Goal: Task Accomplishment & Management: Complete application form

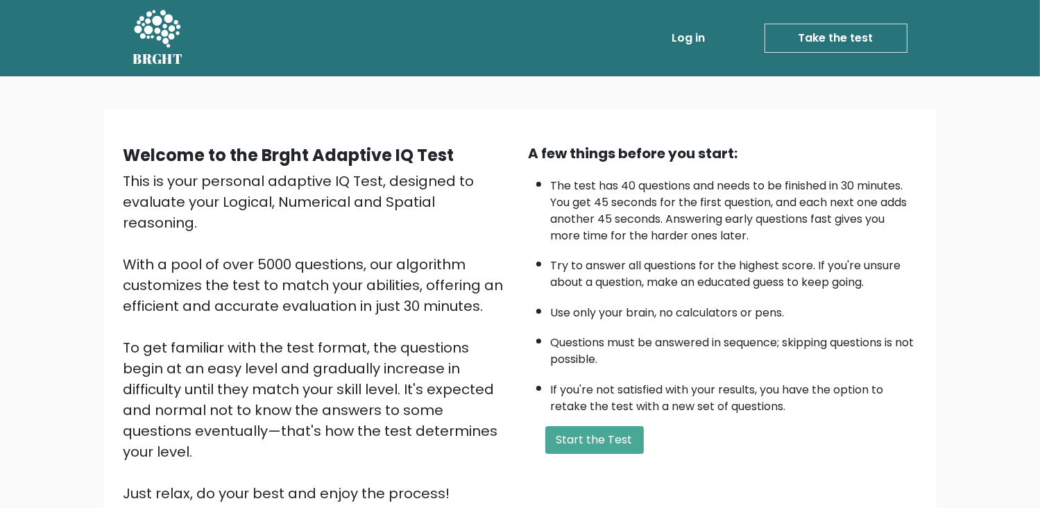
click at [999, 259] on div "Welcome to the Brght Adaptive IQ Test This is your personal adaptive IQ Test, d…" at bounding box center [520, 334] width 1040 height 516
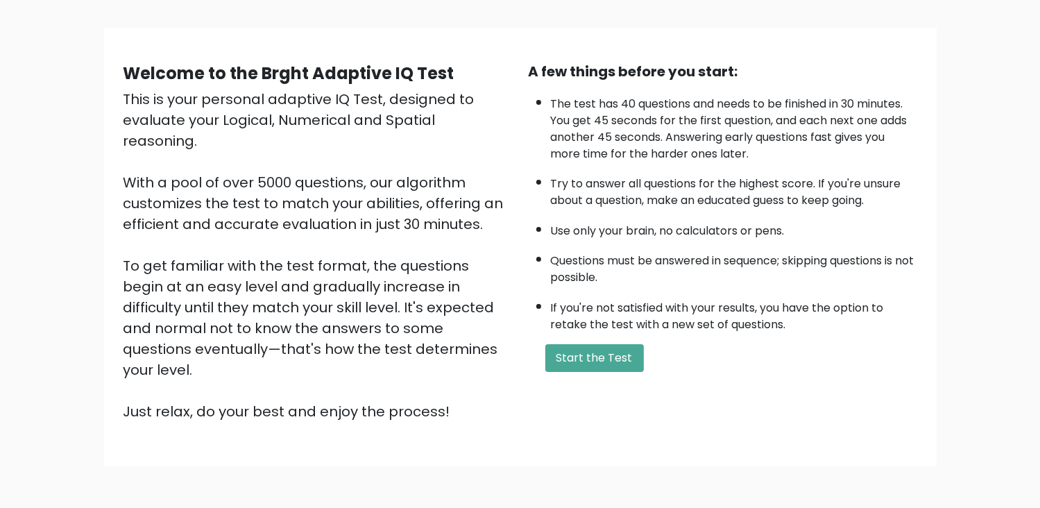
scroll to position [83, 0]
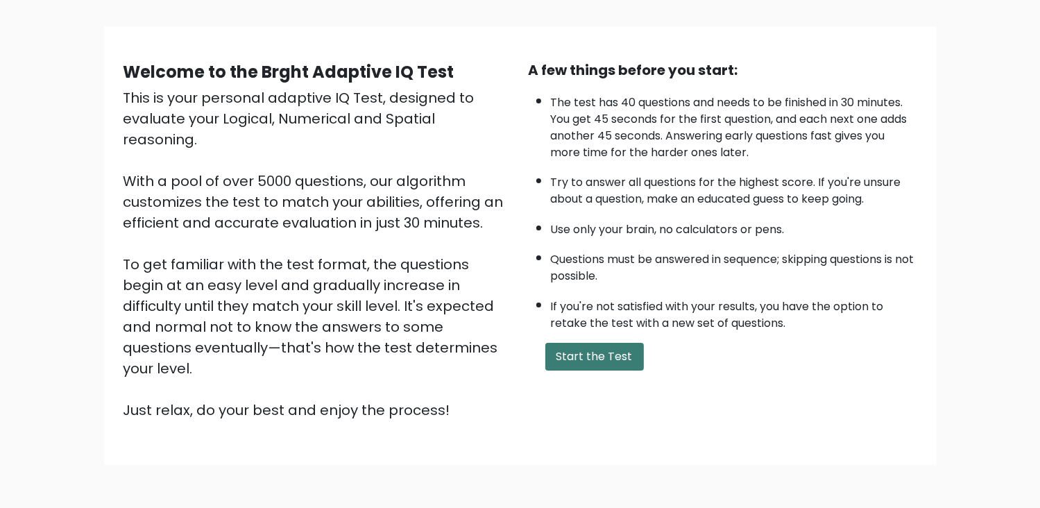
click at [596, 351] on button "Start the Test" at bounding box center [595, 357] width 99 height 28
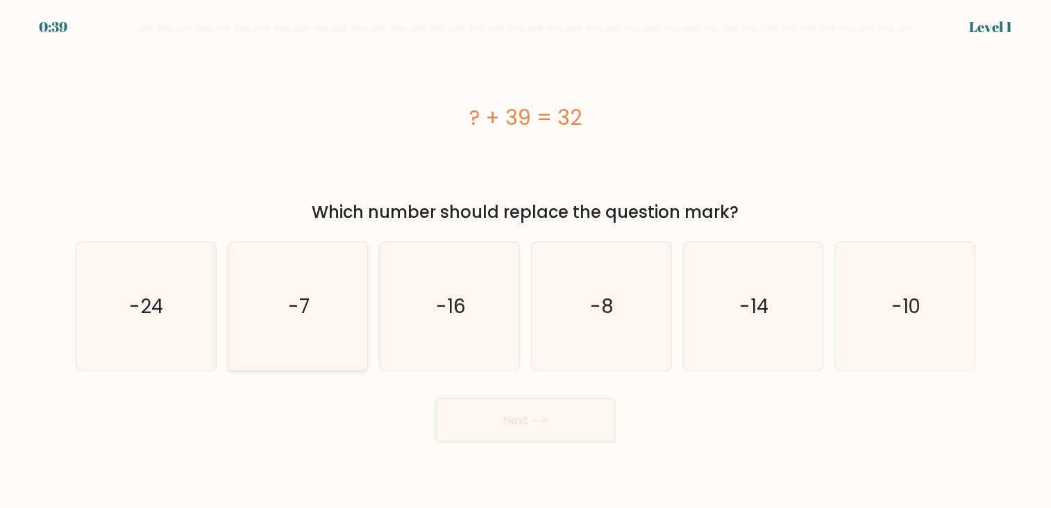
click at [315, 308] on icon "-7" at bounding box center [297, 306] width 129 height 129
click at [525, 261] on input "b. -7" at bounding box center [525, 257] width 1 height 7
radio input "true"
click at [573, 422] on button "Next" at bounding box center [525, 420] width 180 height 44
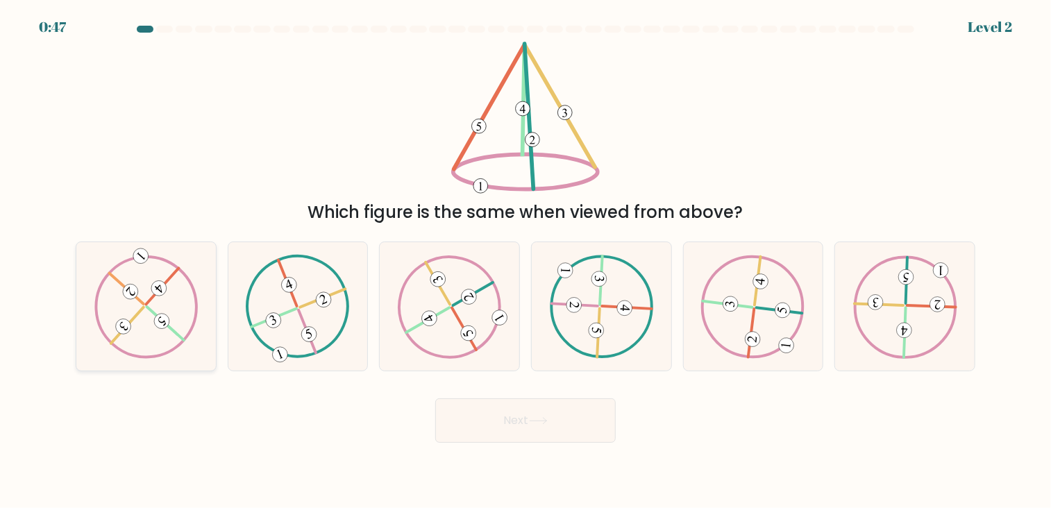
click at [146, 329] on icon at bounding box center [146, 306] width 104 height 103
click at [525, 261] on input "a." at bounding box center [525, 257] width 1 height 7
radio input "true"
click at [466, 376] on form at bounding box center [525, 234] width 1051 height 417
click at [445, 312] on icon at bounding box center [450, 306] width 104 height 103
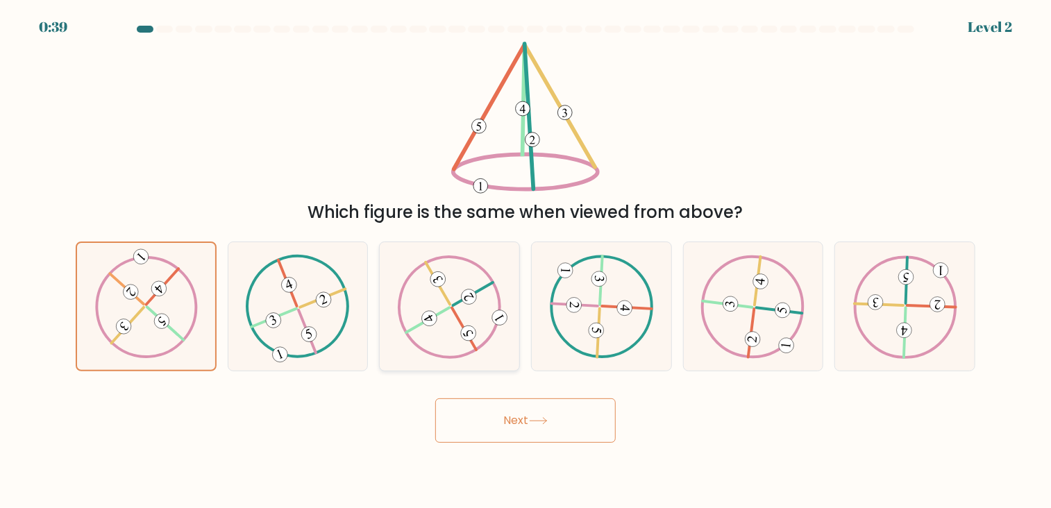
click at [525, 261] on input "c." at bounding box center [525, 257] width 1 height 7
radio input "true"
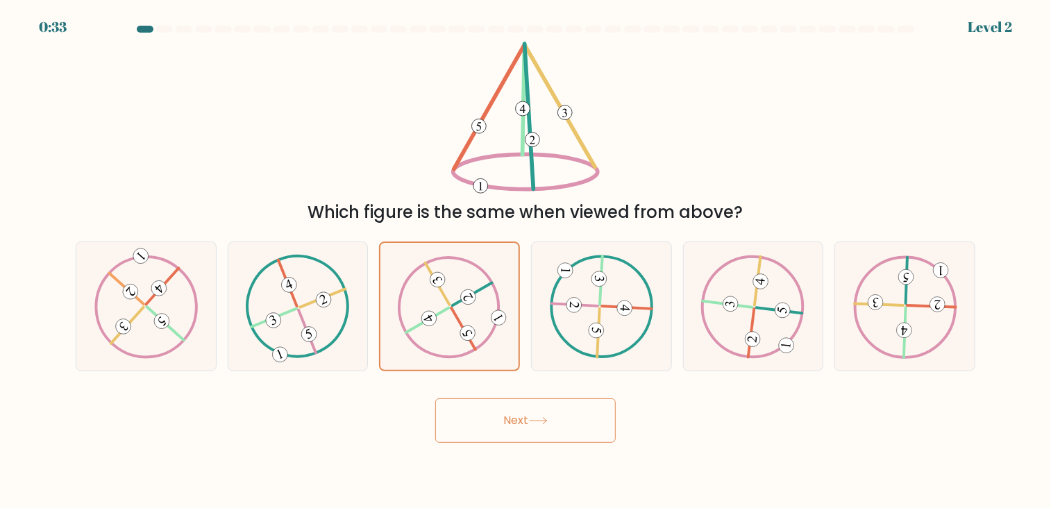
click at [521, 414] on button "Next" at bounding box center [525, 420] width 180 height 44
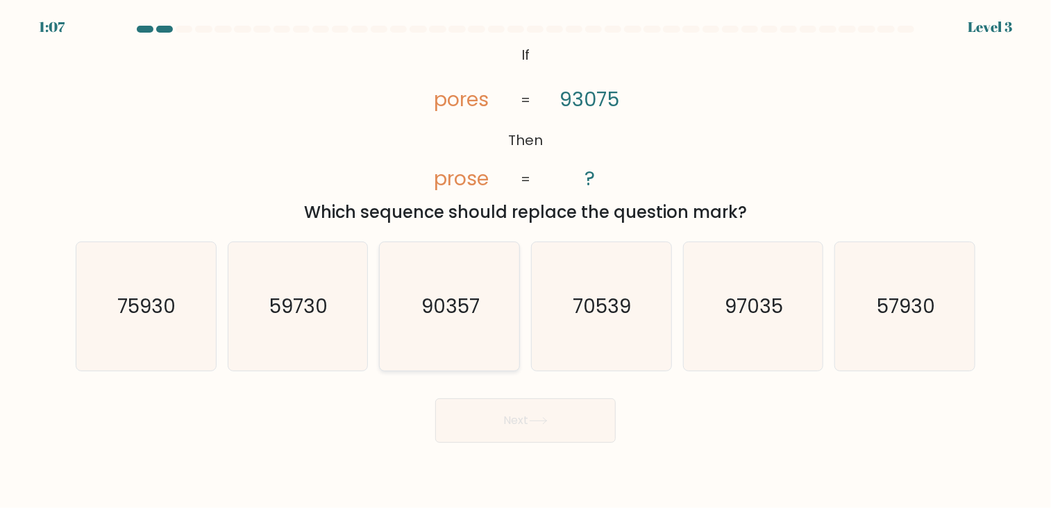
click at [432, 320] on icon "90357" at bounding box center [449, 306] width 129 height 129
click at [525, 261] on input "c. 90357" at bounding box center [525, 257] width 1 height 7
radio input "true"
click at [521, 433] on button "Next" at bounding box center [525, 420] width 180 height 44
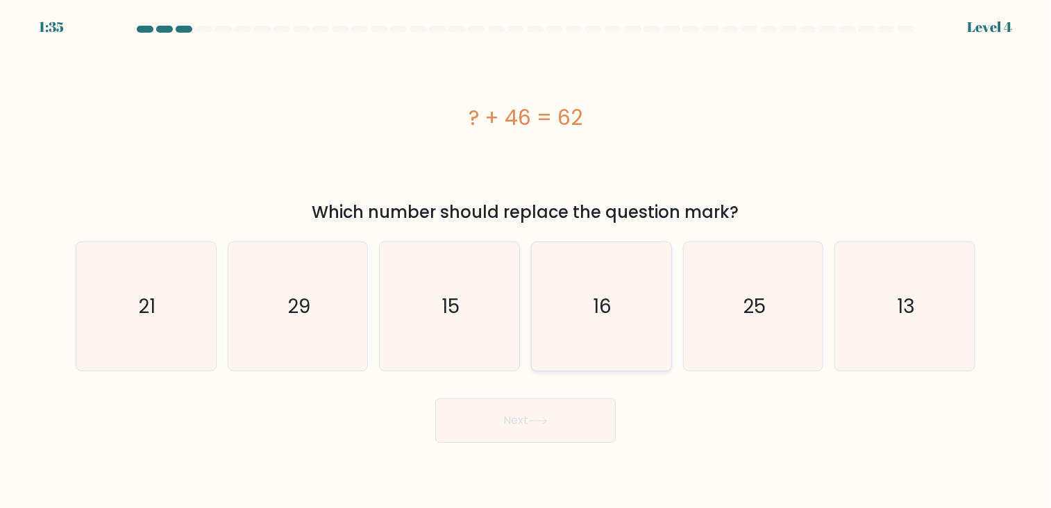
click at [608, 331] on icon "16" at bounding box center [601, 306] width 129 height 129
click at [526, 261] on input "d. 16" at bounding box center [525, 257] width 1 height 7
radio input "true"
click at [574, 401] on button "Next" at bounding box center [525, 420] width 180 height 44
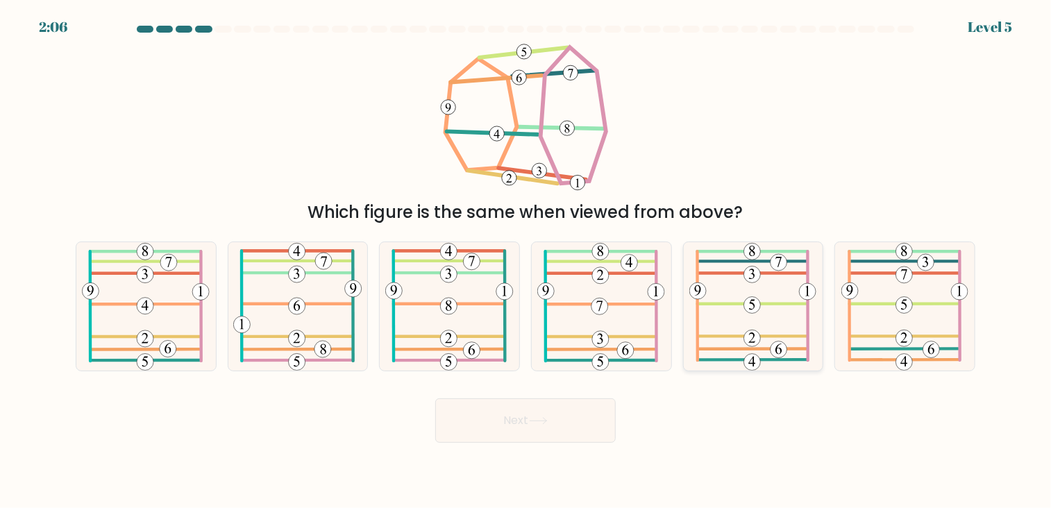
click at [758, 326] on icon at bounding box center [752, 306] width 127 height 129
click at [526, 261] on input "e." at bounding box center [525, 257] width 1 height 7
radio input "true"
click at [499, 427] on button "Next" at bounding box center [525, 420] width 180 height 44
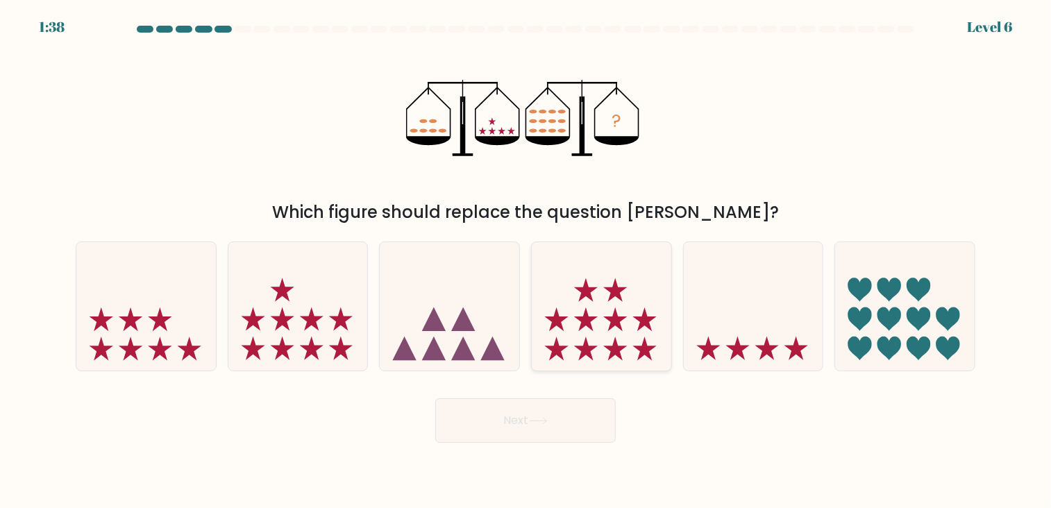
click at [586, 298] on icon at bounding box center [602, 305] width 140 height 115
click at [526, 261] on input "d." at bounding box center [525, 257] width 1 height 7
radio input "true"
click at [559, 415] on button "Next" at bounding box center [525, 420] width 180 height 44
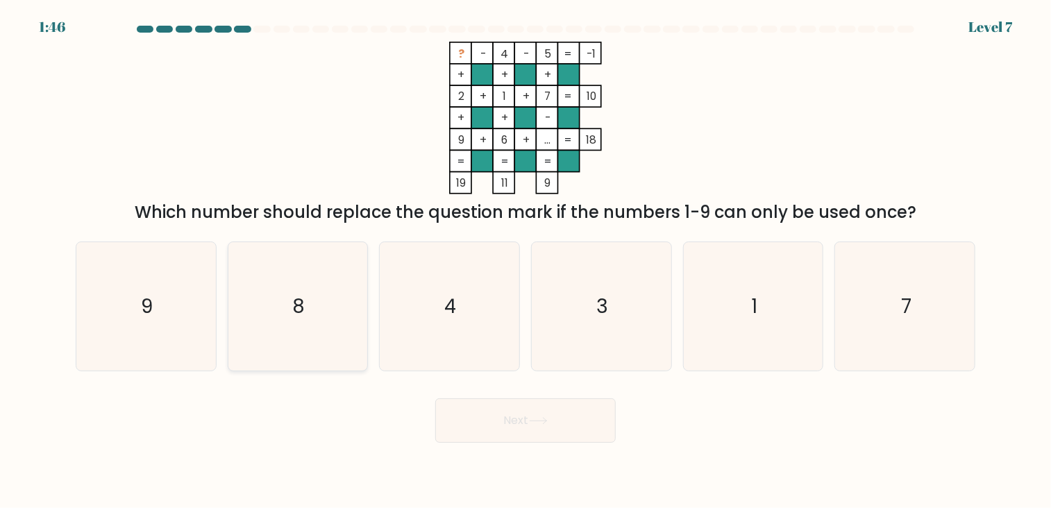
click at [336, 317] on icon "8" at bounding box center [297, 306] width 129 height 129
click at [525, 261] on input "b. 8" at bounding box center [525, 257] width 1 height 7
radio input "true"
click at [557, 432] on button "Next" at bounding box center [525, 420] width 180 height 44
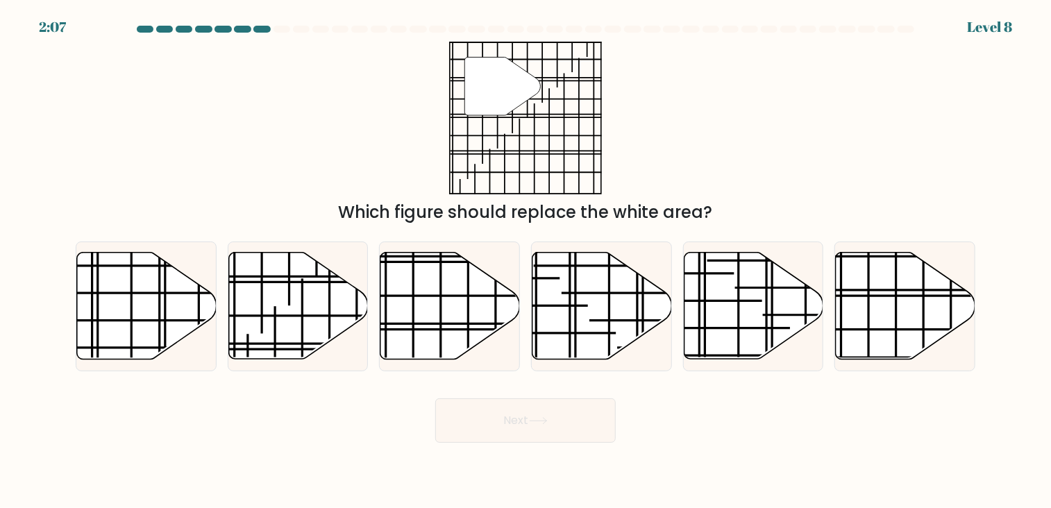
click at [378, 294] on div "c." at bounding box center [449, 307] width 152 height 130
click at [304, 330] on icon at bounding box center [298, 306] width 140 height 107
click at [525, 261] on input "b." at bounding box center [525, 257] width 1 height 7
radio input "true"
click at [521, 431] on button "Next" at bounding box center [525, 420] width 180 height 44
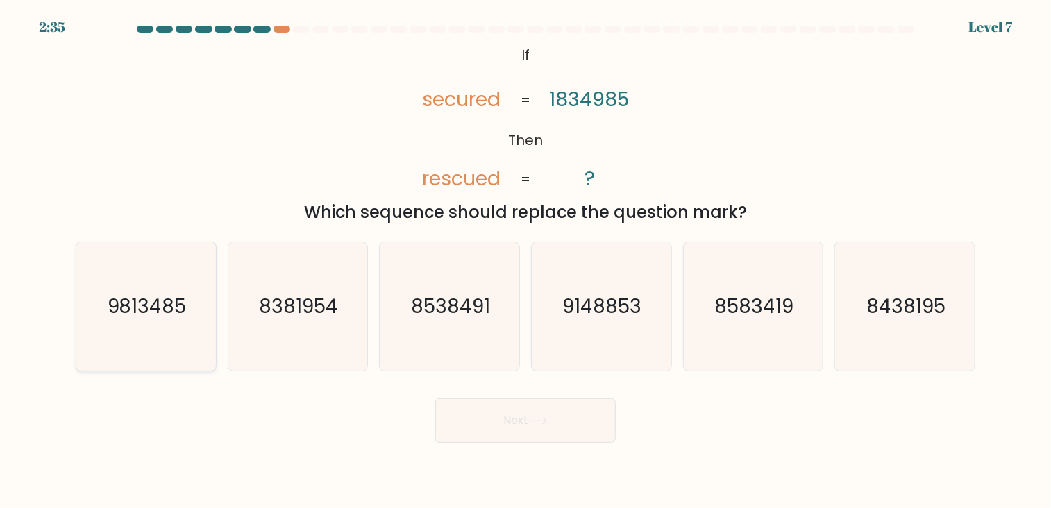
click at [131, 312] on text "9813485" at bounding box center [147, 306] width 79 height 27
click at [525, 261] on input "a. 9813485" at bounding box center [525, 257] width 1 height 7
radio input "true"
click at [514, 435] on button "Next" at bounding box center [525, 420] width 180 height 44
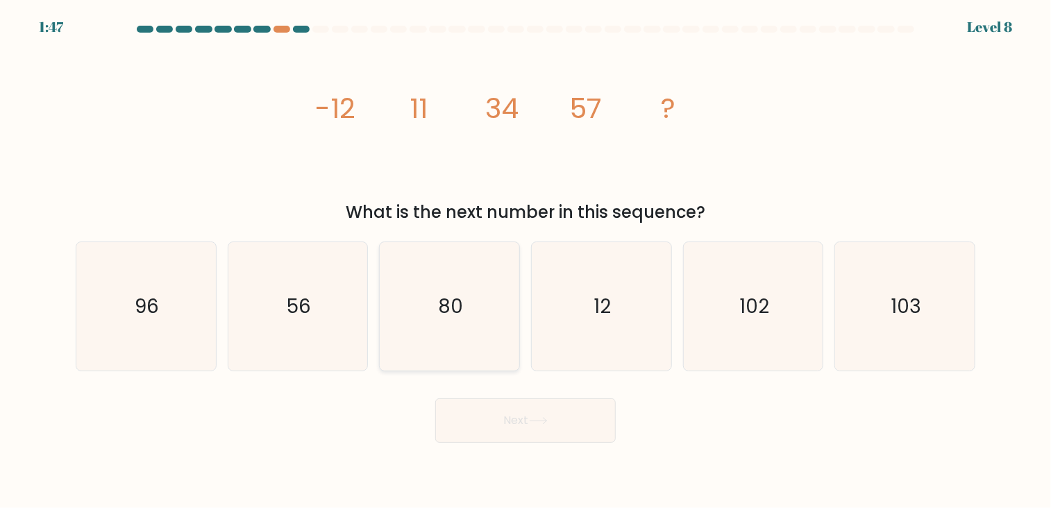
click at [423, 289] on icon "80" at bounding box center [449, 306] width 129 height 129
click at [525, 261] on input "c. 80" at bounding box center [525, 257] width 1 height 7
radio input "true"
click at [519, 423] on button "Next" at bounding box center [525, 420] width 180 height 44
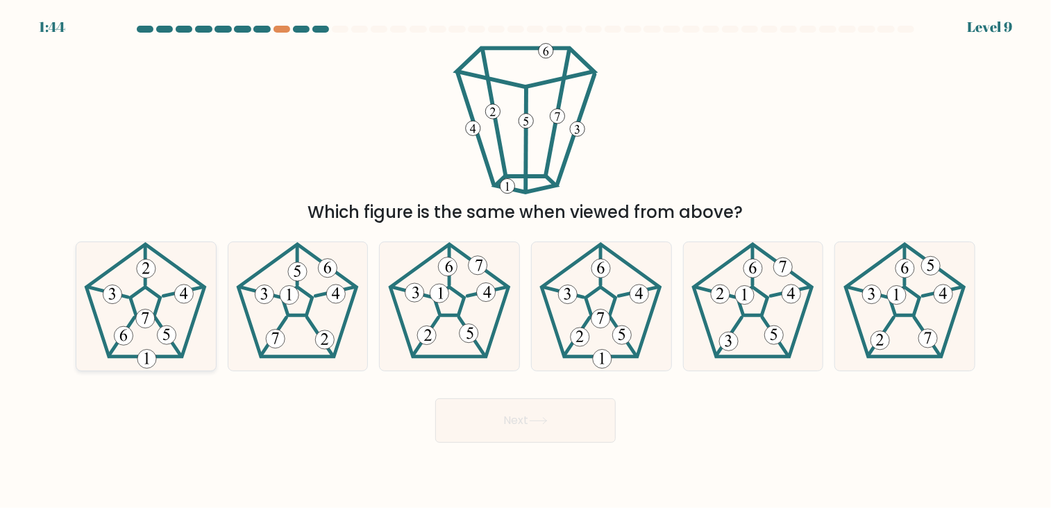
click at [123, 313] on icon at bounding box center [145, 306] width 129 height 129
click at [525, 261] on input "a." at bounding box center [525, 257] width 1 height 7
radio input "true"
click at [477, 421] on button "Next" at bounding box center [525, 420] width 180 height 44
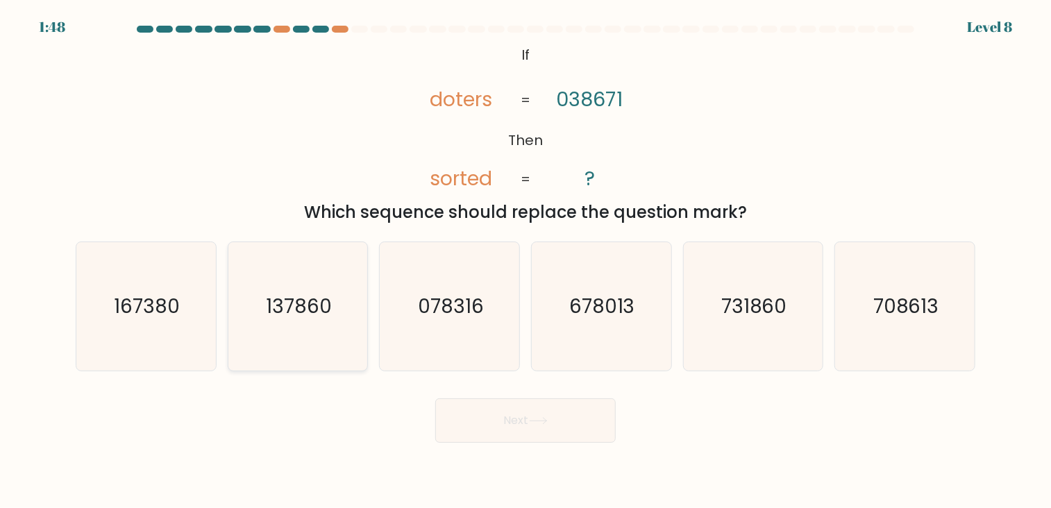
click at [308, 292] on icon "137860" at bounding box center [297, 306] width 129 height 129
click at [525, 261] on input "b. 137860" at bounding box center [525, 257] width 1 height 7
radio input "true"
click at [562, 427] on button "Next" at bounding box center [525, 420] width 180 height 44
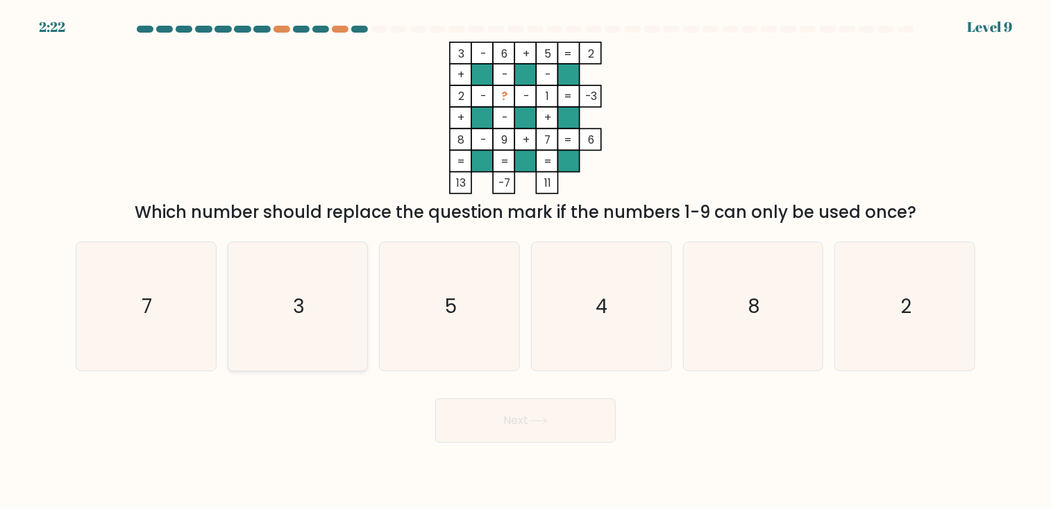
click at [317, 300] on icon "3" at bounding box center [297, 306] width 129 height 129
click at [525, 261] on input "b. 3" at bounding box center [525, 257] width 1 height 7
radio input "true"
click at [633, 302] on icon "4" at bounding box center [601, 306] width 129 height 129
click at [526, 261] on input "d. 4" at bounding box center [525, 257] width 1 height 7
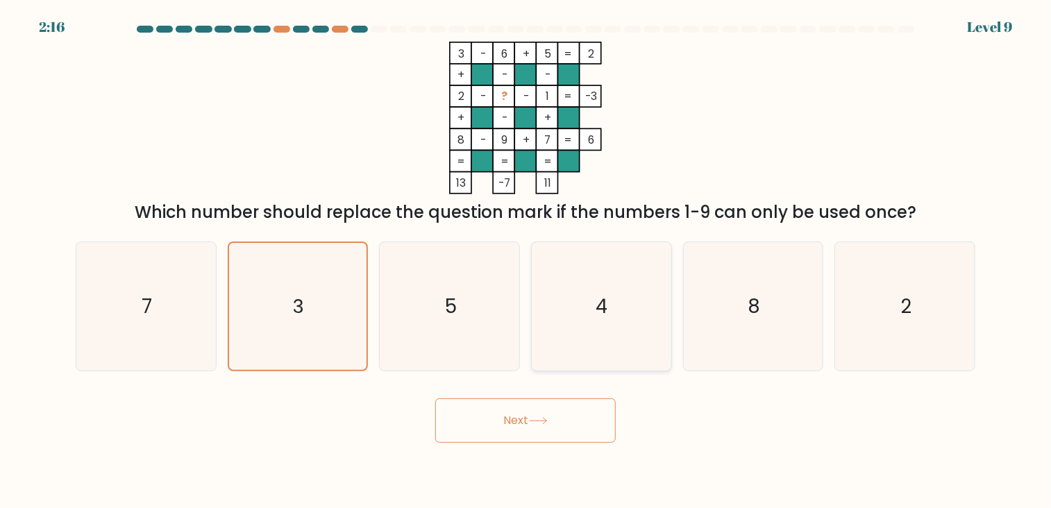
radio input "true"
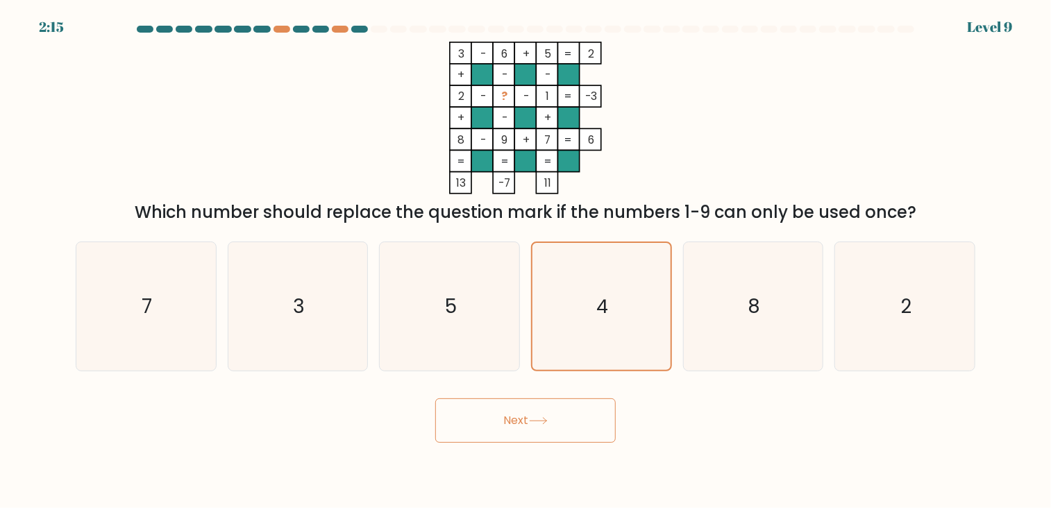
click at [554, 428] on button "Next" at bounding box center [525, 420] width 180 height 44
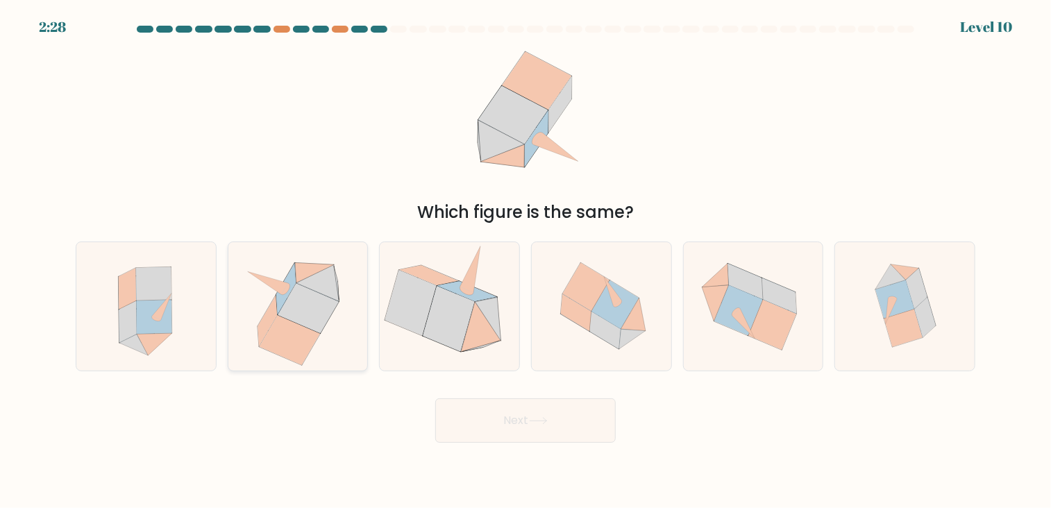
click at [317, 313] on icon at bounding box center [308, 308] width 61 height 50
click at [525, 261] on input "b." at bounding box center [525, 257] width 1 height 7
radio input "true"
click at [486, 428] on button "Next" at bounding box center [525, 420] width 180 height 44
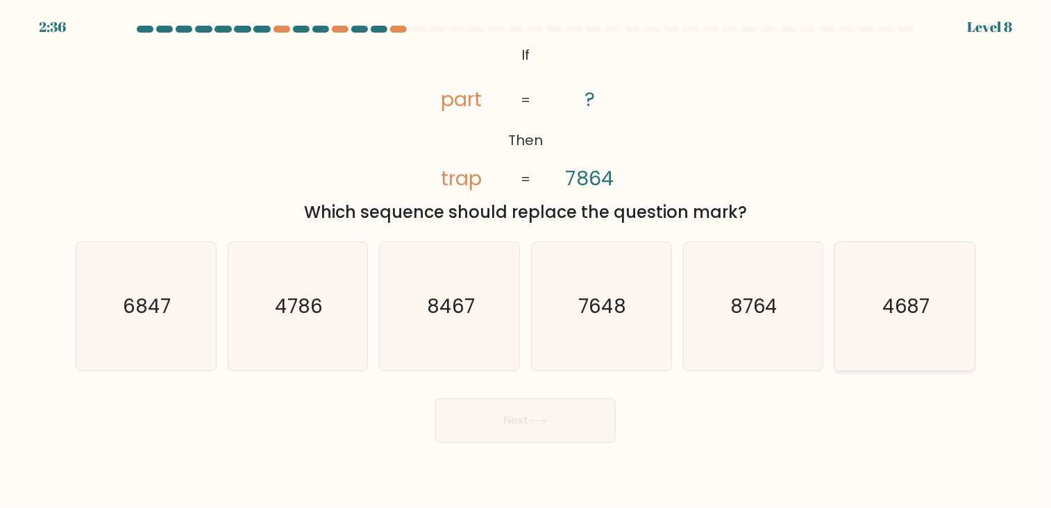
click at [908, 313] on text "4687" at bounding box center [906, 306] width 48 height 27
click at [526, 261] on input "f. 4687" at bounding box center [525, 257] width 1 height 7
radio input "true"
click at [575, 437] on button "Next" at bounding box center [525, 420] width 180 height 44
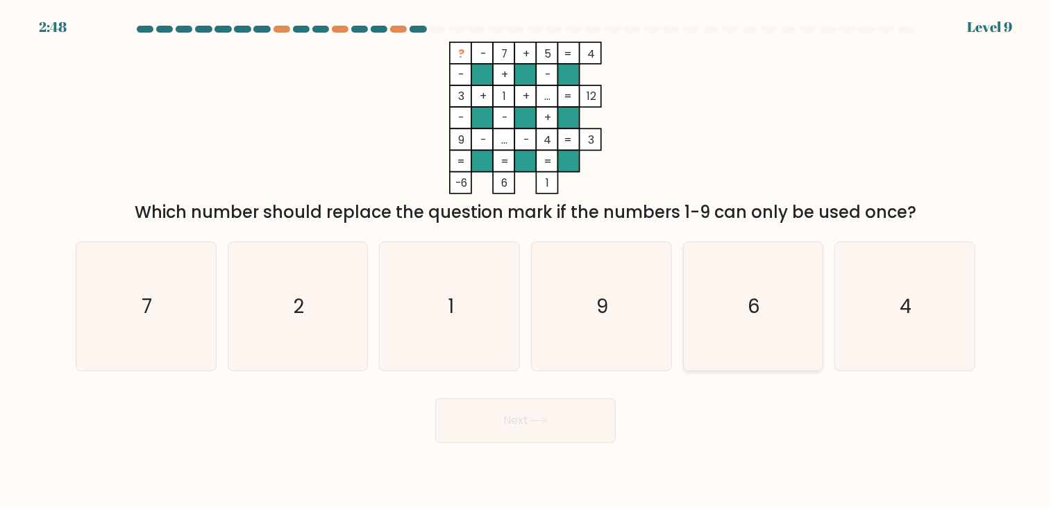
click at [757, 311] on text "6" at bounding box center [754, 306] width 12 height 27
click at [526, 261] on input "e. 6" at bounding box center [525, 257] width 1 height 7
radio input "true"
click at [586, 428] on button "Next" at bounding box center [525, 420] width 180 height 44
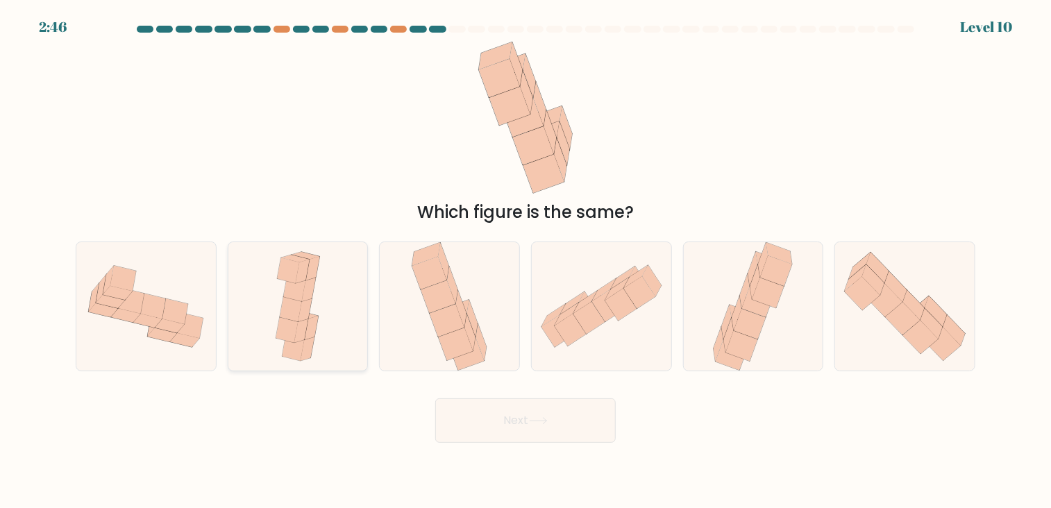
click at [307, 288] on icon at bounding box center [309, 290] width 14 height 24
click at [525, 261] on input "b." at bounding box center [525, 257] width 1 height 7
radio input "true"
click at [152, 298] on icon at bounding box center [153, 307] width 26 height 26
click at [525, 261] on input "a." at bounding box center [525, 257] width 1 height 7
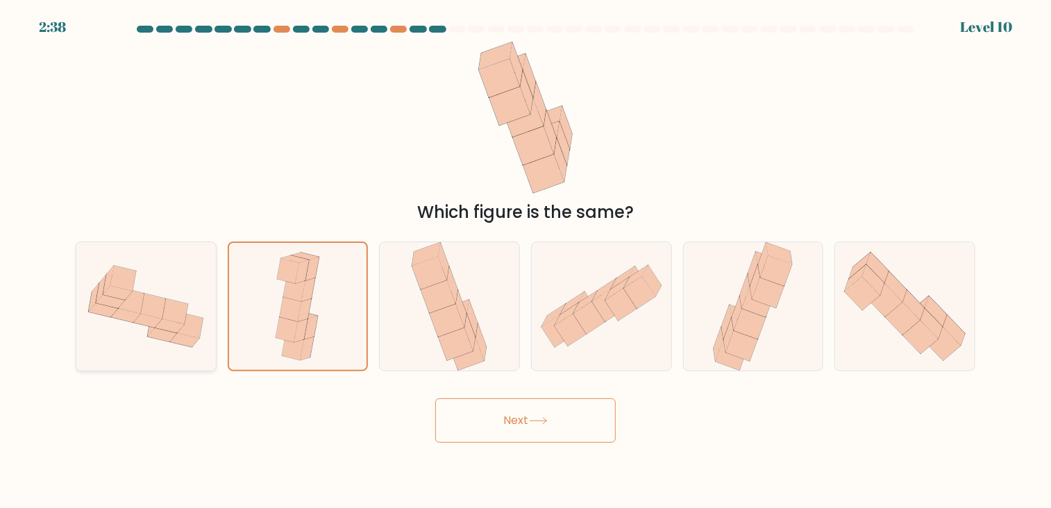
radio input "true"
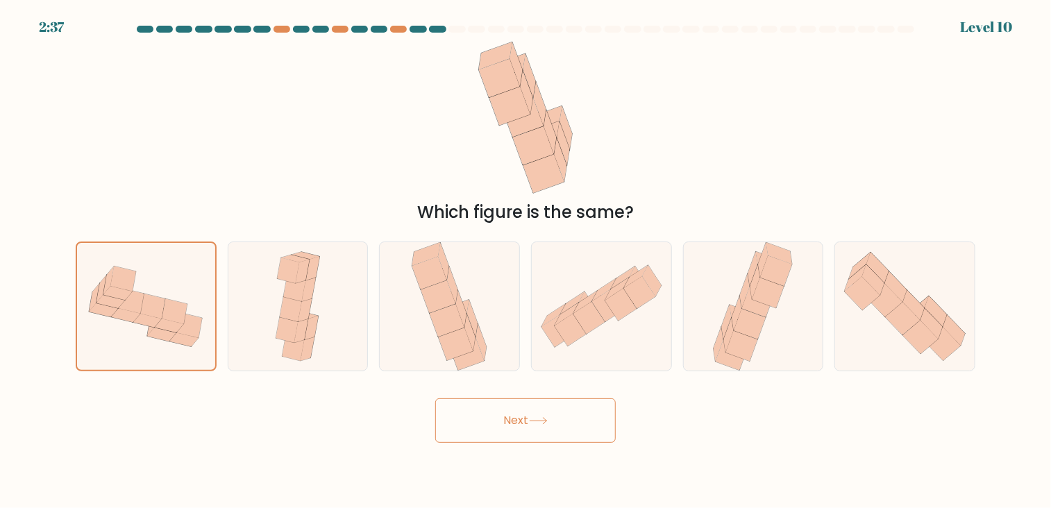
click at [472, 424] on button "Next" at bounding box center [525, 420] width 180 height 44
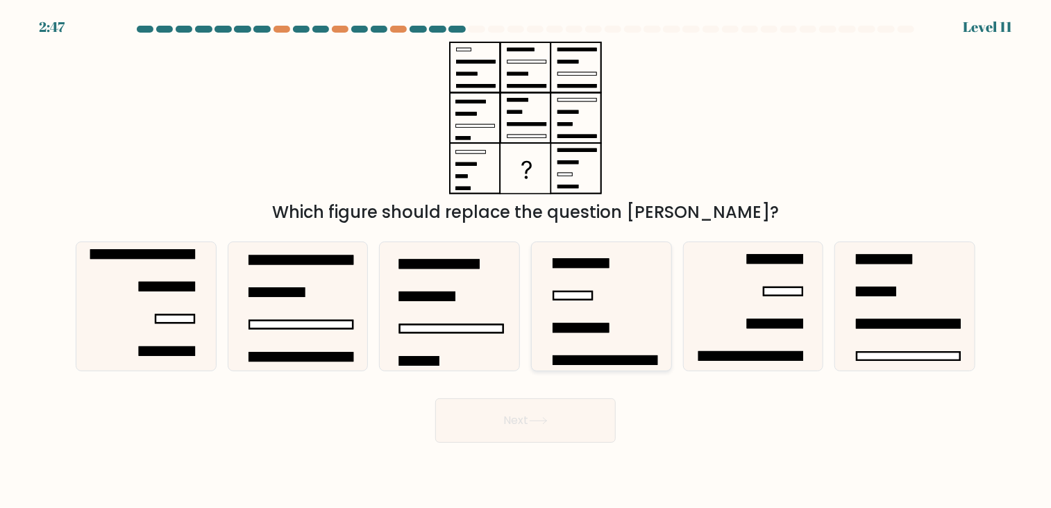
click at [605, 325] on rect at bounding box center [581, 328] width 55 height 8
click at [526, 261] on input "d." at bounding box center [525, 257] width 1 height 7
radio input "true"
click at [528, 435] on button "Next" at bounding box center [525, 420] width 180 height 44
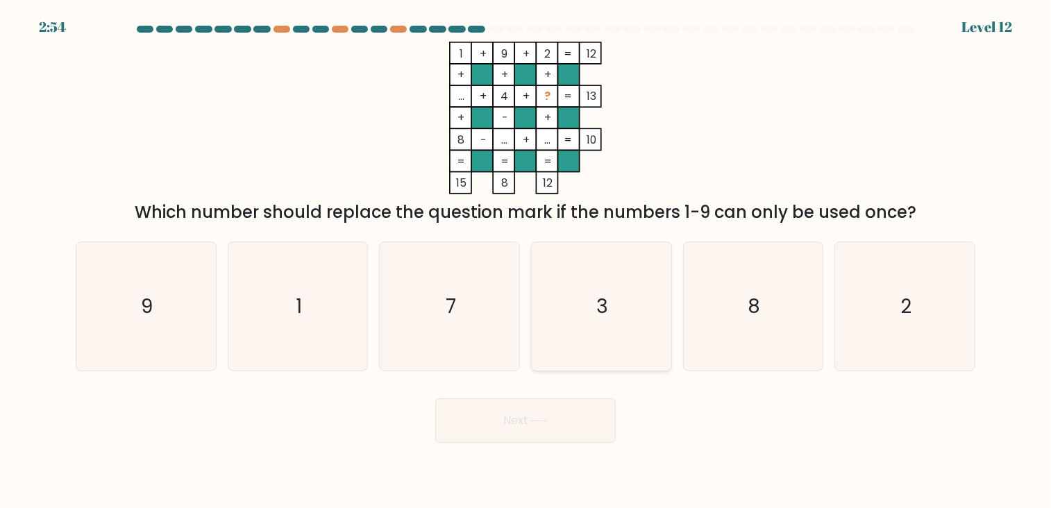
click at [619, 286] on icon "3" at bounding box center [601, 306] width 129 height 129
click at [526, 261] on input "d. 3" at bounding box center [525, 257] width 1 height 7
radio input "true"
click at [344, 300] on icon "1" at bounding box center [297, 306] width 129 height 129
click at [525, 261] on input "b. 1" at bounding box center [525, 257] width 1 height 7
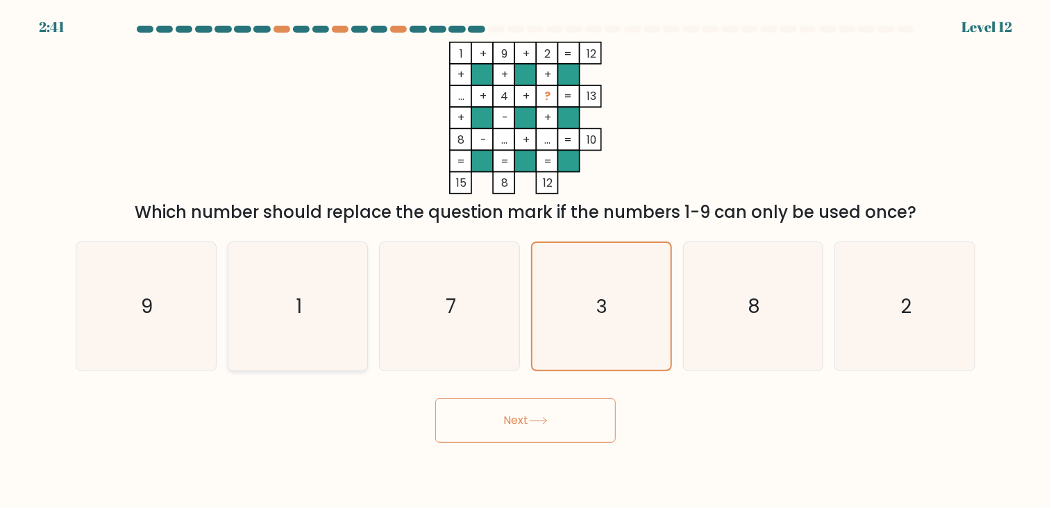
radio input "true"
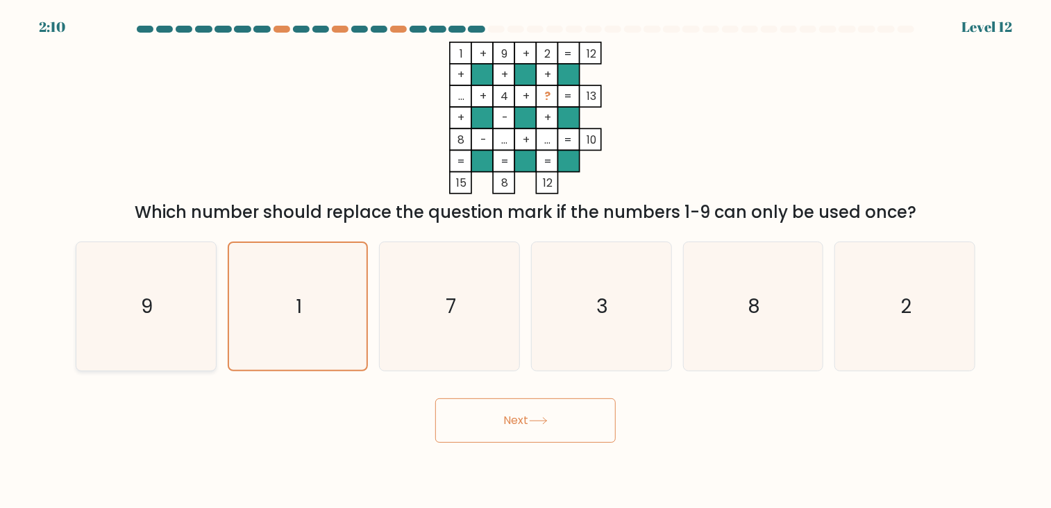
click at [198, 283] on icon "9" at bounding box center [145, 306] width 129 height 129
click at [525, 261] on input "a. 9" at bounding box center [525, 257] width 1 height 7
radio input "true"
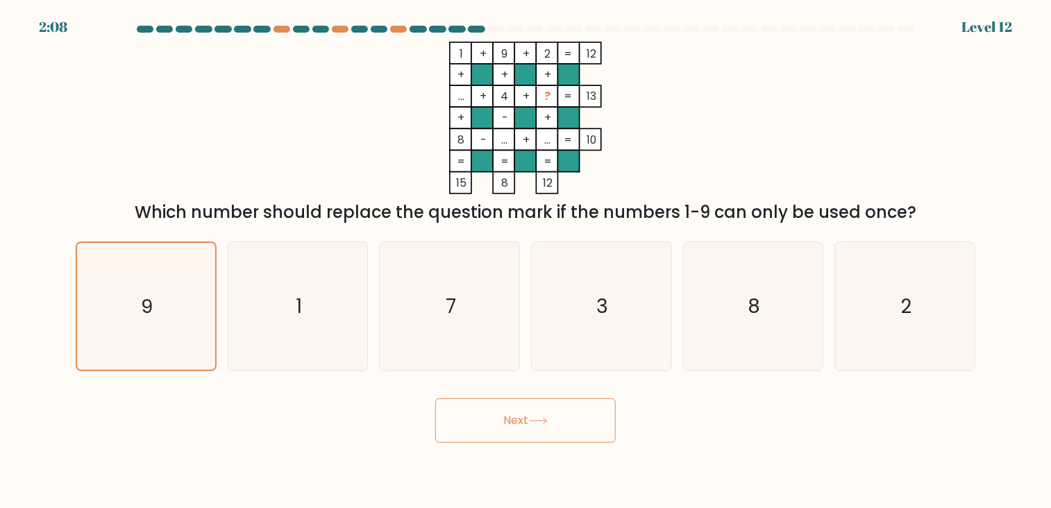
click at [491, 408] on button "Next" at bounding box center [525, 420] width 180 height 44
click at [493, 419] on button "Next" at bounding box center [525, 420] width 180 height 44
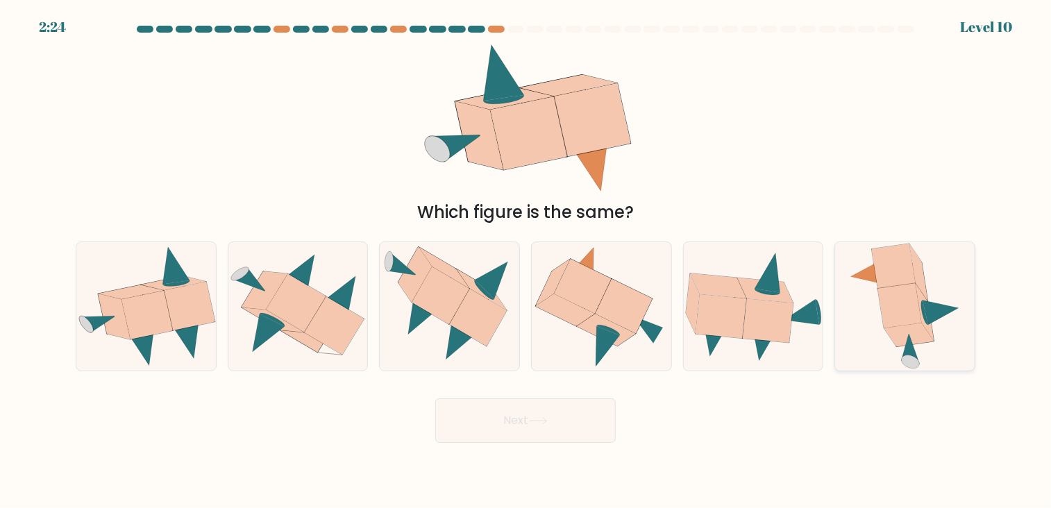
click at [919, 319] on icon at bounding box center [900, 305] width 44 height 44
click at [526, 261] on input "f." at bounding box center [525, 257] width 1 height 7
radio input "true"
click at [553, 423] on button "Next" at bounding box center [525, 420] width 180 height 44
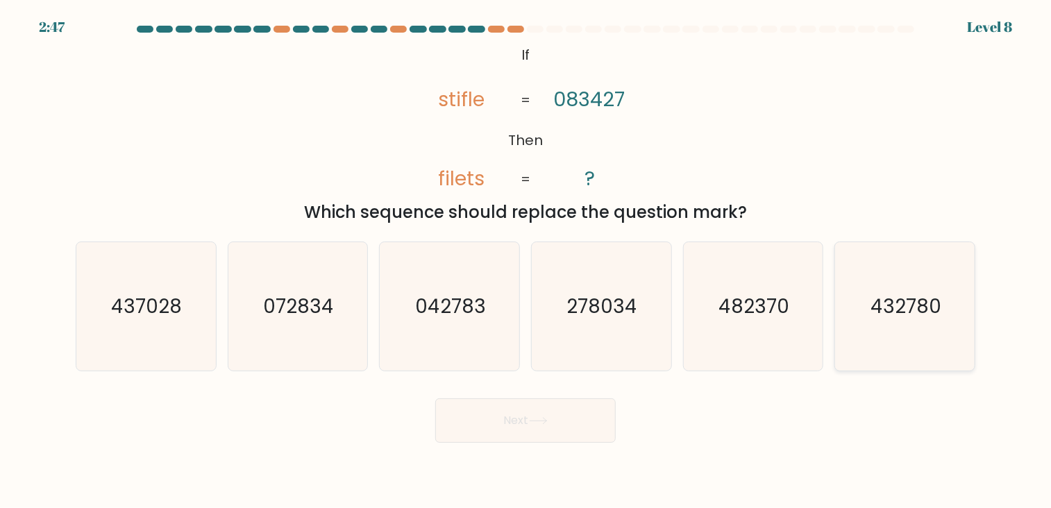
click at [894, 330] on icon "432780" at bounding box center [905, 306] width 129 height 129
click at [526, 261] on input "f. 432780" at bounding box center [525, 257] width 1 height 7
radio input "true"
click at [571, 428] on button "Next" at bounding box center [525, 420] width 180 height 44
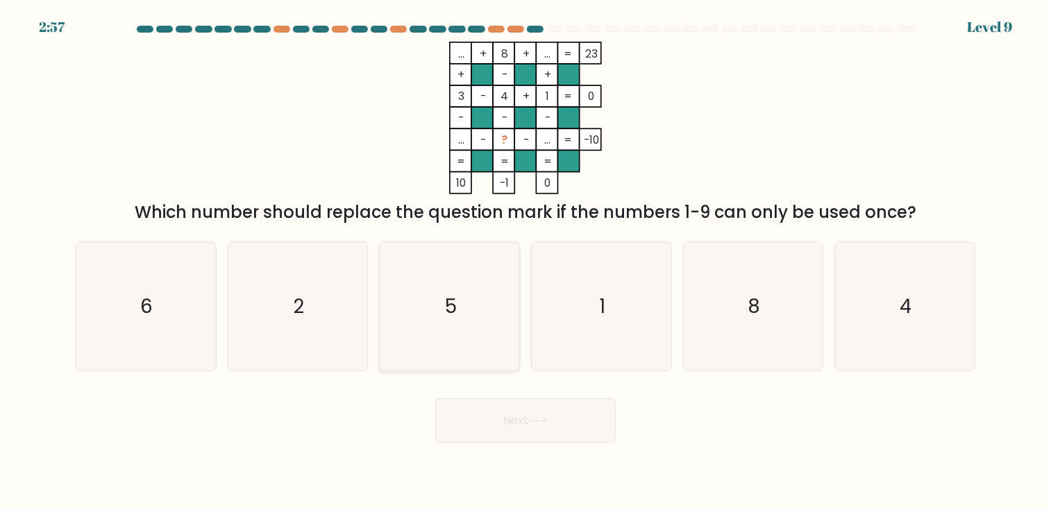
click at [479, 280] on icon "5" at bounding box center [449, 306] width 129 height 129
click at [525, 261] on input "c. 5" at bounding box center [525, 257] width 1 height 7
radio input "true"
click at [500, 429] on button "Next" at bounding box center [525, 420] width 180 height 44
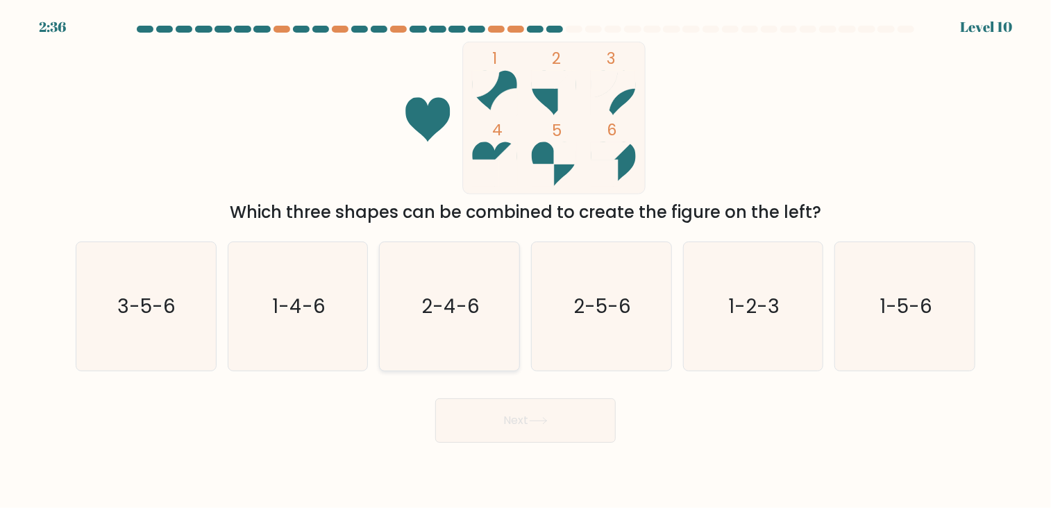
click at [453, 326] on icon "2-4-6" at bounding box center [449, 306] width 129 height 129
click at [525, 261] on input "c. 2-4-6" at bounding box center [525, 257] width 1 height 7
radio input "true"
click at [496, 421] on button "Next" at bounding box center [525, 420] width 180 height 44
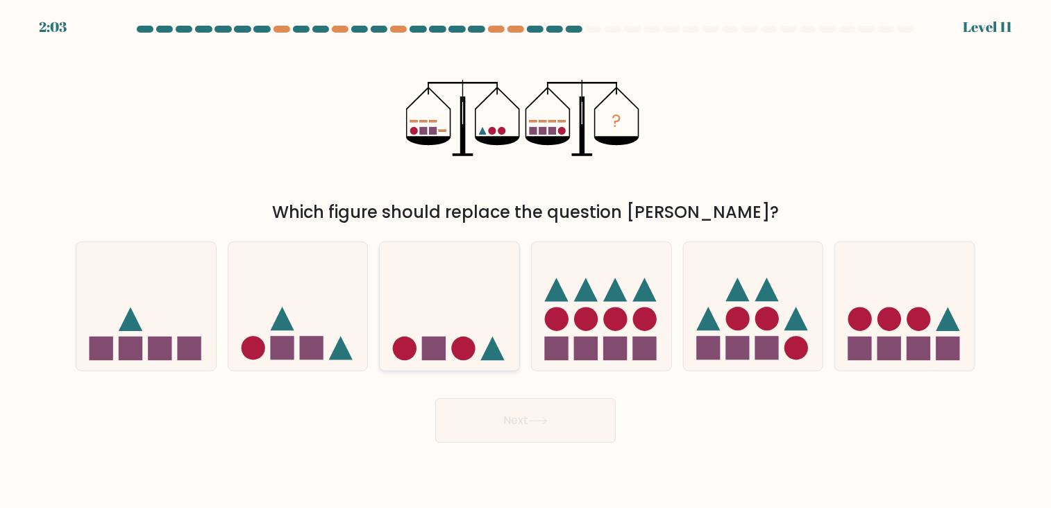
click at [457, 280] on icon at bounding box center [450, 305] width 140 height 115
click at [525, 261] on input "c." at bounding box center [525, 257] width 1 height 7
radio input "true"
click at [460, 416] on button "Next" at bounding box center [525, 420] width 180 height 44
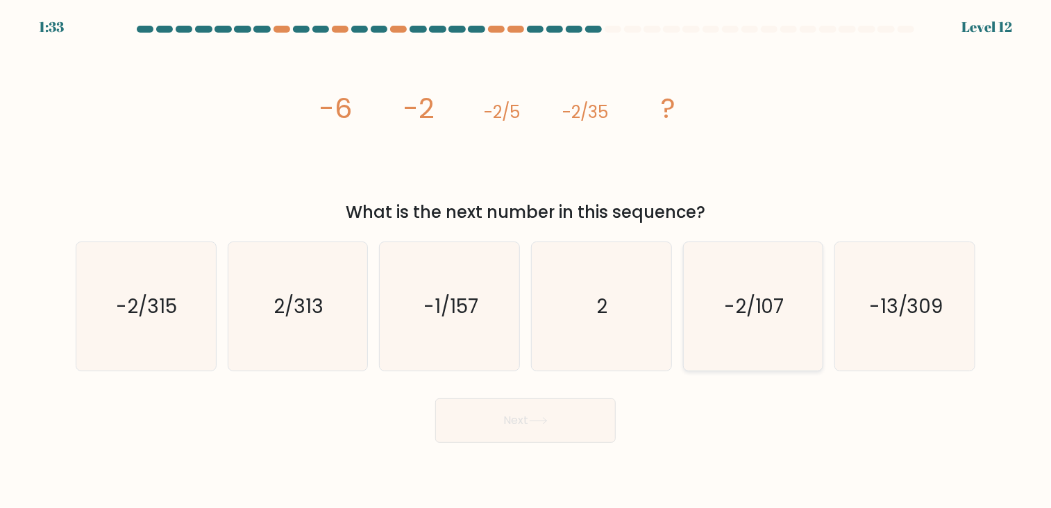
click at [730, 344] on icon "-2/107" at bounding box center [753, 306] width 129 height 129
click at [526, 261] on input "e. -2/107" at bounding box center [525, 257] width 1 height 7
radio input "true"
click at [575, 414] on button "Next" at bounding box center [525, 420] width 180 height 44
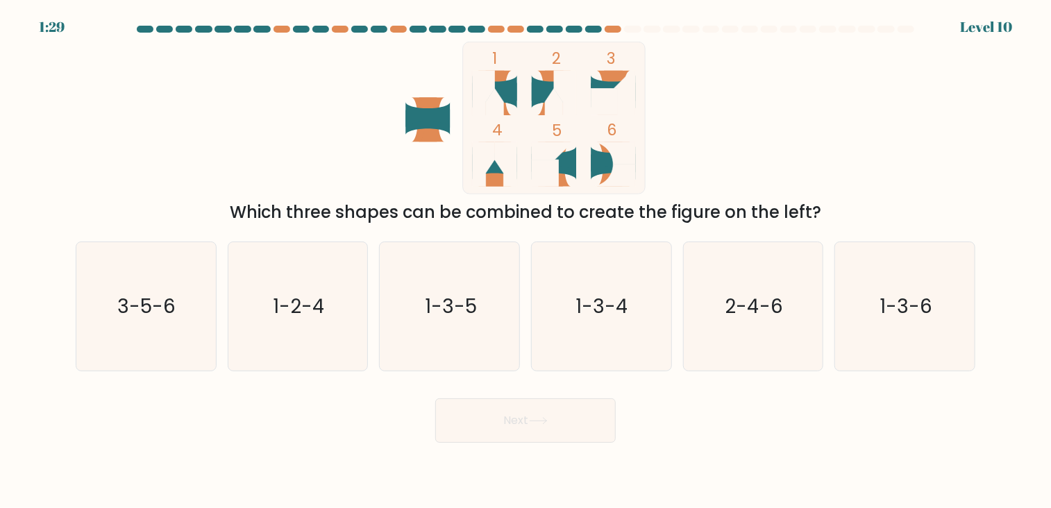
click at [286, 219] on div "Which three shapes can be combined to create the figure on the left?" at bounding box center [525, 212] width 883 height 25
click at [130, 316] on text "3-5-6" at bounding box center [147, 306] width 58 height 27
click at [525, 261] on input "a. 3-5-6" at bounding box center [525, 257] width 1 height 7
radio input "true"
click at [475, 418] on button "Next" at bounding box center [525, 420] width 180 height 44
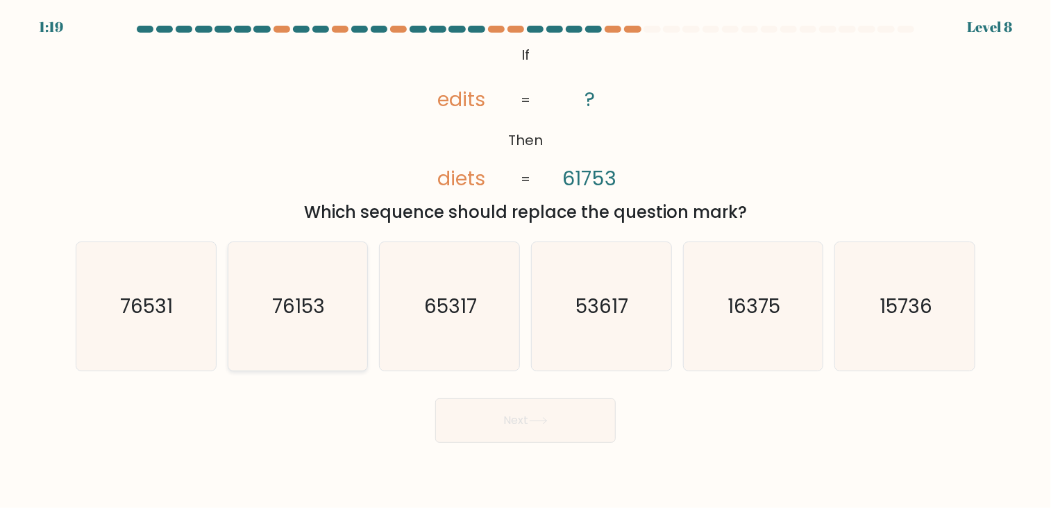
click at [292, 319] on text "76153" at bounding box center [299, 306] width 53 height 27
click at [525, 261] on input "b. 76153" at bounding box center [525, 257] width 1 height 7
radio input "true"
click at [548, 438] on button "Next" at bounding box center [525, 420] width 180 height 44
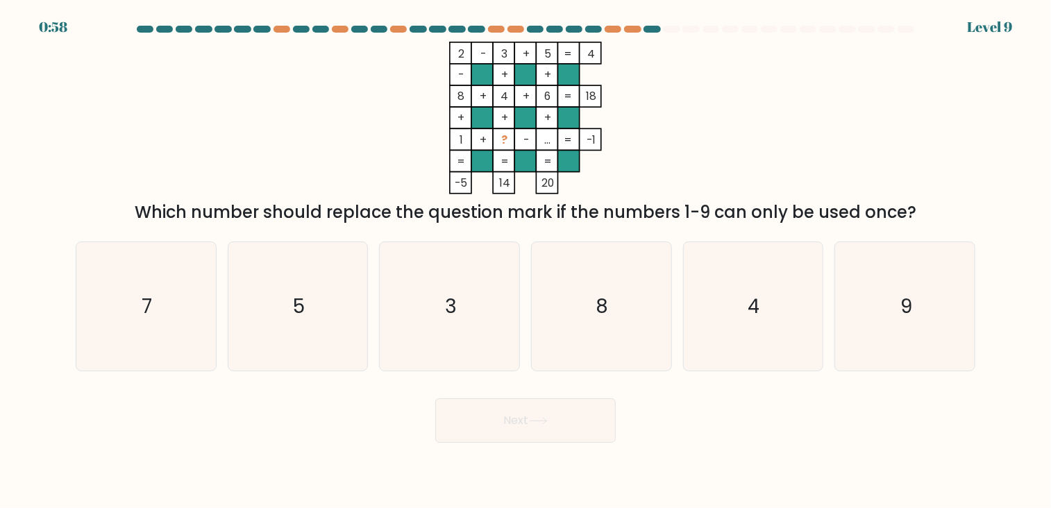
click at [549, 141] on tspan "..." at bounding box center [548, 140] width 6 height 16
click at [477, 305] on icon "3" at bounding box center [449, 306] width 129 height 129
click at [525, 261] on input "c. 3" at bounding box center [525, 257] width 1 height 7
radio input "true"
click at [501, 399] on button "Next" at bounding box center [525, 420] width 180 height 44
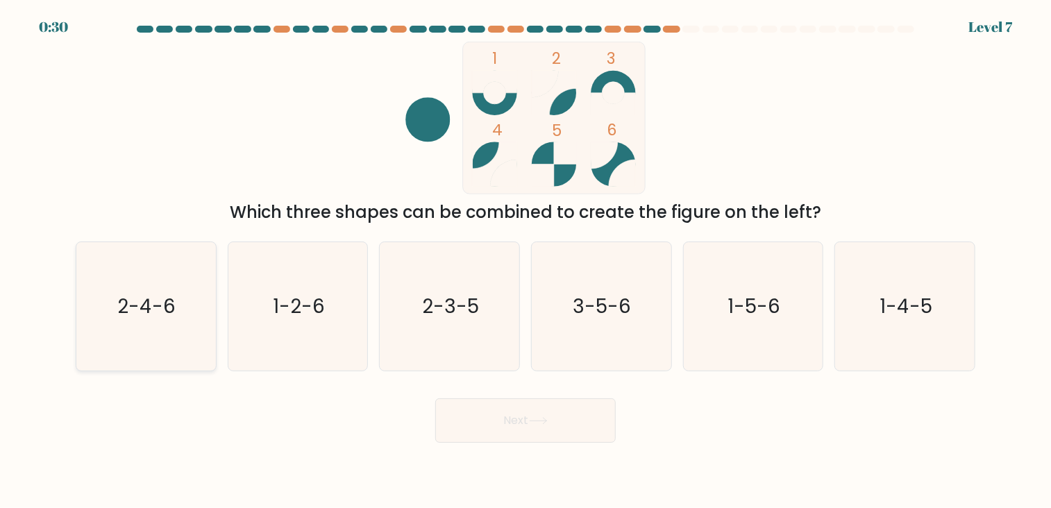
click at [183, 346] on icon "2-4-6" at bounding box center [145, 306] width 129 height 129
click at [525, 261] on input "a. 2-4-6" at bounding box center [525, 257] width 1 height 7
radio input "true"
click at [474, 431] on button "Next" at bounding box center [525, 420] width 180 height 44
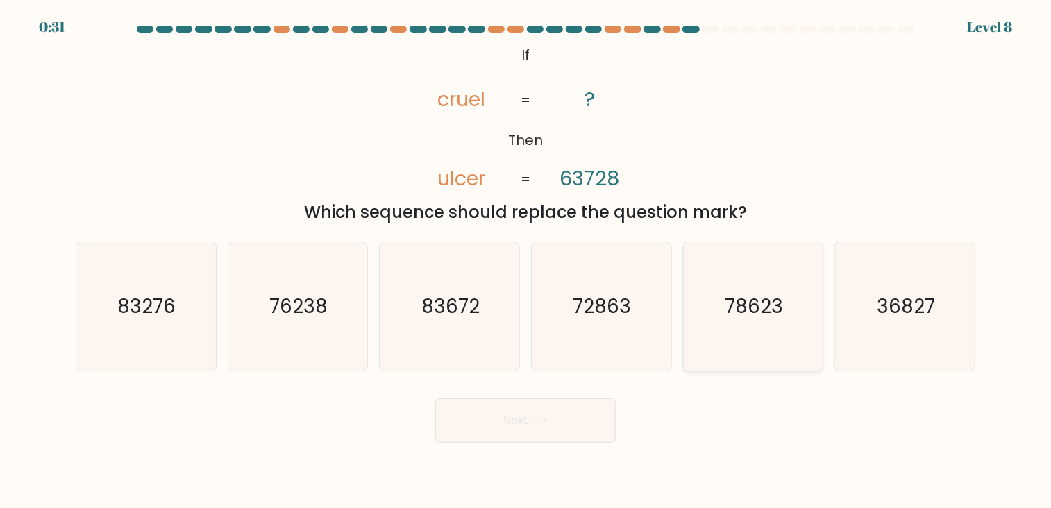
click at [750, 314] on text "78623" at bounding box center [754, 306] width 58 height 27
click at [526, 261] on input "e. 78623" at bounding box center [525, 257] width 1 height 7
radio input "true"
click at [540, 414] on button "Next" at bounding box center [525, 420] width 180 height 44
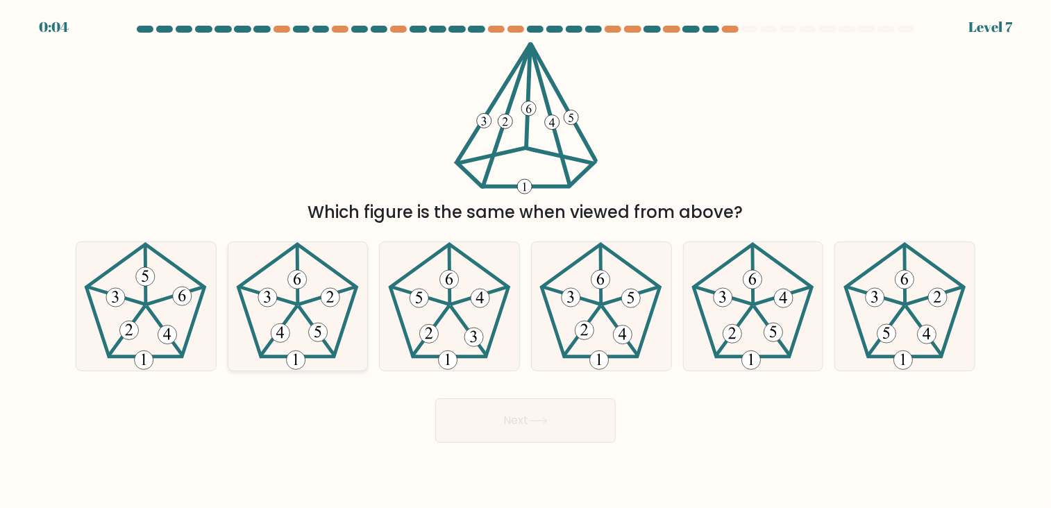
click at [302, 319] on icon at bounding box center [297, 306] width 129 height 129
click at [525, 261] on input "b." at bounding box center [525, 257] width 1 height 7
radio input "true"
click at [302, 319] on icon at bounding box center [298, 307] width 128 height 128
click at [525, 261] on input "b." at bounding box center [525, 257] width 1 height 7
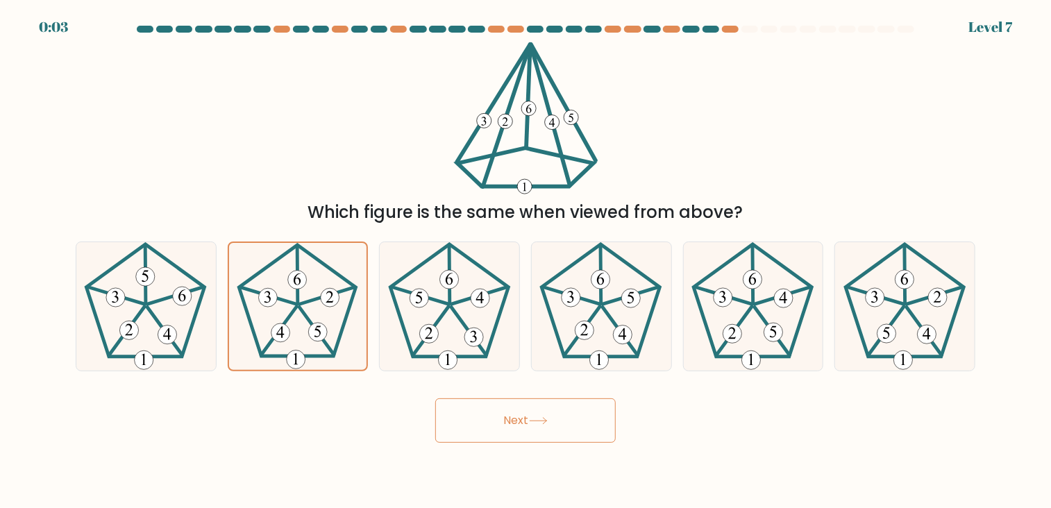
click at [501, 442] on button "Next" at bounding box center [525, 420] width 180 height 44
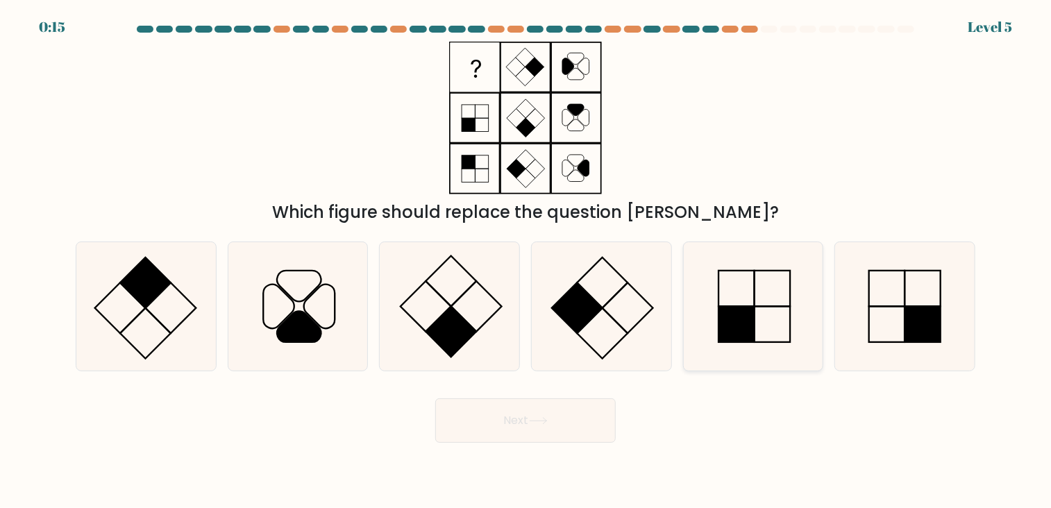
click at [750, 303] on icon at bounding box center [753, 306] width 129 height 129
click at [526, 261] on input "e." at bounding box center [525, 257] width 1 height 7
radio input "true"
click at [877, 307] on rect at bounding box center [887, 289] width 36 height 36
click at [526, 261] on input "f." at bounding box center [525, 257] width 1 height 7
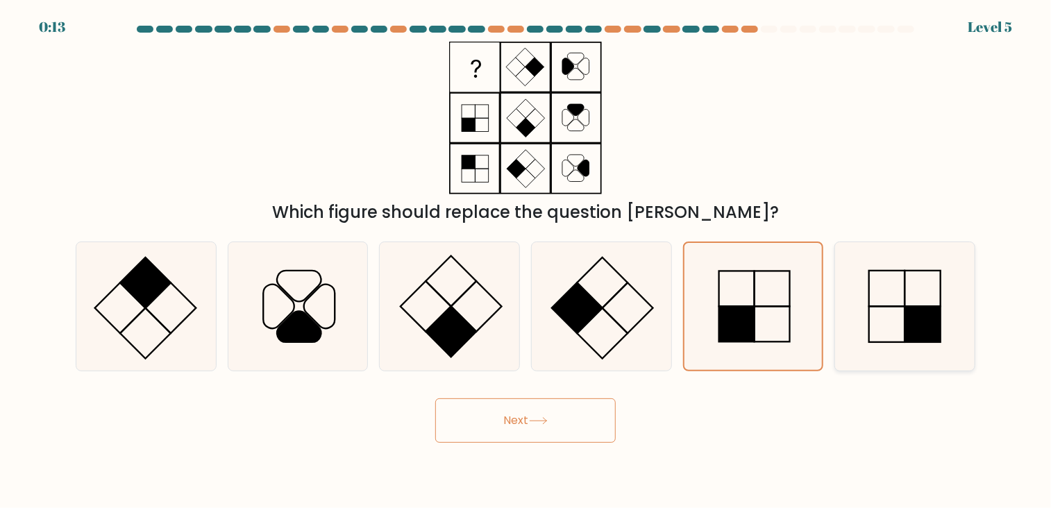
radio input "true"
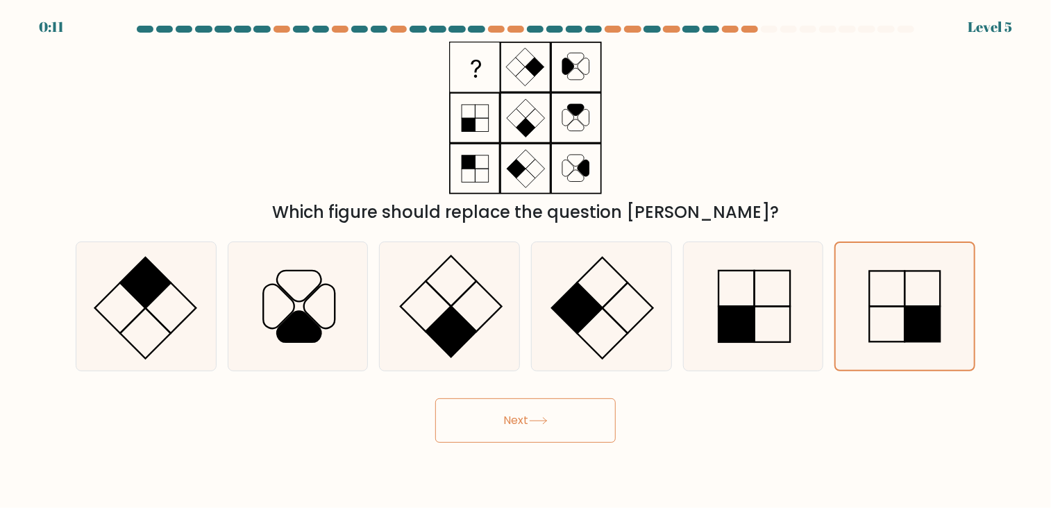
click at [574, 439] on button "Next" at bounding box center [525, 420] width 180 height 44
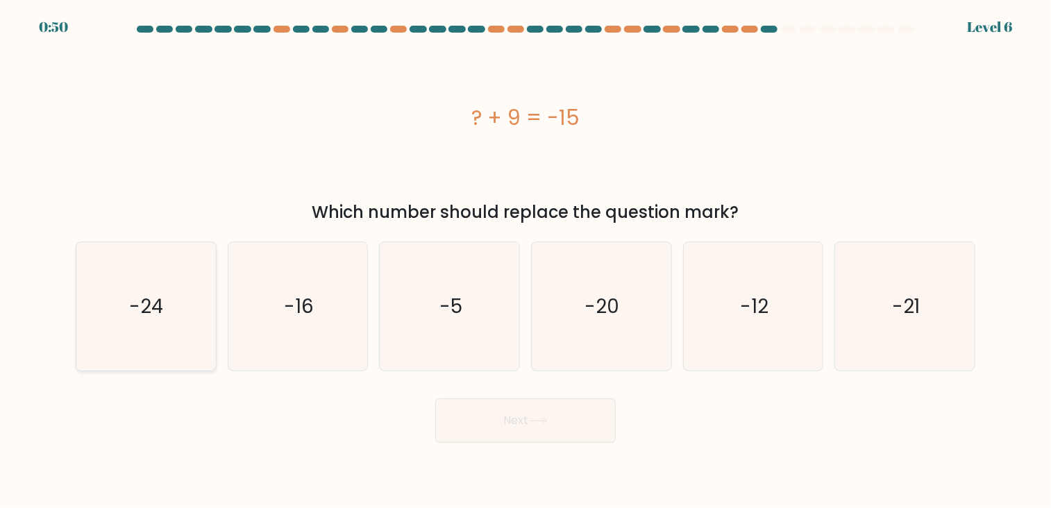
click at [186, 314] on icon "-24" at bounding box center [145, 306] width 129 height 129
click at [525, 261] on input "a. -24" at bounding box center [525, 257] width 1 height 7
radio input "true"
click at [555, 431] on button "Next" at bounding box center [525, 420] width 180 height 44
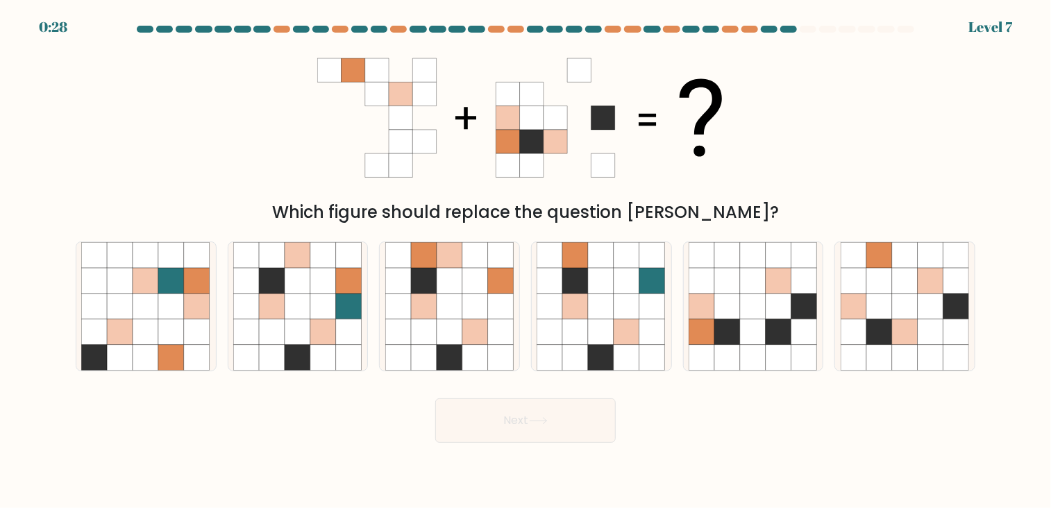
drag, startPoint x: 461, startPoint y: 181, endPoint x: 457, endPoint y: 213, distance: 32.1
click at [457, 213] on div "Which figure should replace the question [PERSON_NAME]?" at bounding box center [525, 133] width 916 height 183
click at [909, 92] on div "Which figure should replace the question [PERSON_NAME]?" at bounding box center [525, 133] width 916 height 183
click at [918, 299] on icon at bounding box center [931, 307] width 26 height 26
click at [526, 261] on input "f." at bounding box center [525, 257] width 1 height 7
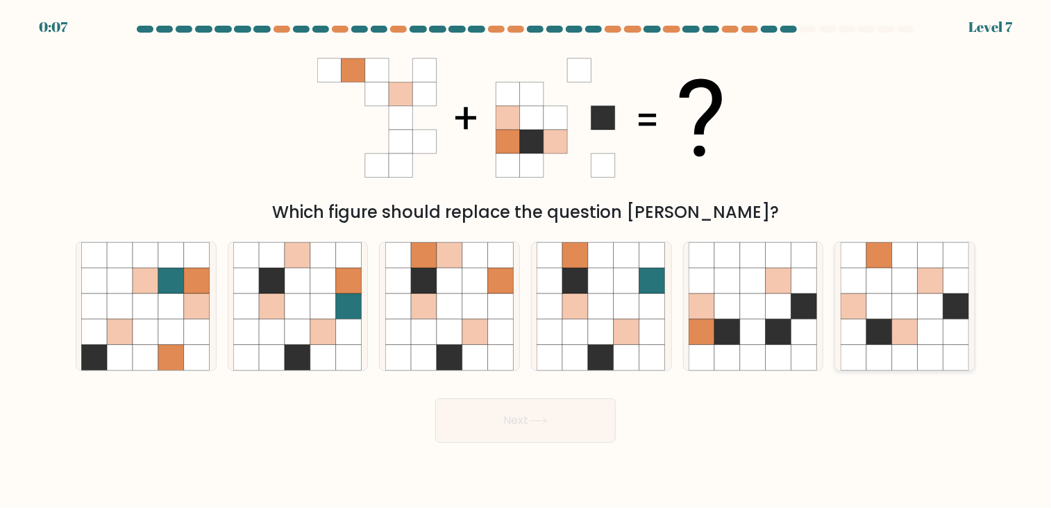
radio input "true"
click at [580, 414] on button "Next" at bounding box center [525, 420] width 180 height 44
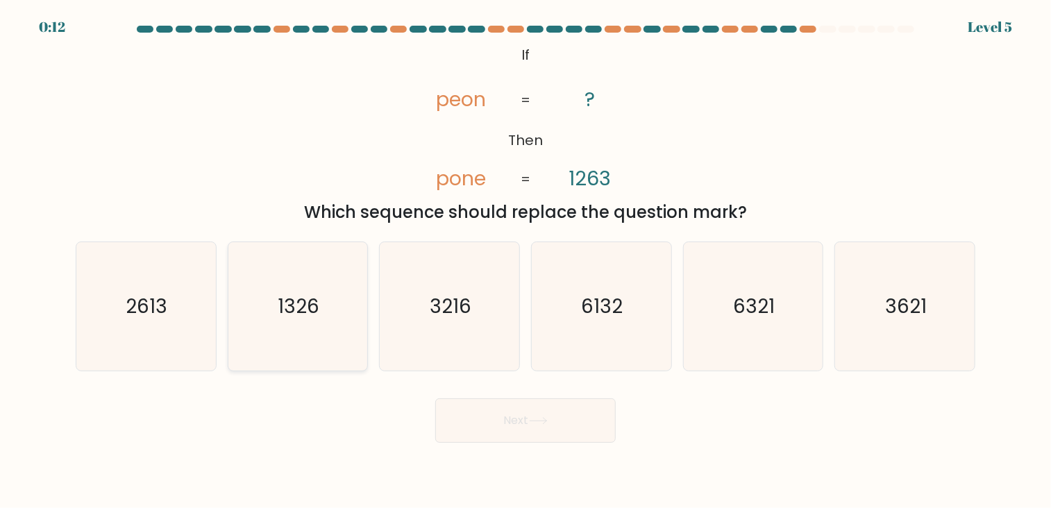
click at [290, 303] on text "1326" at bounding box center [299, 306] width 42 height 27
click at [525, 261] on input "b. 1326" at bounding box center [525, 257] width 1 height 7
radio input "true"
click at [522, 414] on button "Next" at bounding box center [525, 420] width 180 height 44
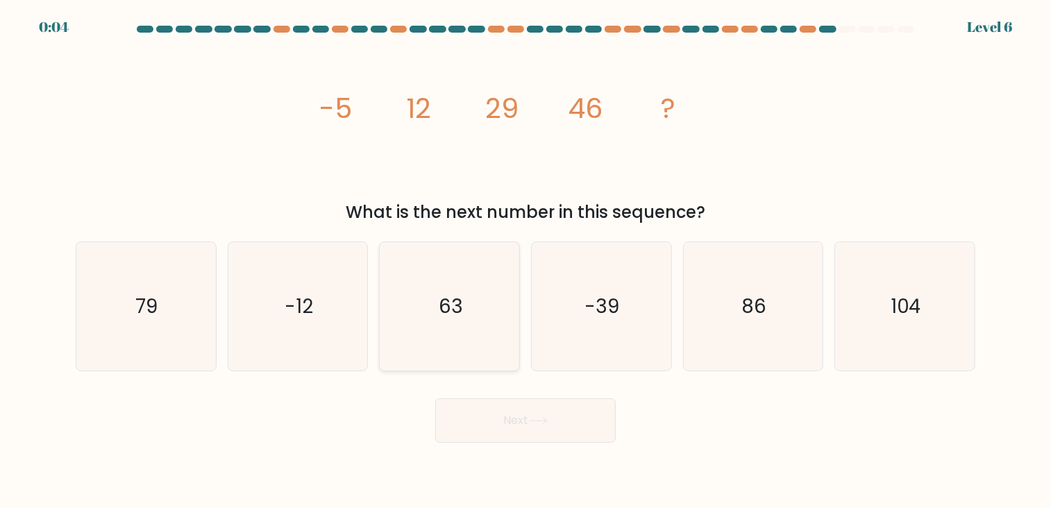
click at [410, 333] on icon "63" at bounding box center [449, 306] width 129 height 129
click at [525, 261] on input "c. 63" at bounding box center [525, 257] width 1 height 7
radio input "true"
click at [543, 427] on button "Next" at bounding box center [525, 420] width 180 height 44
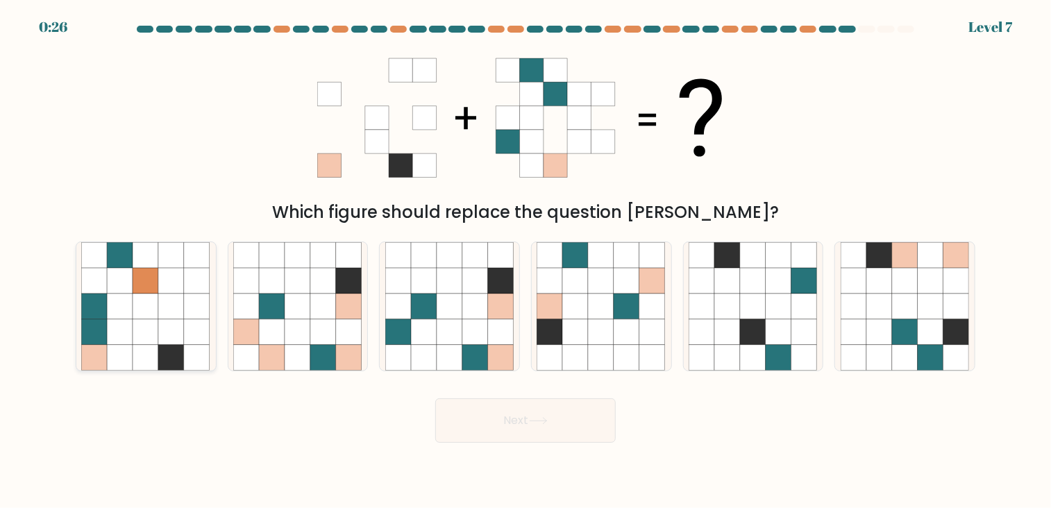
click at [146, 319] on icon at bounding box center [146, 307] width 26 height 26
click at [525, 261] on input "a." at bounding box center [525, 257] width 1 height 7
radio input "true"
click at [183, 326] on icon at bounding box center [172, 332] width 26 height 26
click at [525, 261] on input "a." at bounding box center [525, 257] width 1 height 7
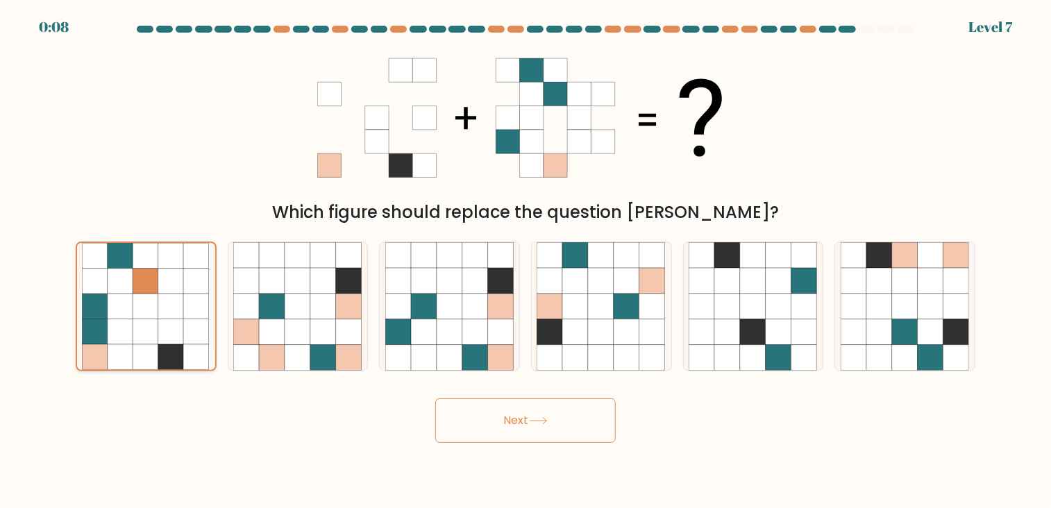
click at [160, 328] on icon at bounding box center [172, 332] width 26 height 26
click at [525, 261] on input "a." at bounding box center [525, 257] width 1 height 7
click at [465, 430] on button "Next" at bounding box center [525, 420] width 180 height 44
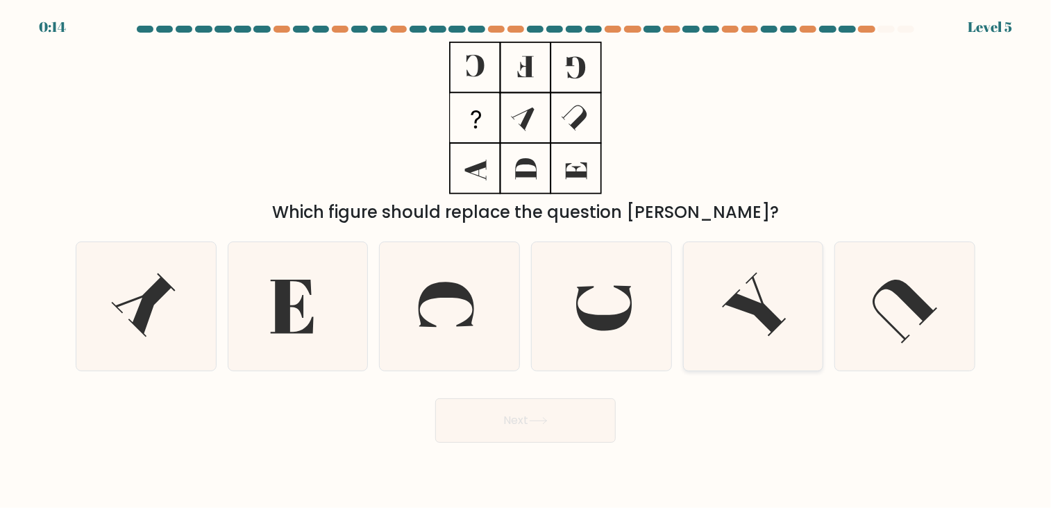
click at [750, 294] on icon at bounding box center [753, 306] width 129 height 129
click at [526, 261] on input "e." at bounding box center [525, 257] width 1 height 7
radio input "true"
click at [566, 427] on button "Next" at bounding box center [525, 420] width 180 height 44
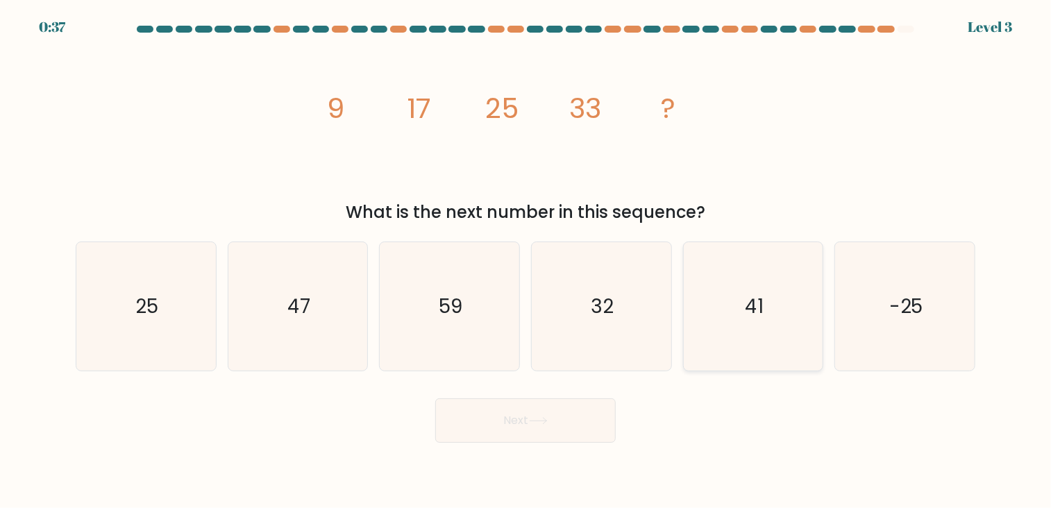
click at [727, 311] on icon "41" at bounding box center [753, 306] width 129 height 129
click at [526, 261] on input "e. 41" at bounding box center [525, 257] width 1 height 7
radio input "true"
click at [547, 413] on button "Next" at bounding box center [525, 420] width 180 height 44
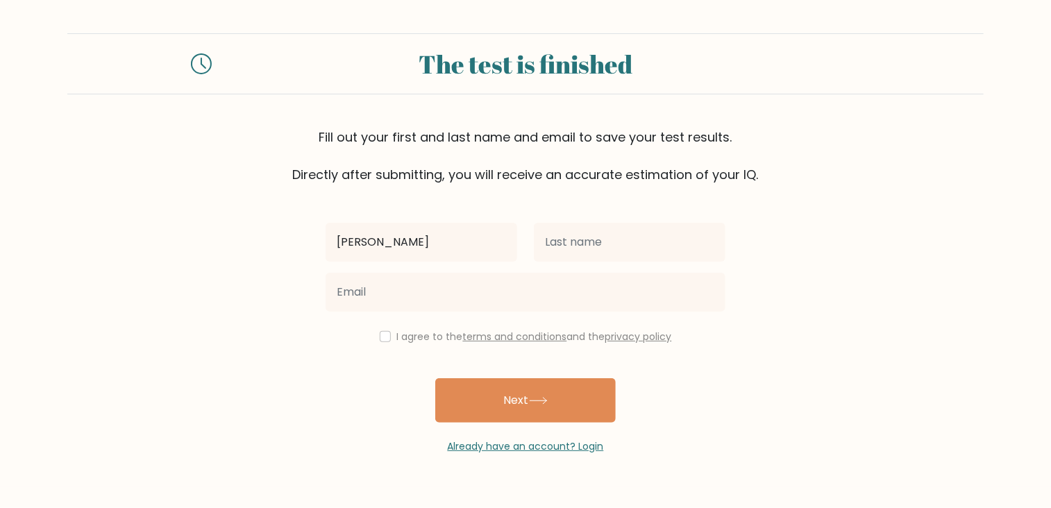
type input "Logan"
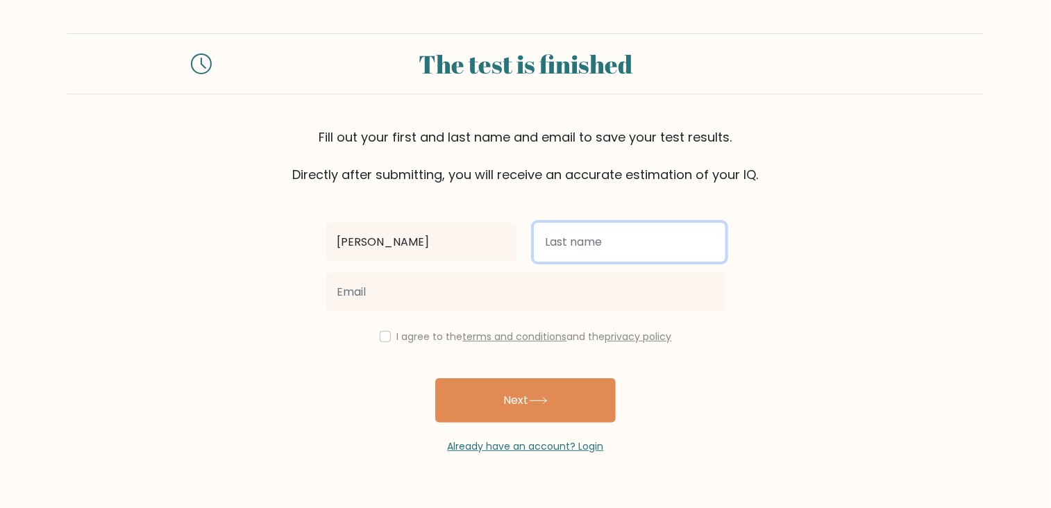
click at [596, 238] on input "text" at bounding box center [630, 242] width 192 height 39
type input "d"
type input "Drey"
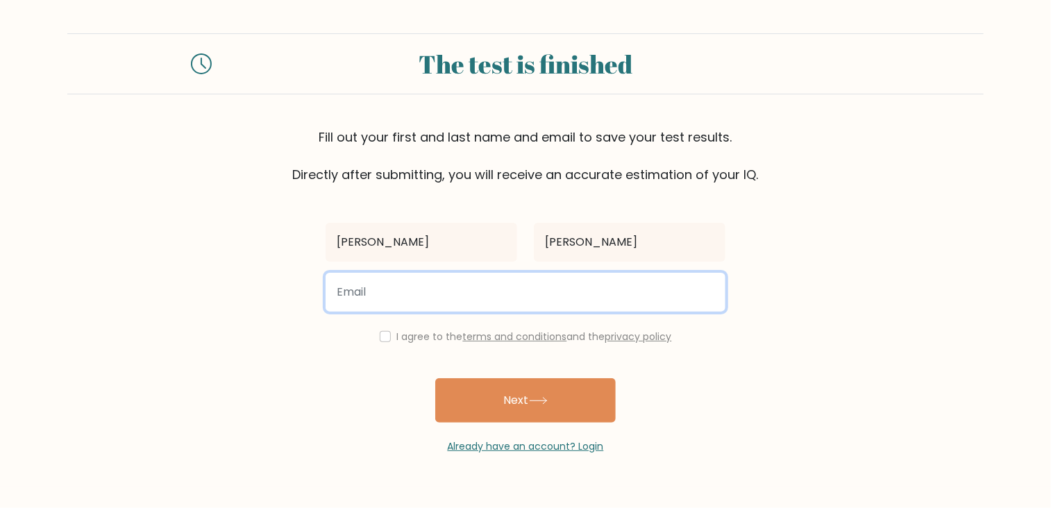
click at [460, 296] on input "email" at bounding box center [526, 292] width 400 height 39
click at [460, 296] on input "l" at bounding box center [526, 292] width 400 height 39
type input "logandreyxyz@gmail.com"
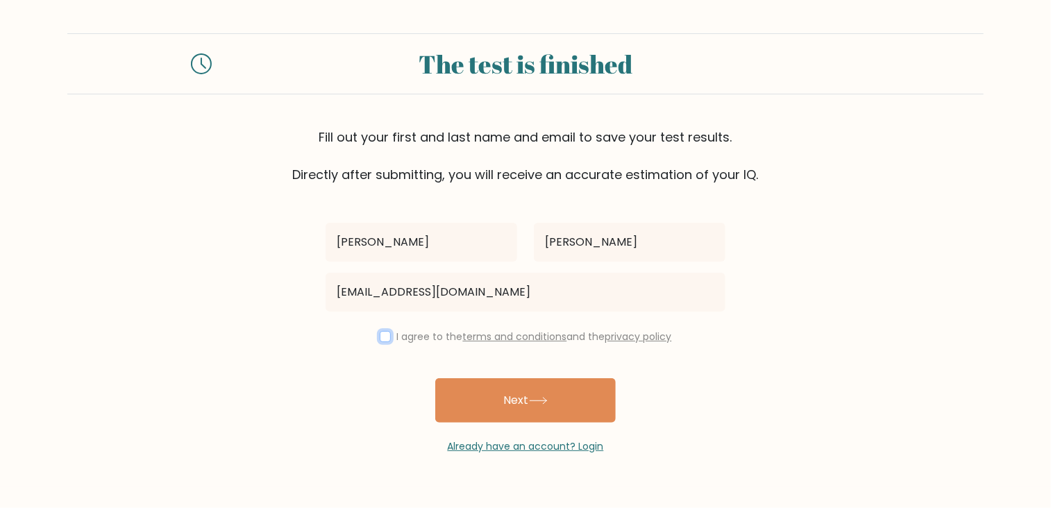
click at [381, 338] on input "checkbox" at bounding box center [385, 336] width 11 height 11
checkbox input "true"
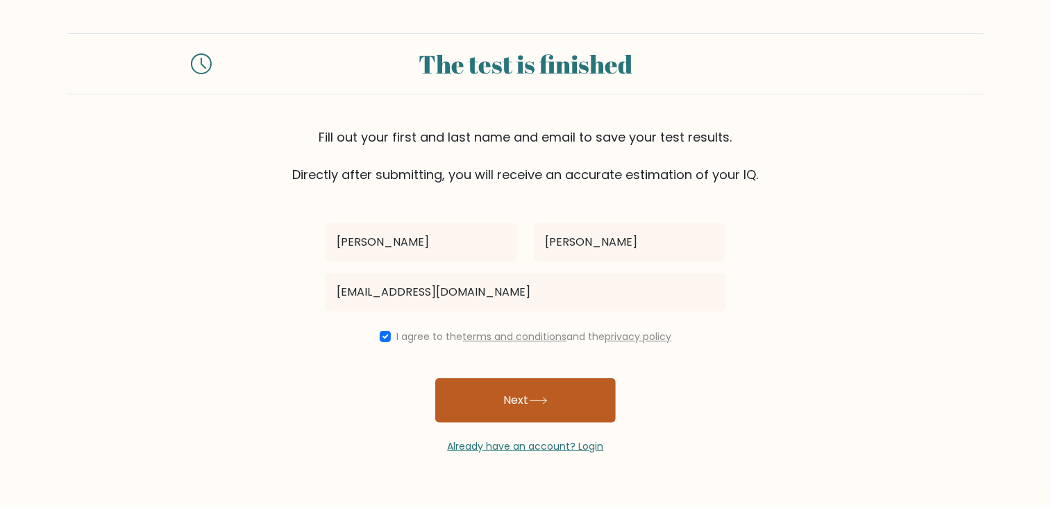
click at [537, 390] on button "Next" at bounding box center [525, 400] width 180 height 44
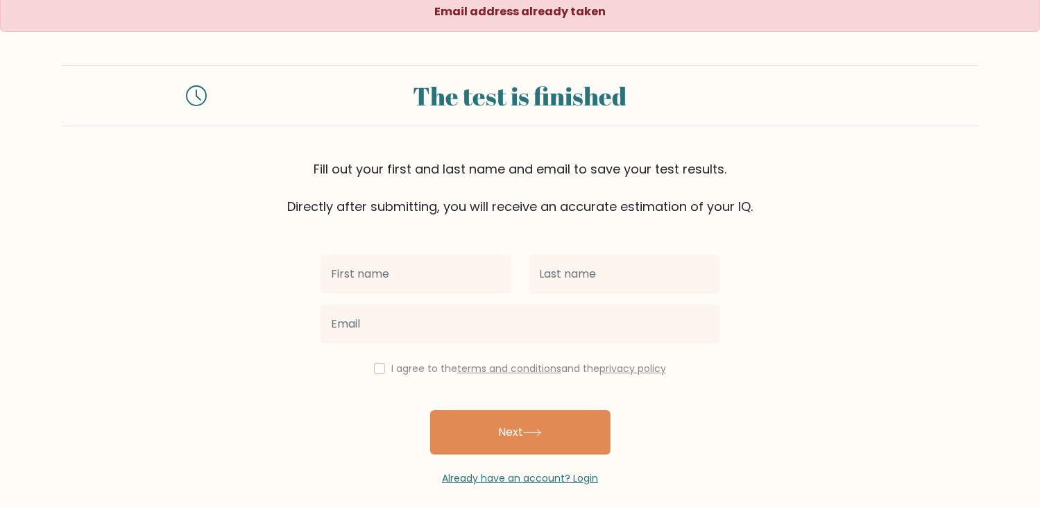
scroll to position [17, 0]
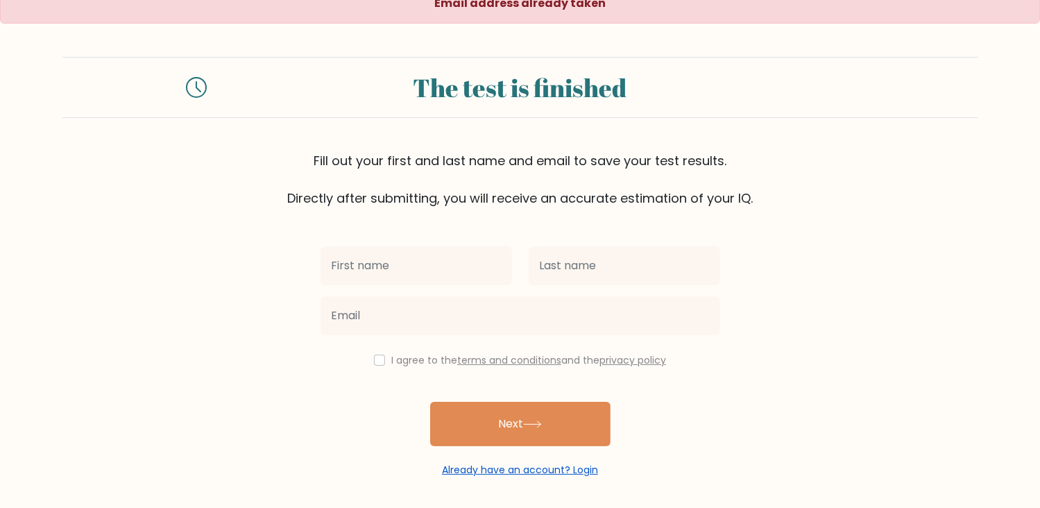
click at [580, 469] on link "Already have an account? Login" at bounding box center [520, 470] width 156 height 14
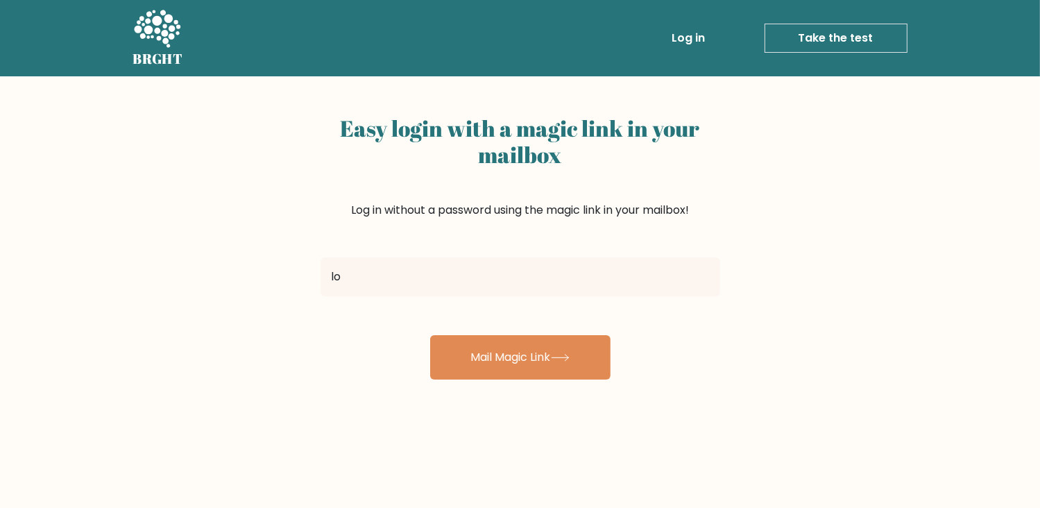
type input "logandreyxyz@gmail.com"
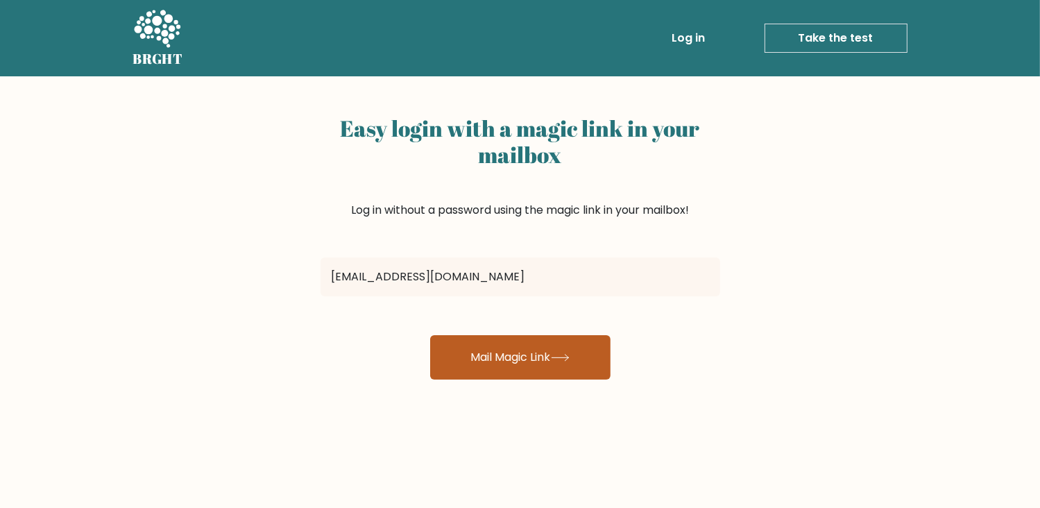
click at [562, 371] on button "Mail Magic Link" at bounding box center [520, 357] width 180 height 44
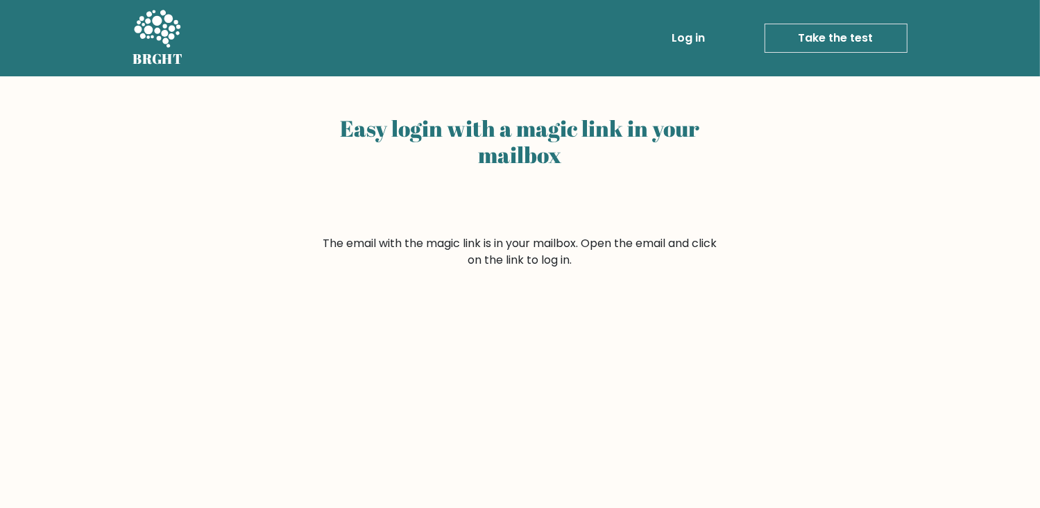
click at [696, 49] on link "Log in" at bounding box center [689, 38] width 44 height 28
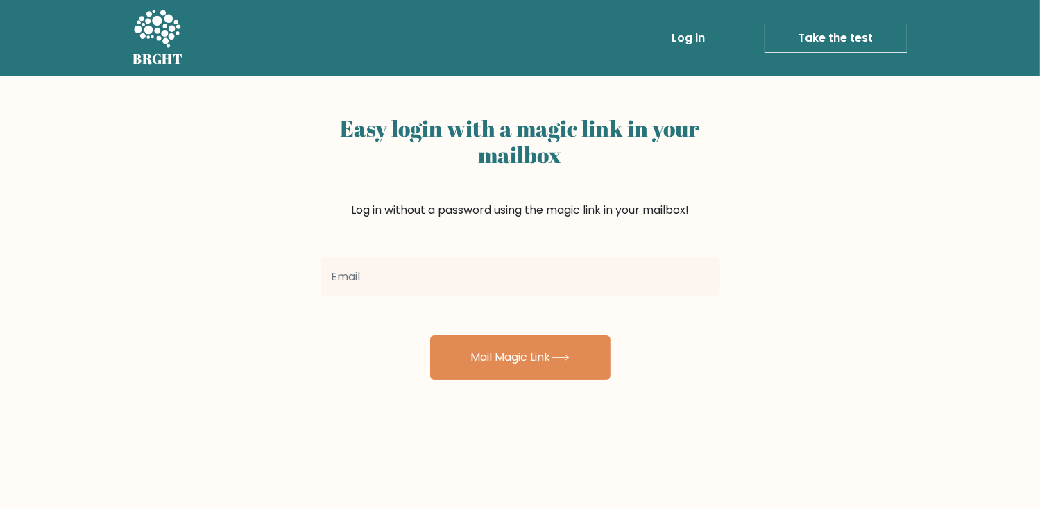
click at [844, 35] on link "Take the test" at bounding box center [836, 38] width 143 height 29
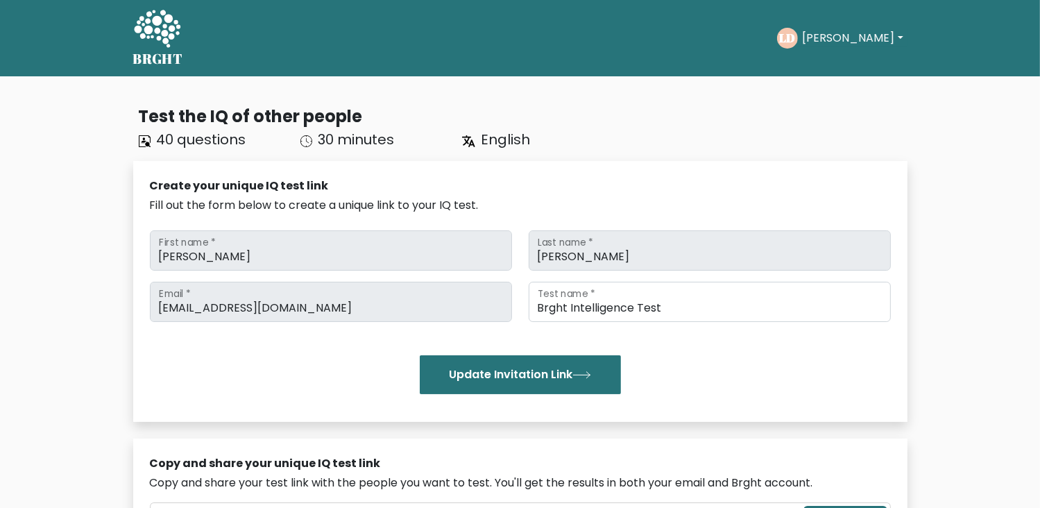
click at [997, 271] on div "Test the IQ of other people 40 questions 30 minutes English Create your unique …" at bounding box center [520, 469] width 1040 height 787
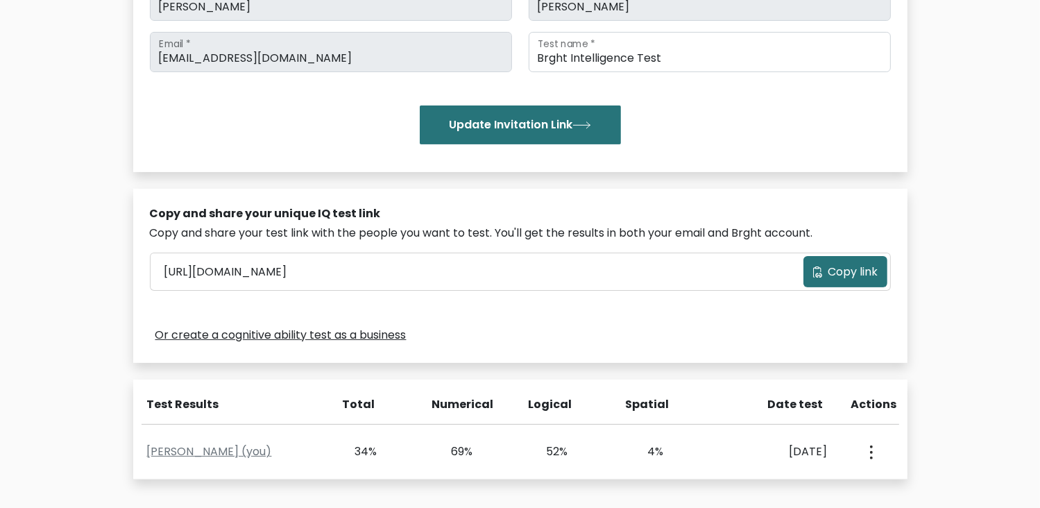
scroll to position [222, 0]
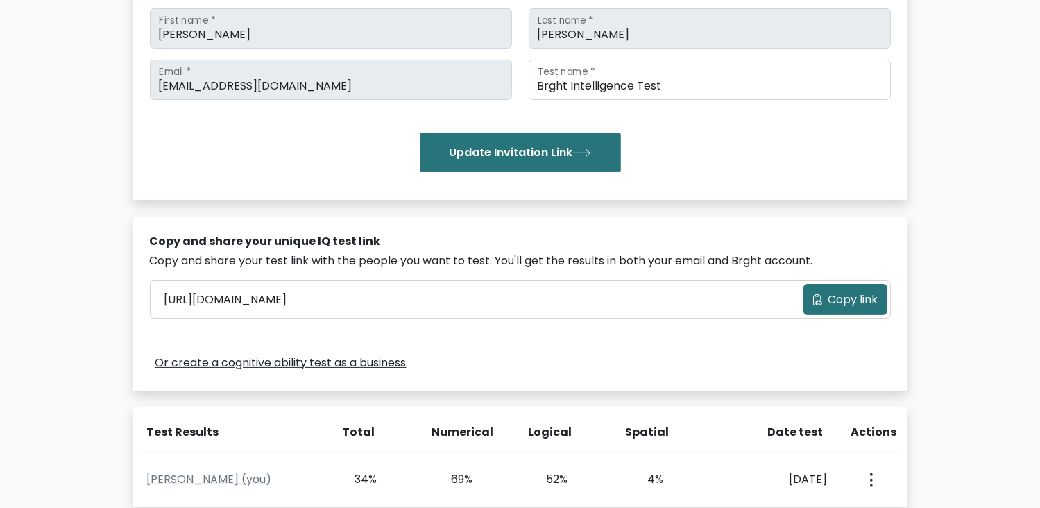
click at [966, 176] on div "Test the IQ of other people 40 questions 30 minutes English Create your unique …" at bounding box center [520, 247] width 1040 height 787
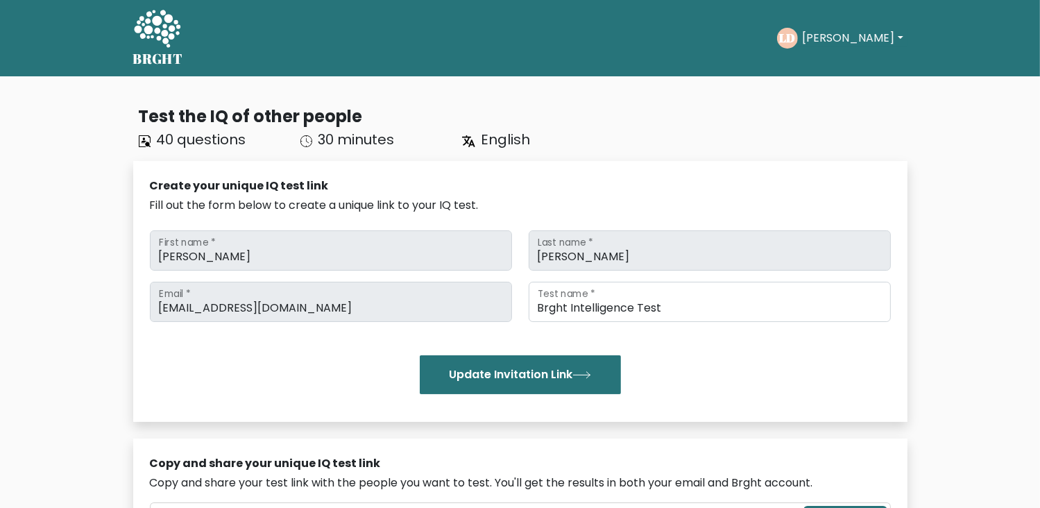
scroll to position [28, 0]
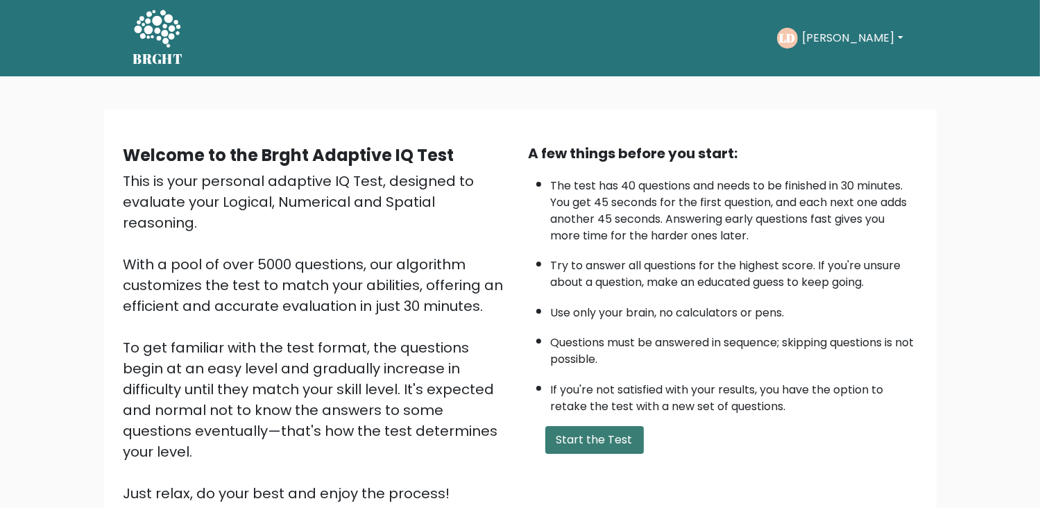
click at [610, 426] on button "Start the Test" at bounding box center [595, 440] width 99 height 28
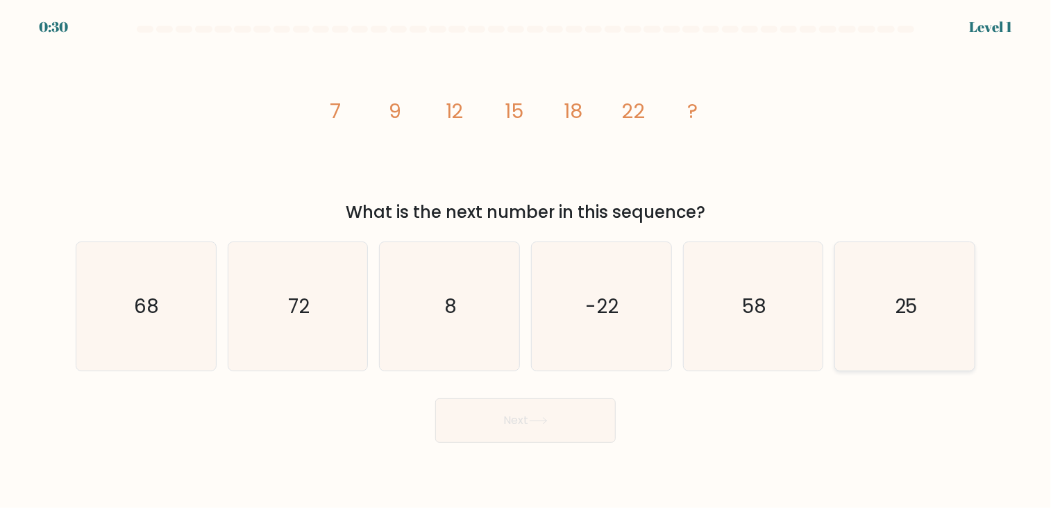
click at [902, 321] on icon "25" at bounding box center [905, 306] width 129 height 129
click at [526, 261] on input "f. 25" at bounding box center [525, 257] width 1 height 7
radio input "true"
click at [568, 402] on button "Next" at bounding box center [525, 420] width 180 height 44
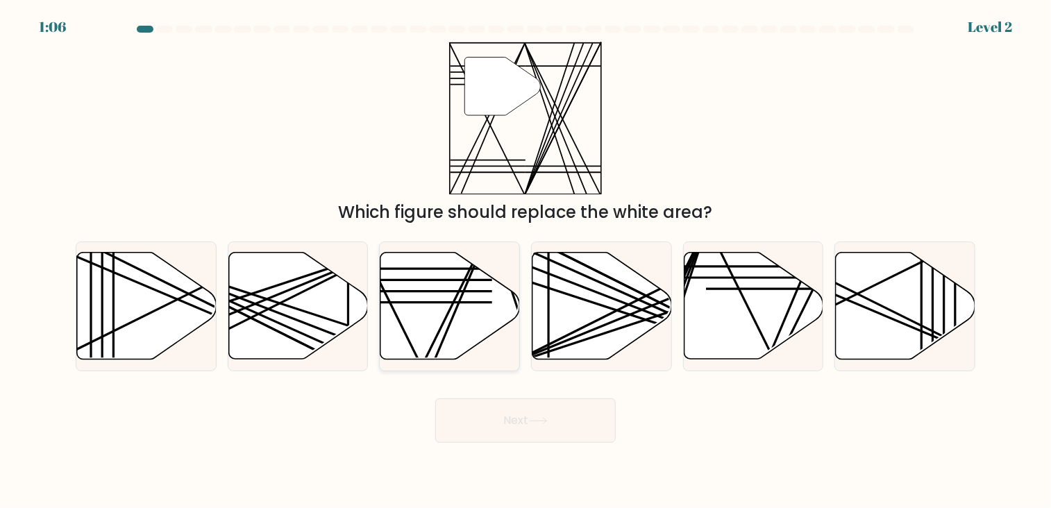
click at [400, 305] on icon at bounding box center [450, 306] width 140 height 107
click at [525, 261] on input "c." at bounding box center [525, 257] width 1 height 7
radio input "true"
click at [543, 405] on button "Next" at bounding box center [525, 420] width 180 height 44
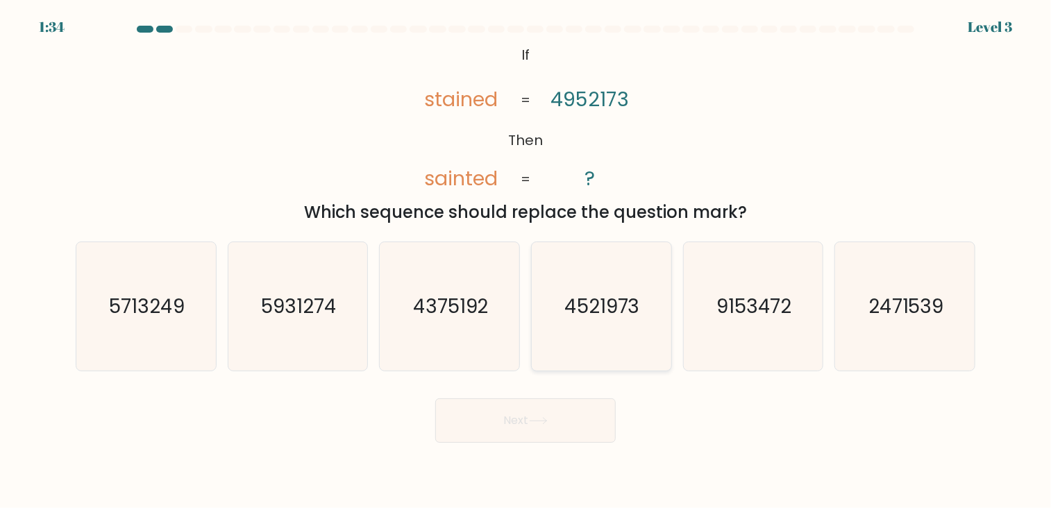
click at [580, 324] on icon "4521973" at bounding box center [601, 306] width 129 height 129
click at [526, 261] on input "d. 4521973" at bounding box center [525, 257] width 1 height 7
radio input "true"
click at [523, 419] on button "Next" at bounding box center [525, 420] width 180 height 44
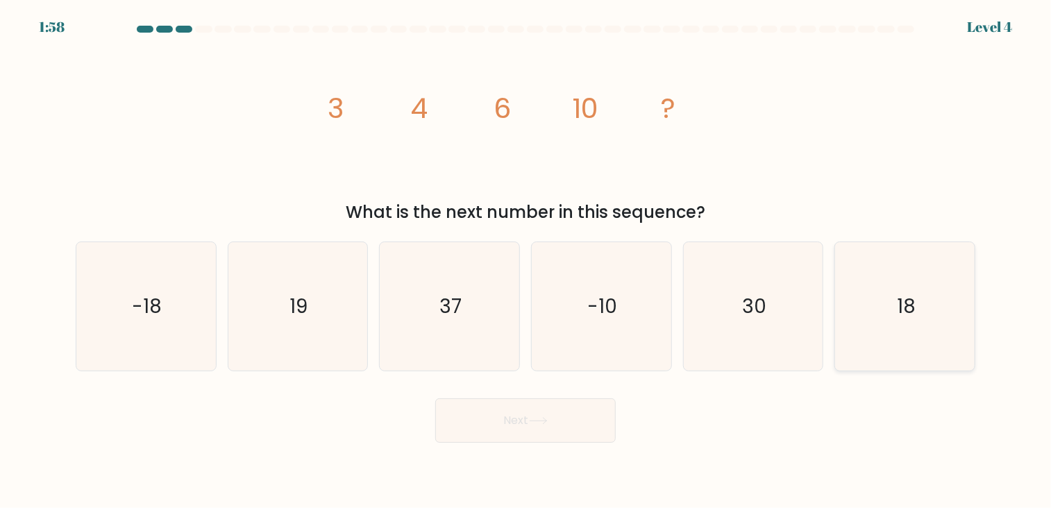
click at [892, 308] on icon "18" at bounding box center [905, 306] width 129 height 129
click at [526, 261] on input "f. 18" at bounding box center [525, 257] width 1 height 7
radio input "true"
click at [564, 416] on button "Next" at bounding box center [525, 420] width 180 height 44
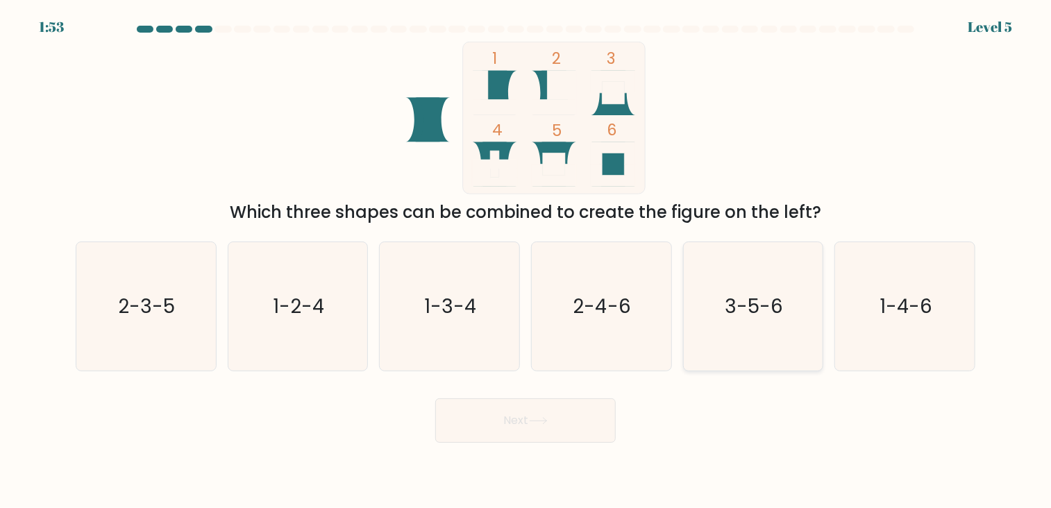
click at [771, 301] on text "3-5-6" at bounding box center [754, 306] width 58 height 27
click at [526, 261] on input "e. 3-5-6" at bounding box center [525, 257] width 1 height 7
radio input "true"
click at [548, 423] on icon at bounding box center [538, 421] width 19 height 8
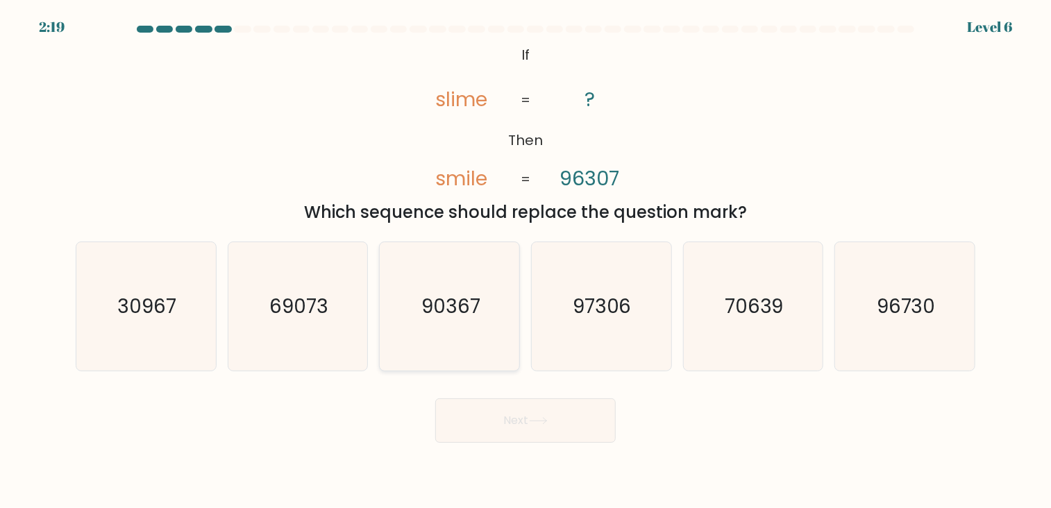
click at [448, 310] on text "90367" at bounding box center [450, 306] width 59 height 27
click at [525, 261] on input "c. 90367" at bounding box center [525, 257] width 1 height 7
radio input "true"
click at [509, 432] on button "Next" at bounding box center [525, 420] width 180 height 44
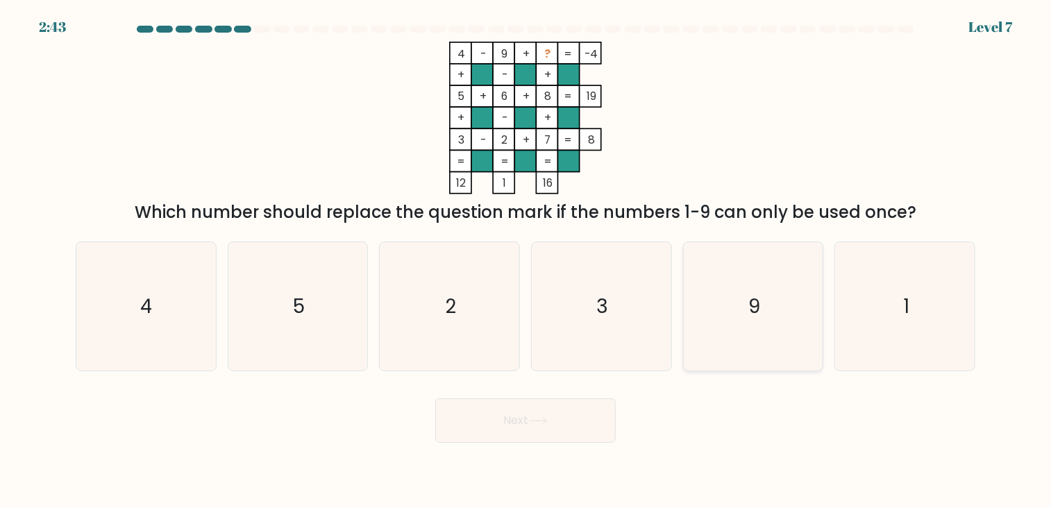
click at [738, 288] on icon "9" at bounding box center [753, 306] width 129 height 129
click at [526, 261] on input "e. 9" at bounding box center [525, 257] width 1 height 7
radio input "true"
click at [865, 301] on icon "1" at bounding box center [905, 306] width 129 height 129
click at [526, 261] on input "f. 1" at bounding box center [525, 257] width 1 height 7
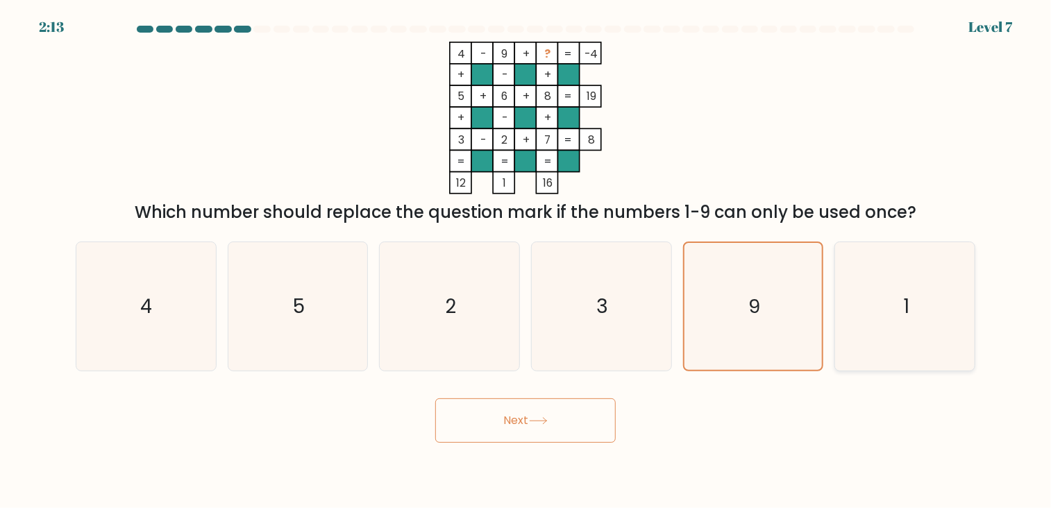
radio input "true"
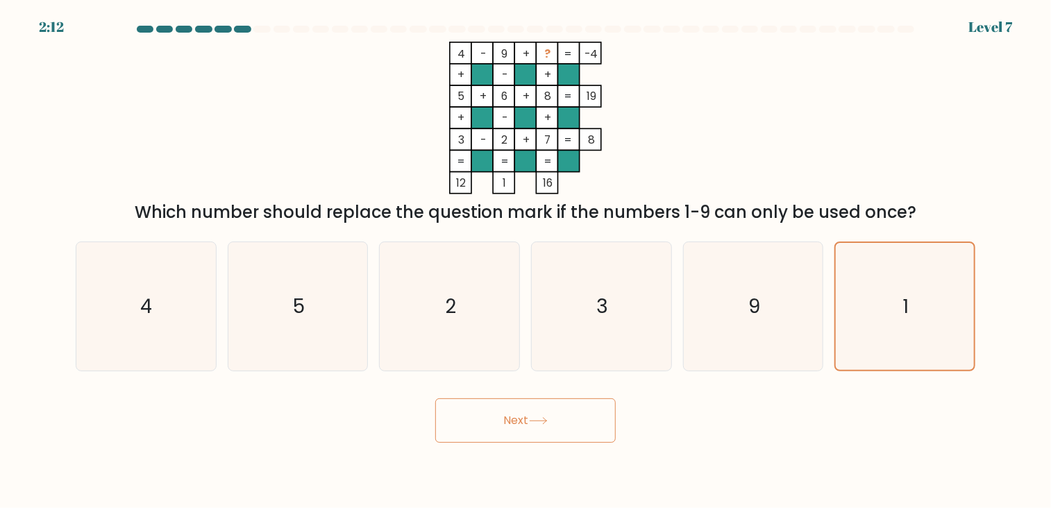
click at [552, 430] on button "Next" at bounding box center [525, 420] width 180 height 44
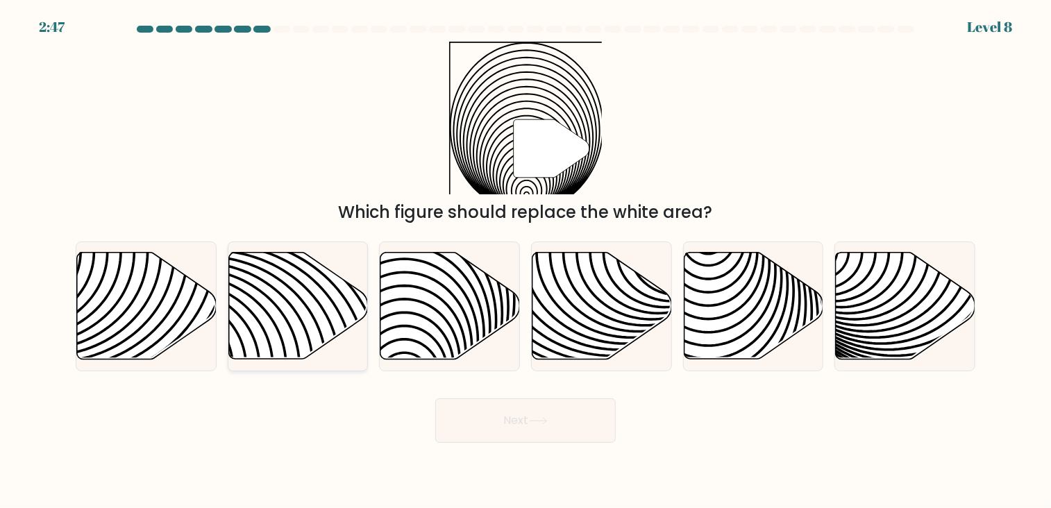
click at [344, 311] on icon at bounding box center [298, 306] width 140 height 107
click at [525, 261] on input "b." at bounding box center [525, 257] width 1 height 7
radio input "true"
click at [537, 408] on button "Next" at bounding box center [525, 420] width 180 height 44
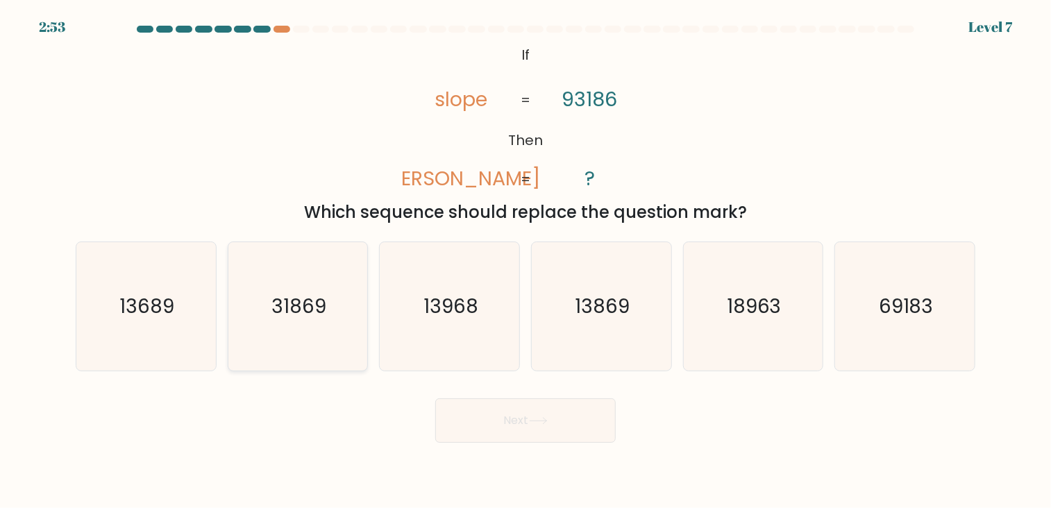
click at [311, 324] on icon "31869" at bounding box center [297, 306] width 129 height 129
click at [525, 261] on input "b. 31869" at bounding box center [525, 257] width 1 height 7
radio input "true"
click at [462, 434] on button "Next" at bounding box center [525, 420] width 180 height 44
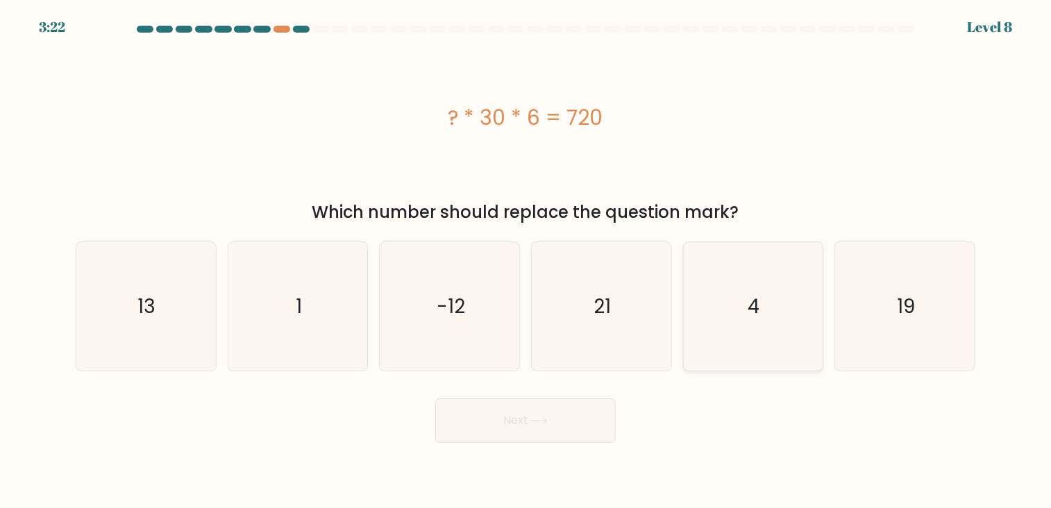
click at [747, 300] on icon "4" at bounding box center [753, 306] width 129 height 129
click at [526, 261] on input "e. 4" at bounding box center [525, 257] width 1 height 7
radio input "true"
click at [536, 421] on icon at bounding box center [538, 421] width 19 height 8
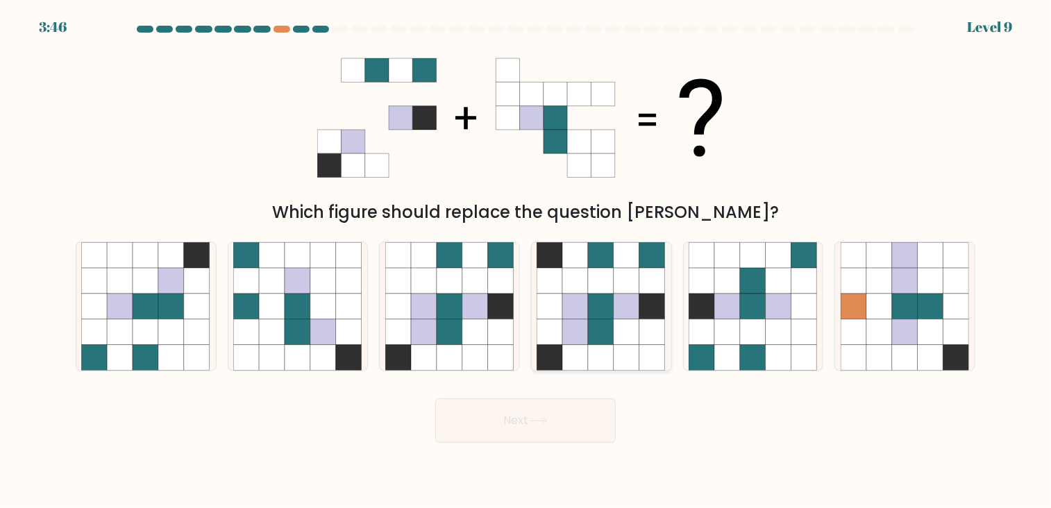
click at [636, 299] on icon at bounding box center [627, 307] width 26 height 26
click at [526, 261] on input "d." at bounding box center [525, 257] width 1 height 7
radio input "true"
click at [397, 291] on icon at bounding box center [398, 281] width 26 height 26
click at [525, 261] on input "c." at bounding box center [525, 257] width 1 height 7
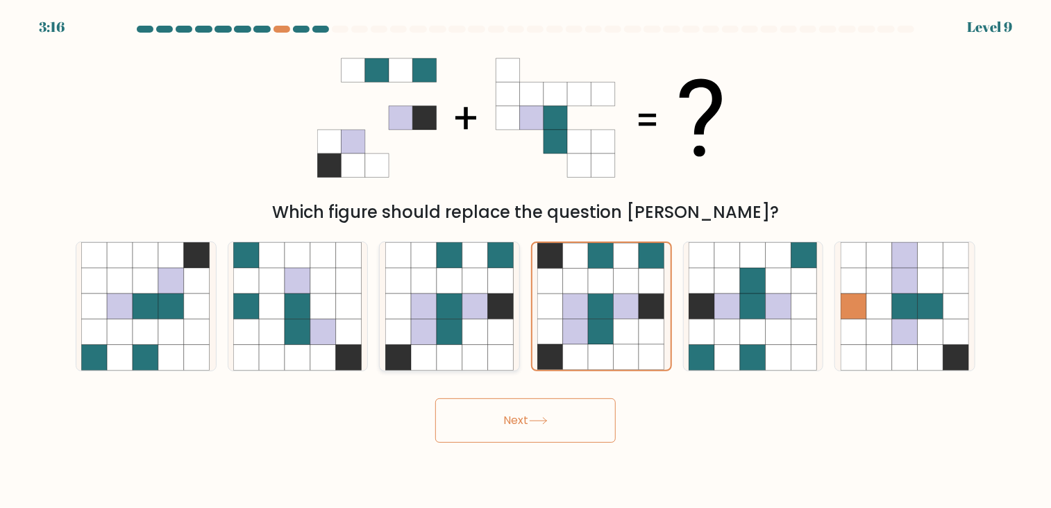
radio input "true"
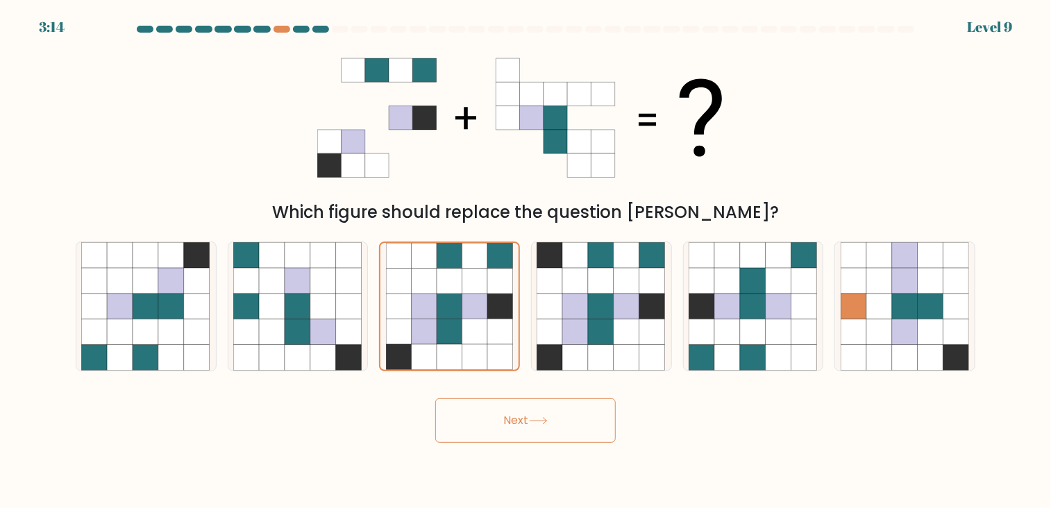
click at [508, 413] on button "Next" at bounding box center [525, 420] width 180 height 44
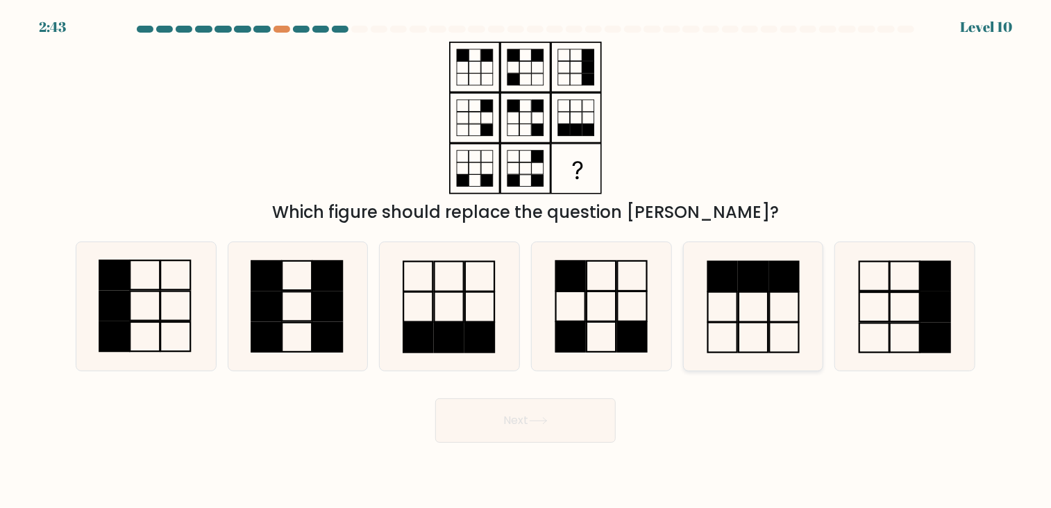
click at [736, 286] on rect at bounding box center [722, 276] width 29 height 30
click at [526, 261] on input "e." at bounding box center [525, 257] width 1 height 7
radio input "true"
click at [566, 432] on button "Next" at bounding box center [525, 420] width 180 height 44
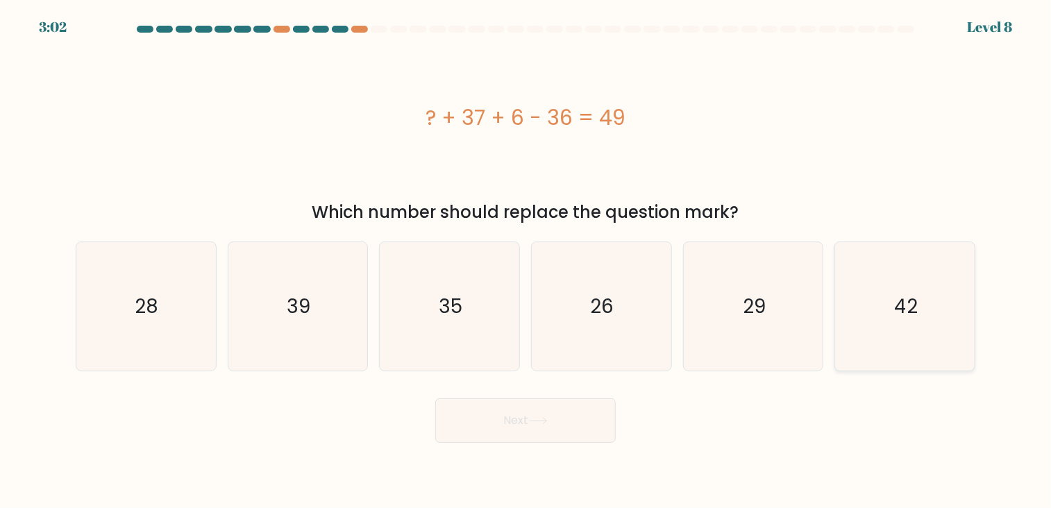
click at [901, 365] on icon "42" at bounding box center [905, 306] width 129 height 129
click at [526, 261] on input "f. 42" at bounding box center [525, 257] width 1 height 7
radio input "true"
click at [591, 419] on button "Next" at bounding box center [525, 420] width 180 height 44
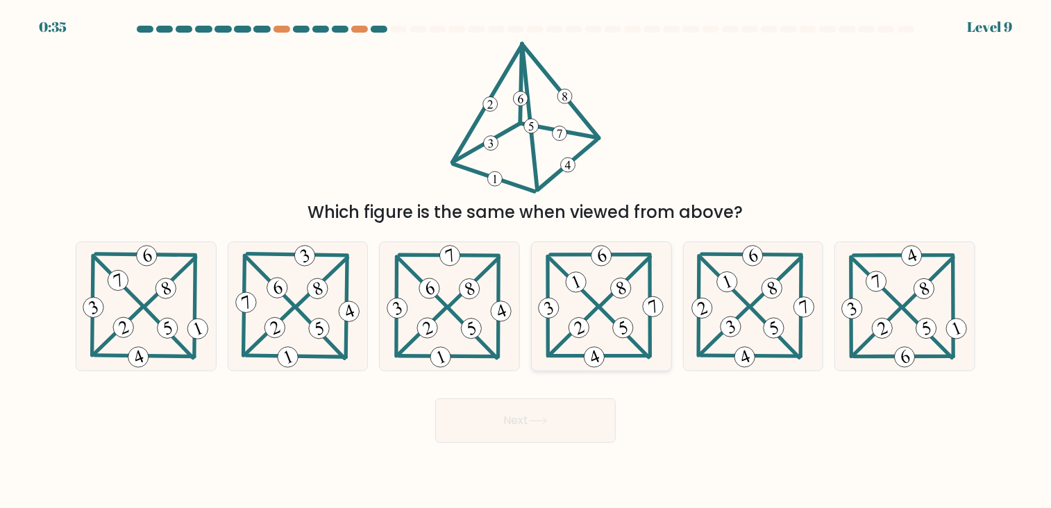
click at [608, 306] on icon at bounding box center [601, 306] width 132 height 129
click at [526, 261] on input "d." at bounding box center [525, 257] width 1 height 7
radio input "true"
click at [614, 326] on 704 at bounding box center [623, 327] width 26 height 26
click at [526, 261] on input "d." at bounding box center [525, 257] width 1 height 7
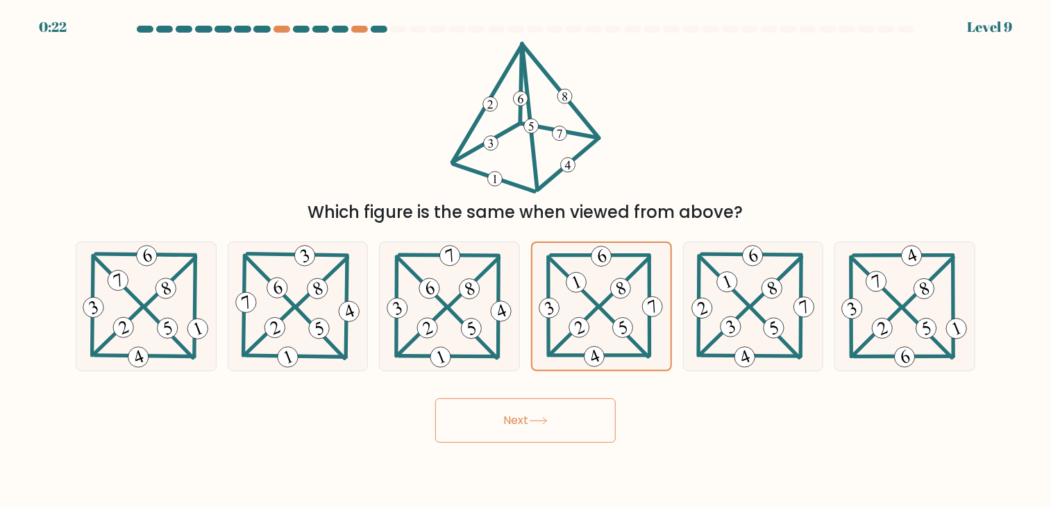
click at [562, 437] on button "Next" at bounding box center [525, 420] width 180 height 44
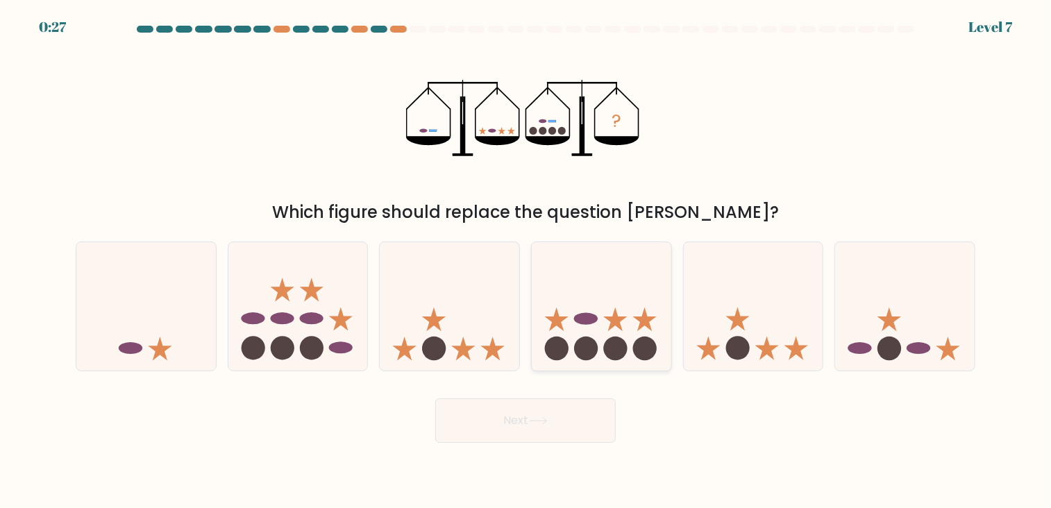
click at [571, 327] on icon at bounding box center [602, 305] width 140 height 115
click at [526, 261] on input "d." at bounding box center [525, 257] width 1 height 7
radio input "true"
click at [566, 424] on button "Next" at bounding box center [525, 420] width 180 height 44
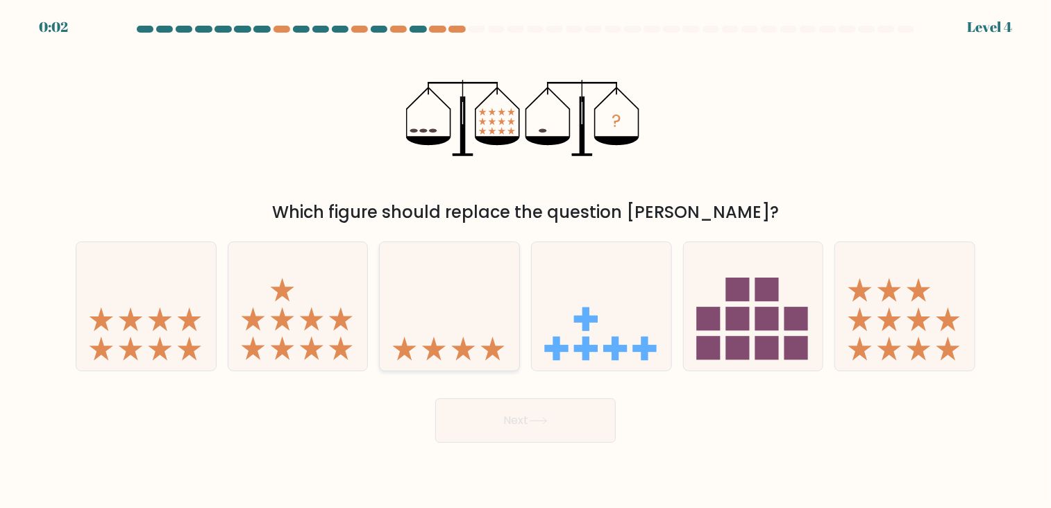
drag, startPoint x: 378, startPoint y: 306, endPoint x: 457, endPoint y: 329, distance: 83.0
click at [457, 329] on div "c." at bounding box center [449, 307] width 152 height 130
click at [457, 329] on icon at bounding box center [450, 305] width 140 height 115
click at [525, 261] on input "c." at bounding box center [525, 257] width 1 height 7
radio input "true"
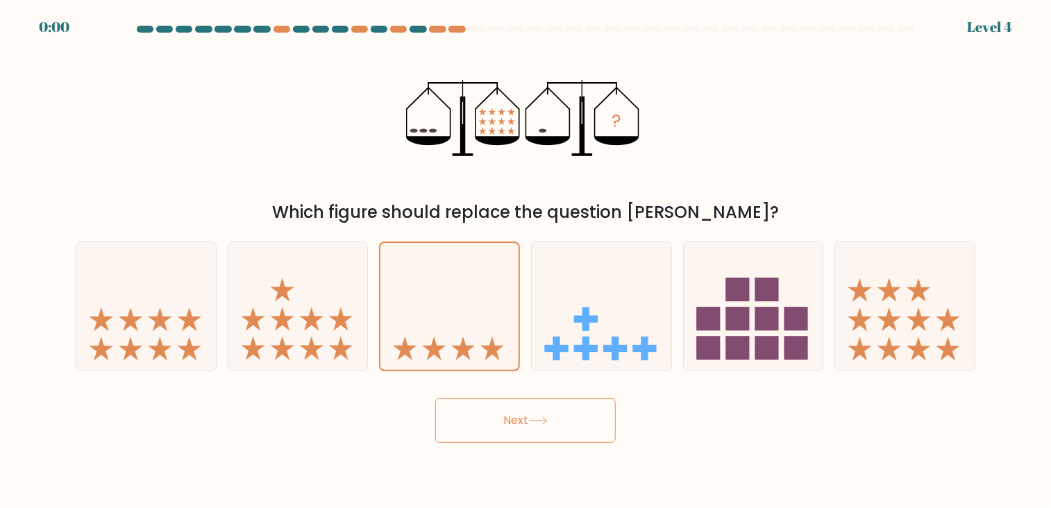
click at [511, 410] on button "Next" at bounding box center [525, 420] width 180 height 44
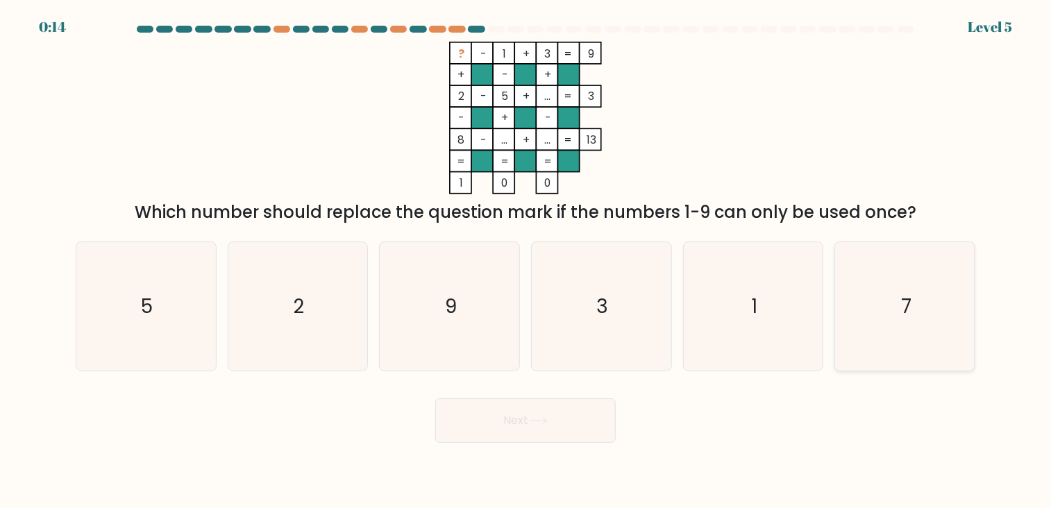
click at [886, 296] on icon "7" at bounding box center [905, 306] width 129 height 129
click at [526, 261] on input "f. 7" at bounding box center [525, 257] width 1 height 7
radio input "true"
click at [497, 406] on button "Next" at bounding box center [525, 420] width 180 height 44
click at [553, 413] on button "Next" at bounding box center [525, 420] width 180 height 44
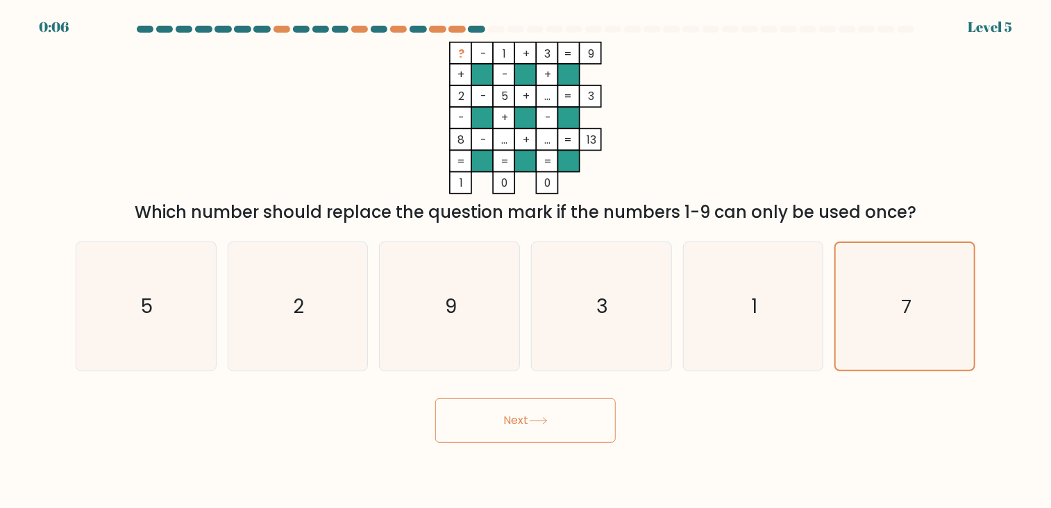
click at [553, 413] on button "Next" at bounding box center [525, 420] width 180 height 44
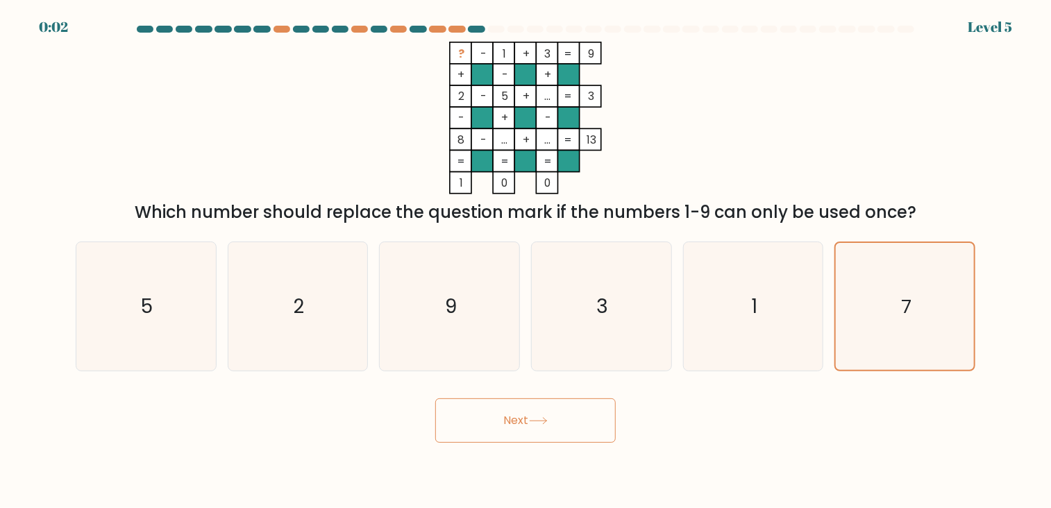
click at [553, 413] on button "Next" at bounding box center [525, 420] width 180 height 44
click at [546, 418] on icon at bounding box center [538, 421] width 19 height 8
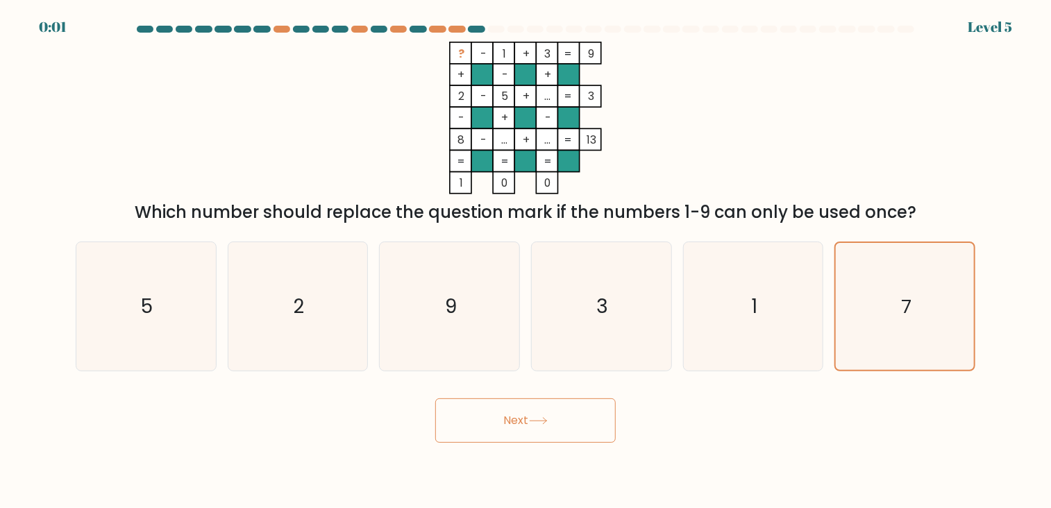
click at [546, 418] on icon at bounding box center [538, 421] width 19 height 8
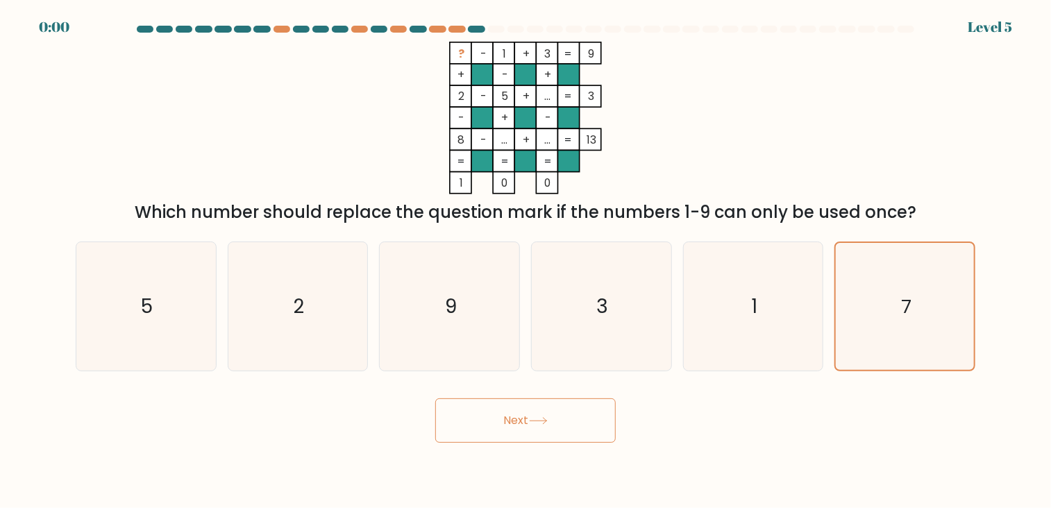
click at [546, 418] on icon at bounding box center [538, 421] width 19 height 8
click at [546, 418] on div "Next" at bounding box center [525, 415] width 916 height 55
click at [802, 489] on body "EXPIRED Level 5" at bounding box center [525, 254] width 1051 height 508
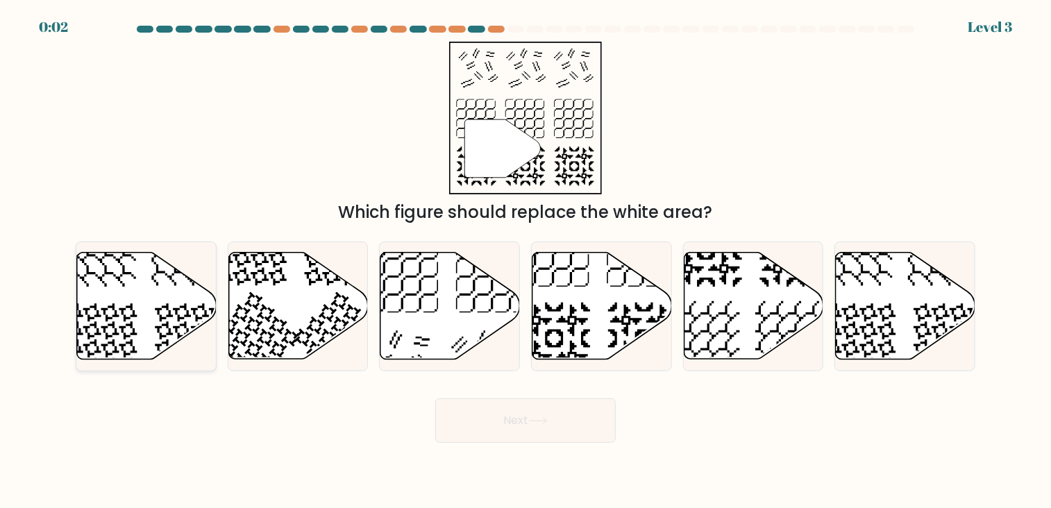
click at [132, 332] on icon at bounding box center [147, 306] width 140 height 107
click at [525, 261] on input "a." at bounding box center [525, 257] width 1 height 7
radio input "true"
click at [473, 418] on button "Next" at bounding box center [525, 420] width 180 height 44
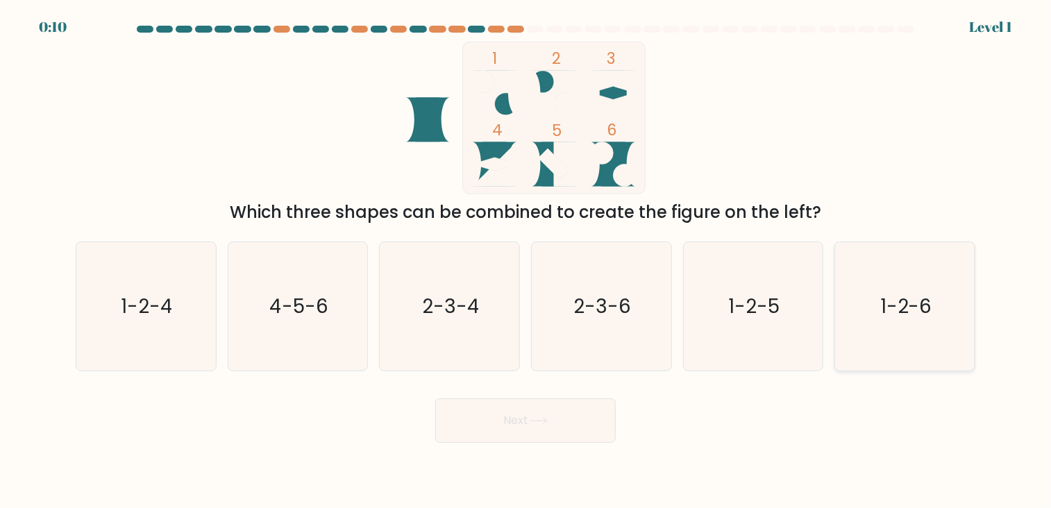
click at [905, 290] on icon "1-2-6" at bounding box center [905, 306] width 129 height 129
click at [526, 261] on input "f. 1-2-6" at bounding box center [525, 257] width 1 height 7
radio input "true"
click at [525, 421] on button "Next" at bounding box center [525, 420] width 180 height 44
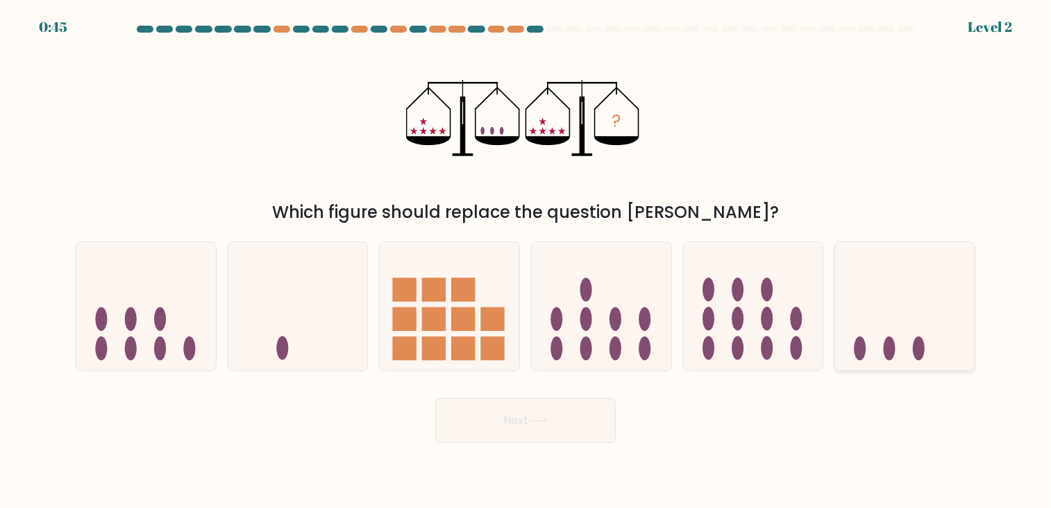
click at [888, 313] on icon at bounding box center [905, 305] width 140 height 115
click at [526, 261] on input "f." at bounding box center [525, 257] width 1 height 7
radio input "true"
click at [542, 423] on icon at bounding box center [538, 421] width 19 height 8
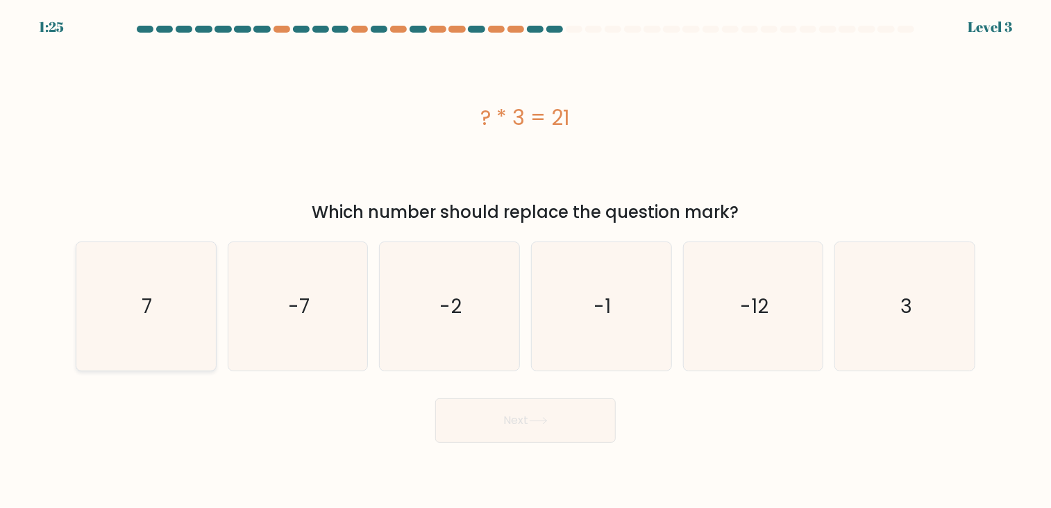
click at [119, 303] on icon "7" at bounding box center [145, 306] width 129 height 129
click at [525, 261] on input "a. 7" at bounding box center [525, 257] width 1 height 7
radio input "true"
click at [456, 430] on button "Next" at bounding box center [525, 420] width 180 height 44
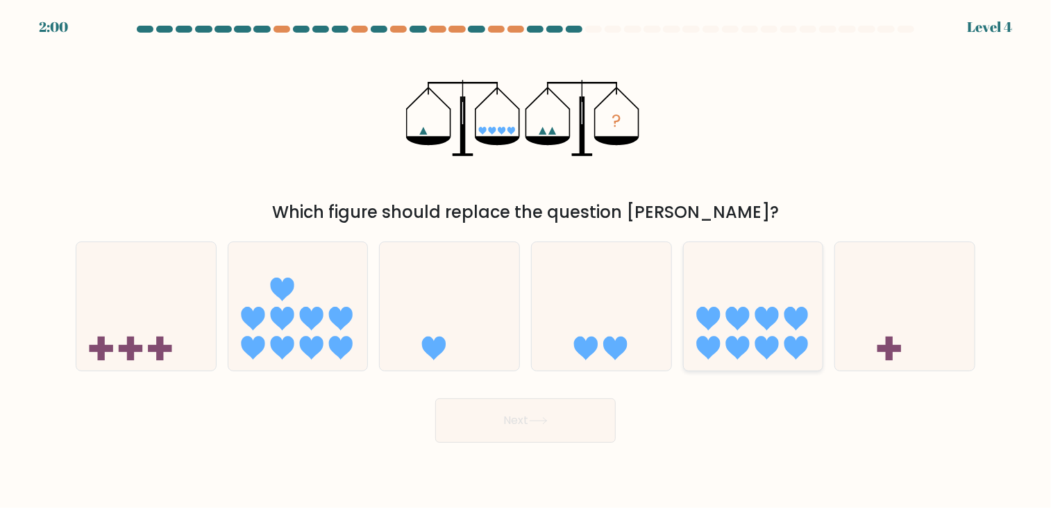
click at [750, 316] on icon at bounding box center [754, 305] width 140 height 115
click at [526, 261] on input "e." at bounding box center [525, 257] width 1 height 7
radio input "true"
click at [558, 418] on button "Next" at bounding box center [525, 420] width 180 height 44
click at [575, 425] on button "Next" at bounding box center [525, 420] width 180 height 44
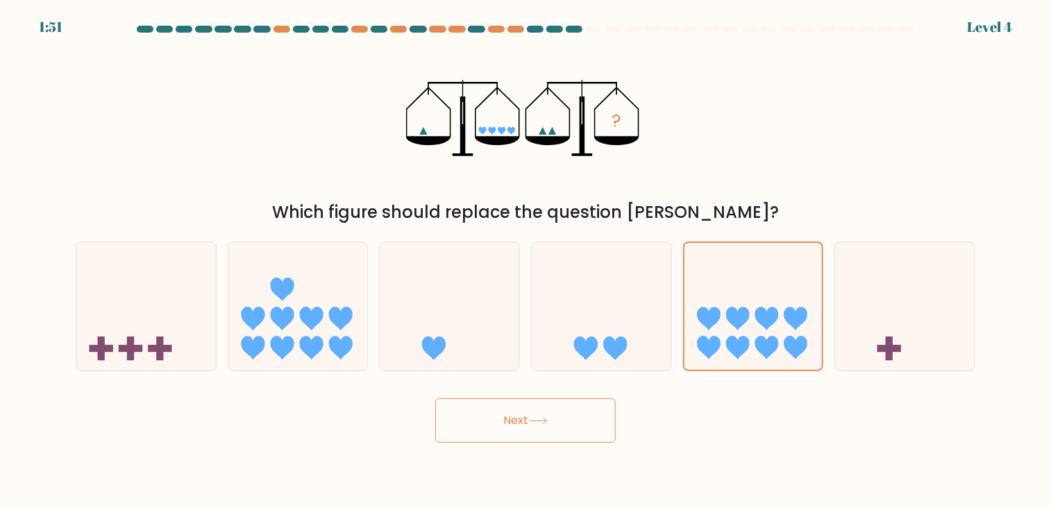
click at [575, 425] on button "Next" at bounding box center [525, 420] width 180 height 44
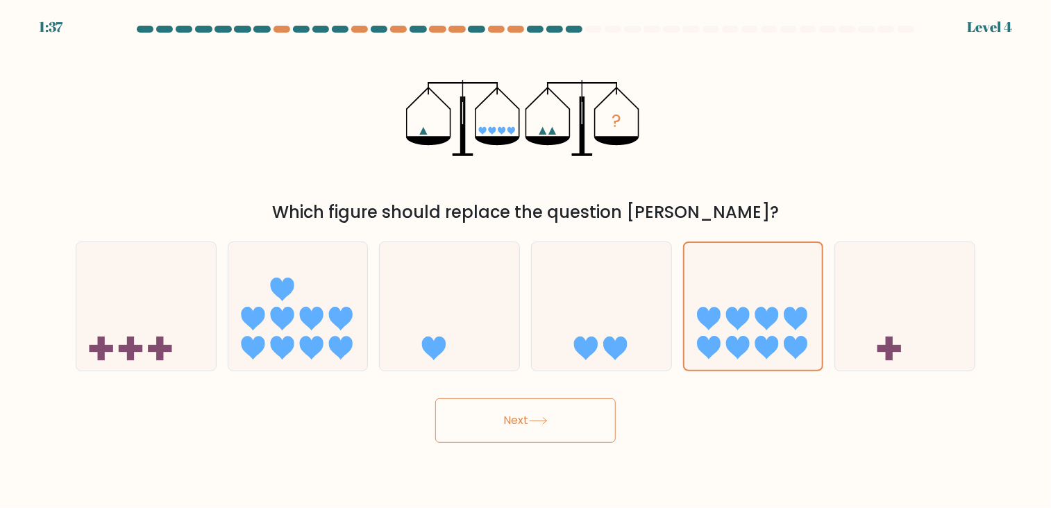
click at [575, 425] on button "Next" at bounding box center [525, 420] width 180 height 44
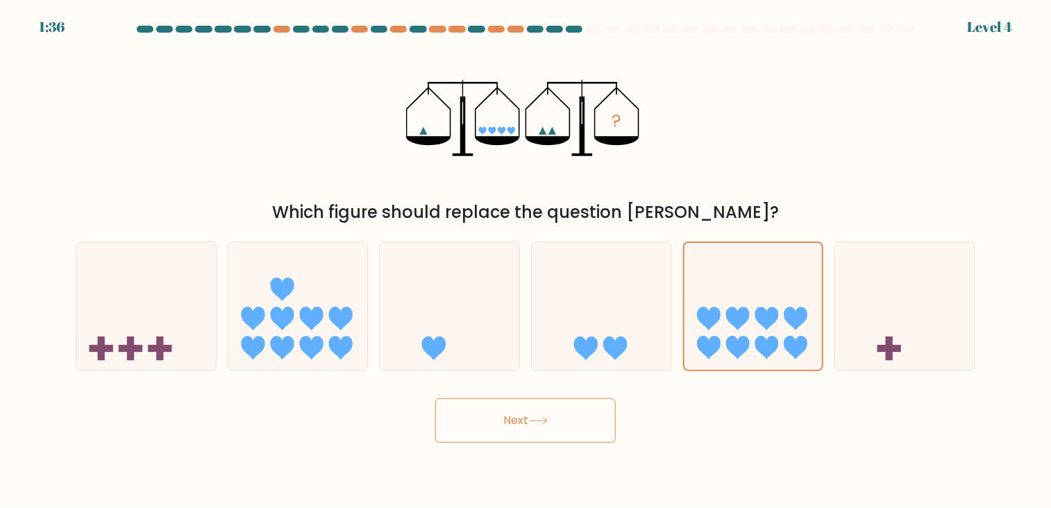
click at [575, 425] on button "Next" at bounding box center [525, 420] width 180 height 44
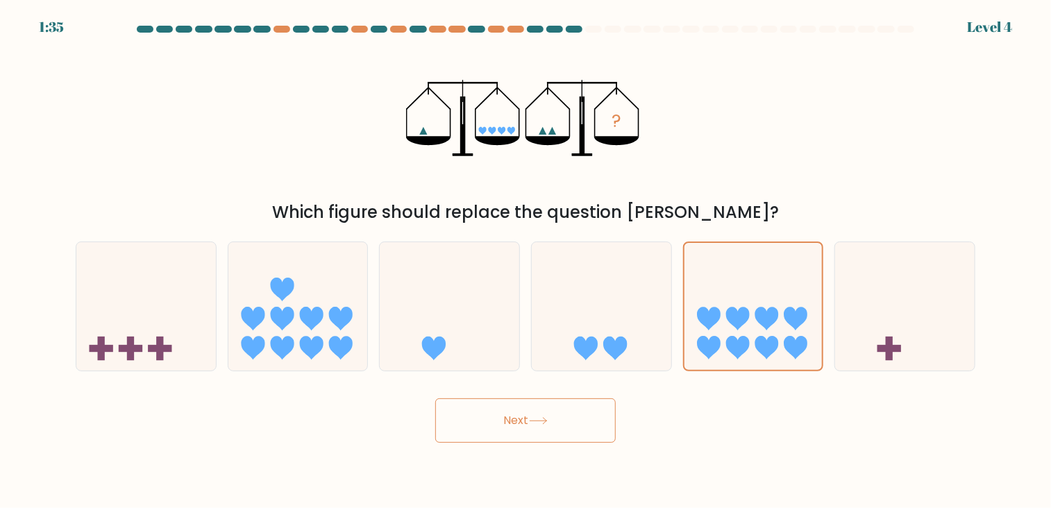
click at [575, 425] on button "Next" at bounding box center [525, 420] width 180 height 44
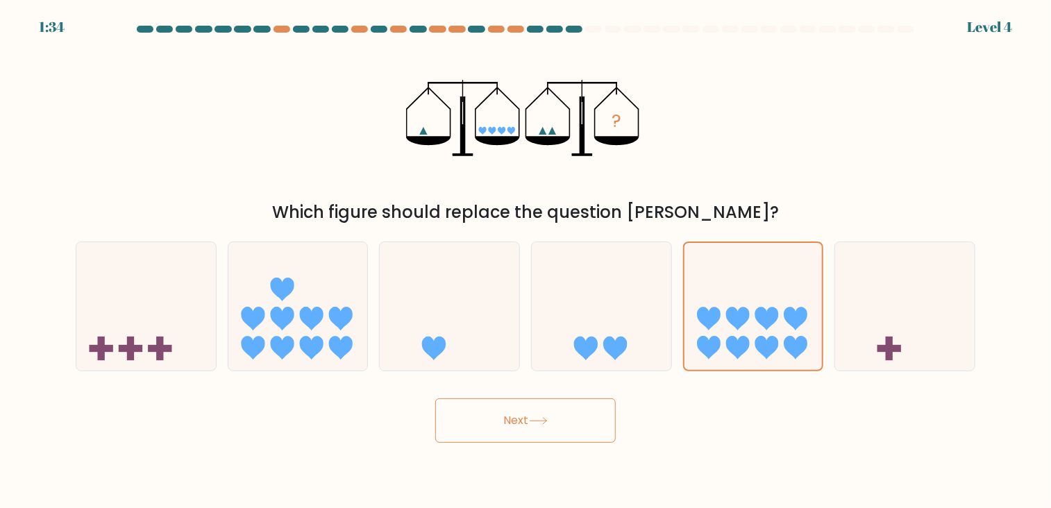
click at [575, 425] on button "Next" at bounding box center [525, 420] width 180 height 44
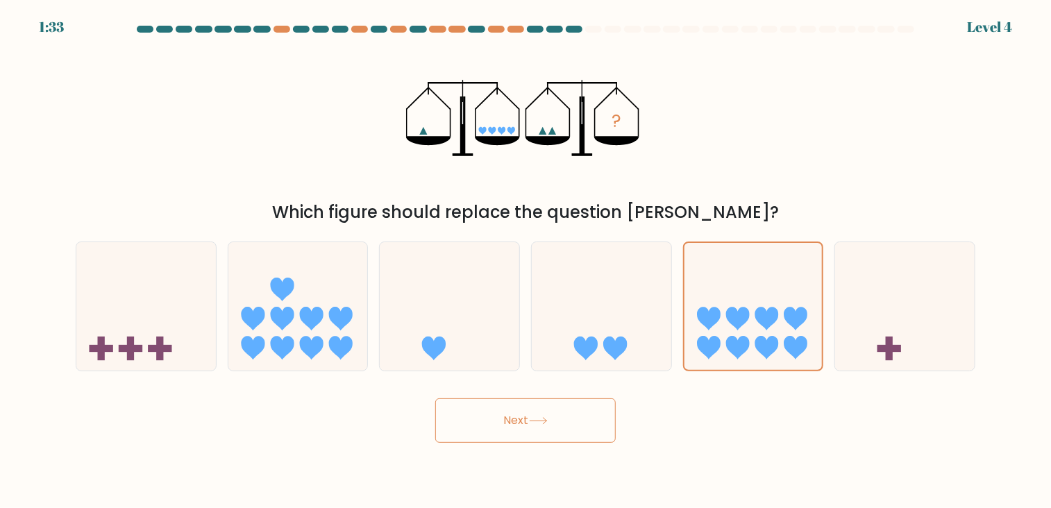
click at [575, 425] on button "Next" at bounding box center [525, 420] width 180 height 44
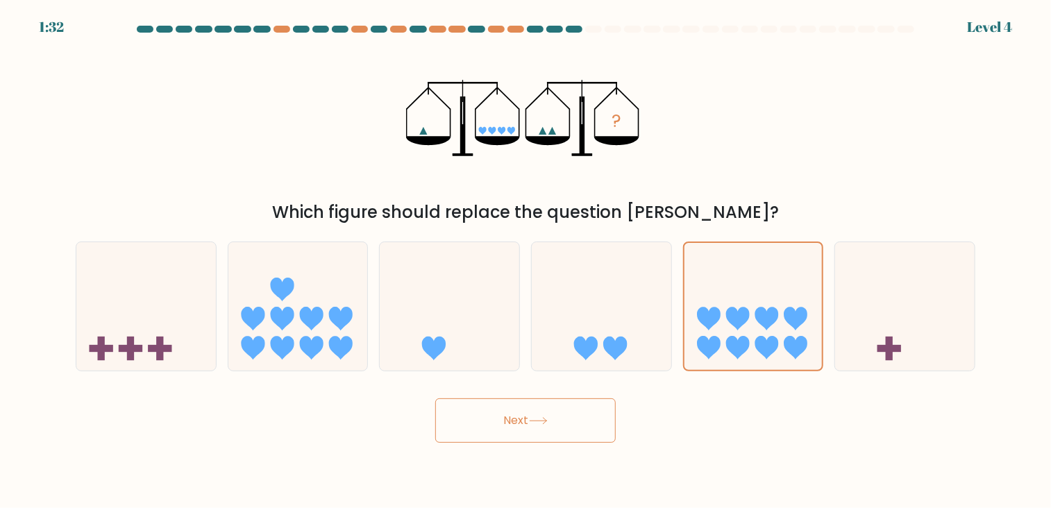
click at [575, 425] on button "Next" at bounding box center [525, 420] width 180 height 44
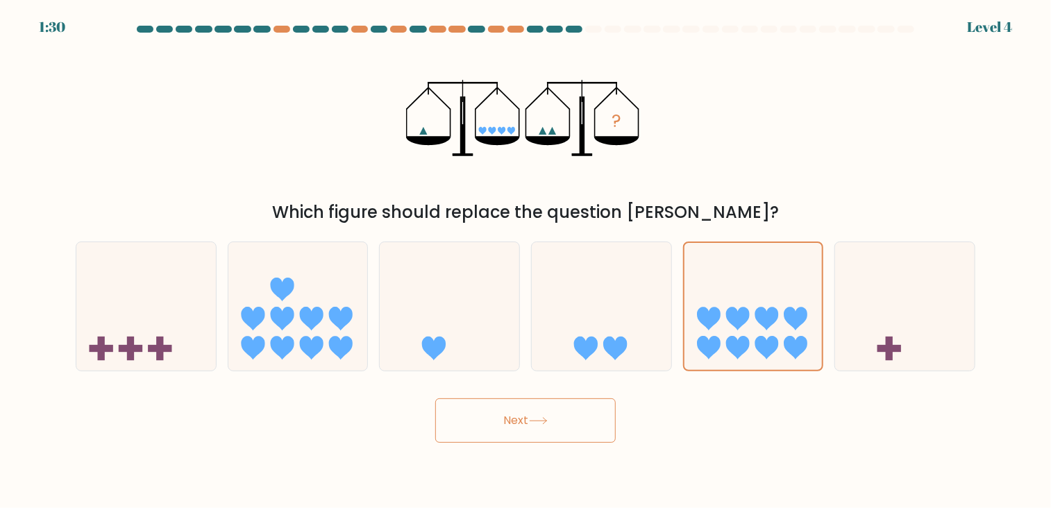
click at [575, 425] on button "Next" at bounding box center [525, 420] width 180 height 44
click at [727, 455] on body "1:29 Level 4" at bounding box center [525, 254] width 1051 height 508
click at [595, 324] on icon at bounding box center [602, 305] width 140 height 115
click at [526, 261] on input "d." at bounding box center [525, 257] width 1 height 7
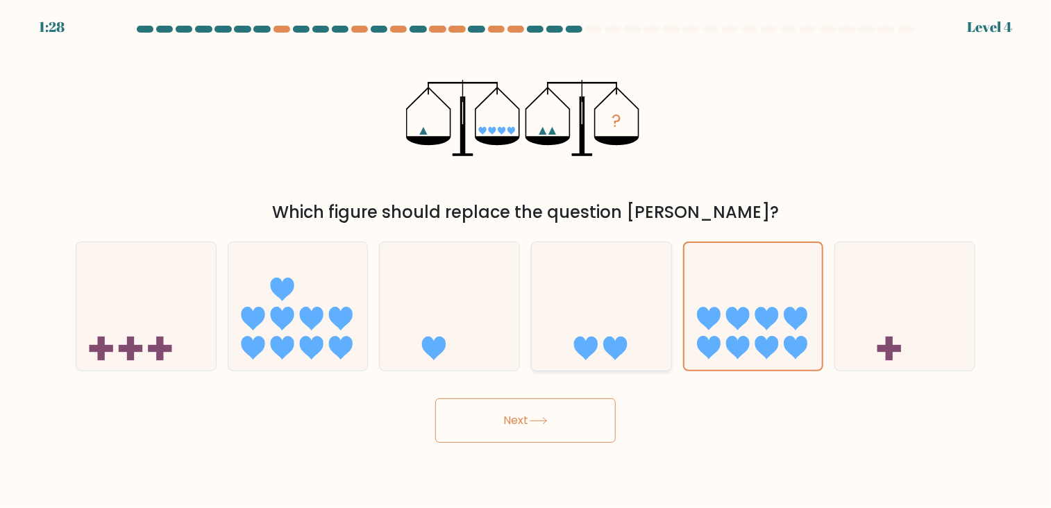
radio input "true"
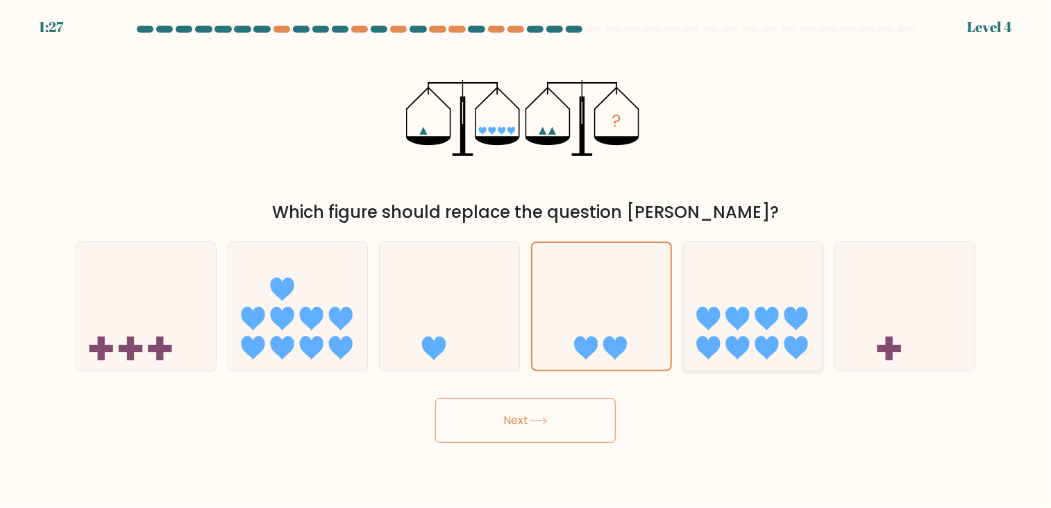
click at [748, 292] on icon at bounding box center [754, 305] width 140 height 115
click at [526, 261] on input "e." at bounding box center [525, 257] width 1 height 7
radio input "true"
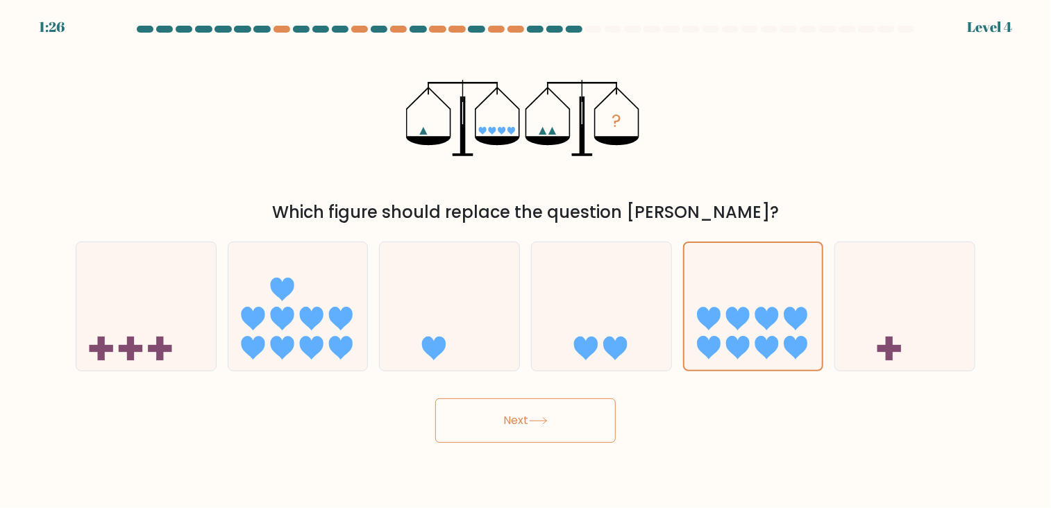
click at [522, 417] on button "Next" at bounding box center [525, 420] width 180 height 44
click at [523, 417] on button "Next" at bounding box center [525, 420] width 180 height 44
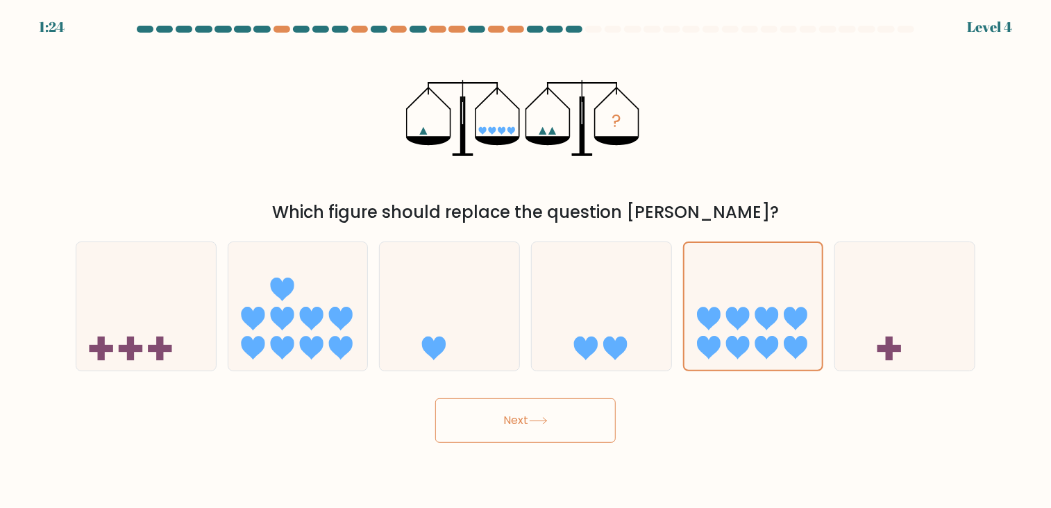
click at [523, 417] on button "Next" at bounding box center [525, 420] width 180 height 44
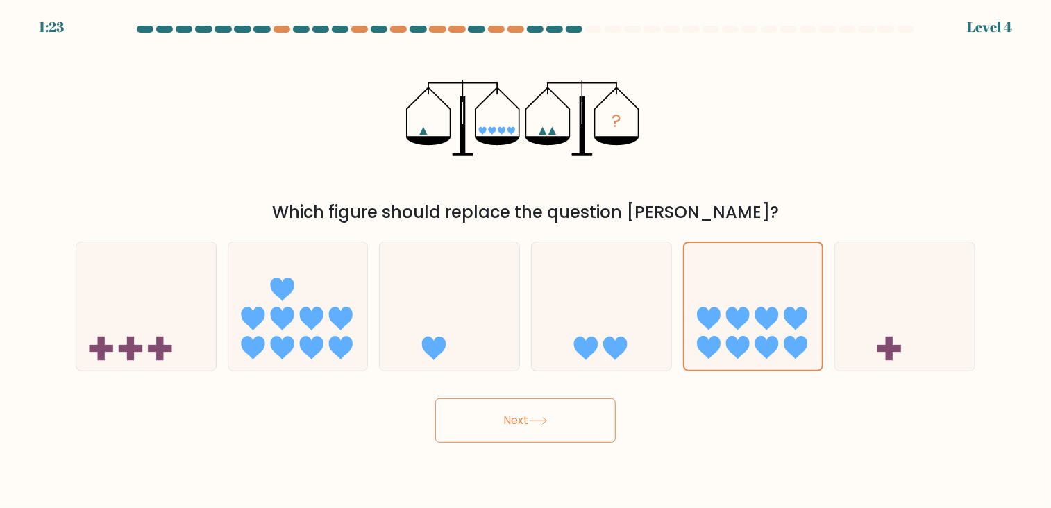
click at [523, 417] on button "Next" at bounding box center [525, 420] width 180 height 44
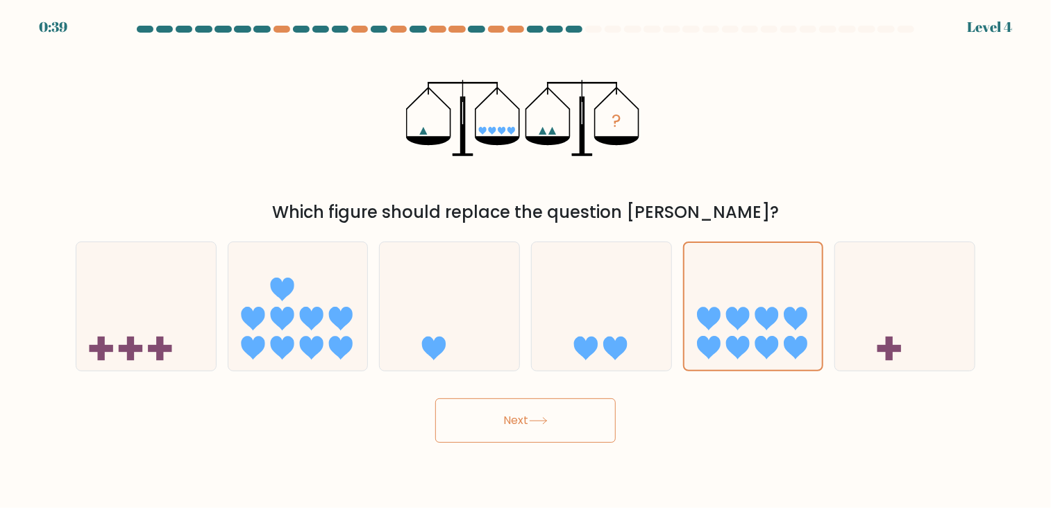
click at [745, 182] on div "? Which figure should replace the question mark?" at bounding box center [525, 133] width 916 height 183
click at [548, 420] on icon at bounding box center [538, 421] width 19 height 8
click at [548, 419] on icon at bounding box center [538, 421] width 19 height 8
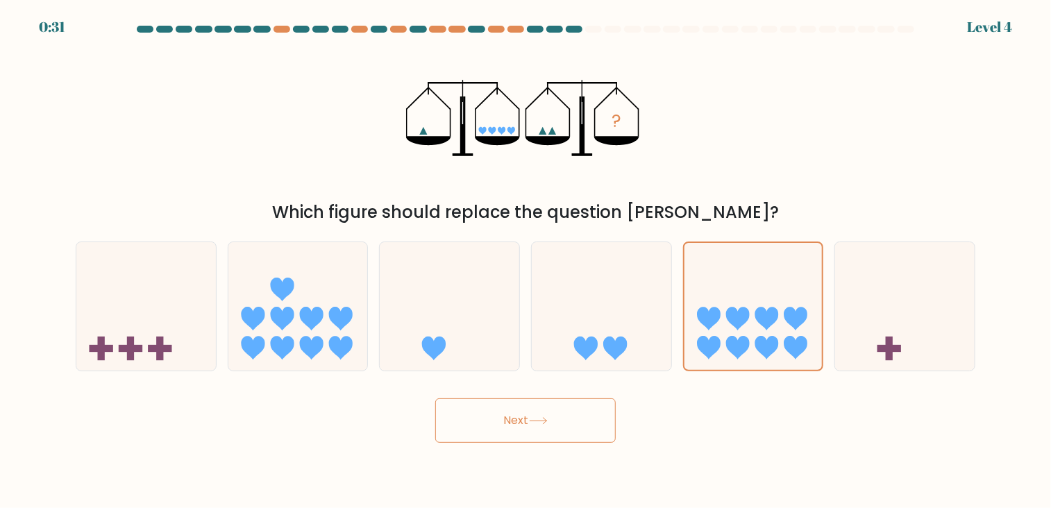
click at [548, 419] on icon at bounding box center [538, 421] width 19 height 8
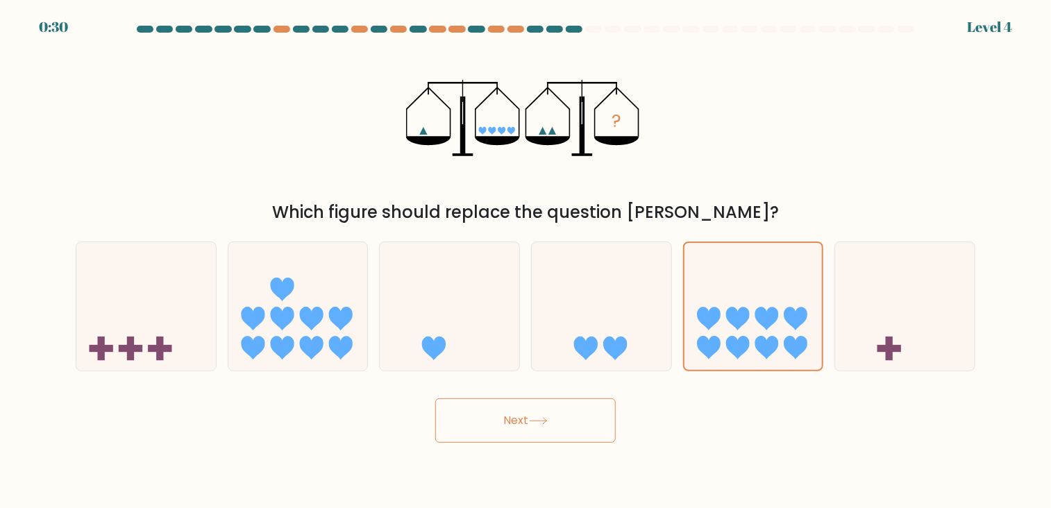
click at [548, 419] on icon at bounding box center [538, 421] width 19 height 8
click at [711, 419] on div "Next" at bounding box center [525, 415] width 916 height 55
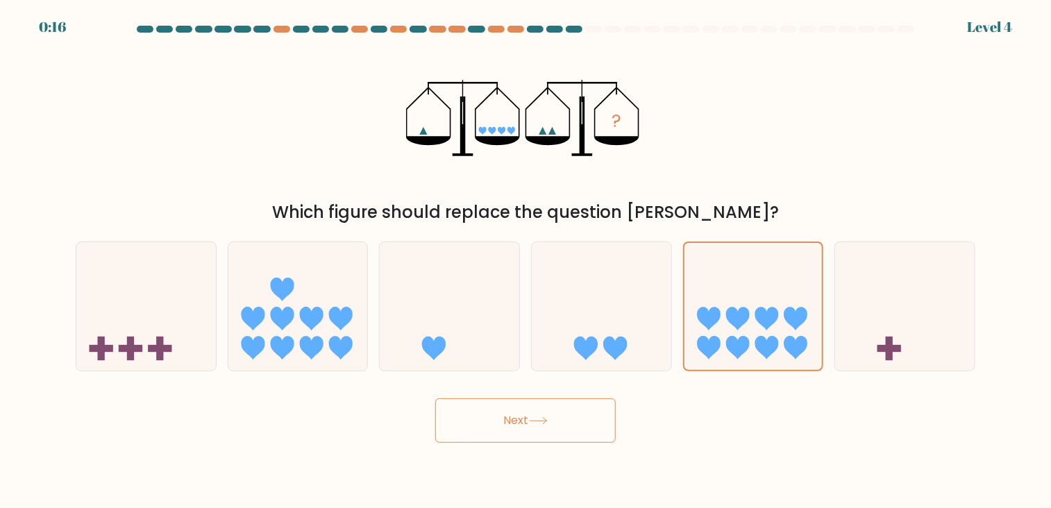
click at [547, 421] on icon at bounding box center [538, 421] width 19 height 8
click at [580, 407] on button "Next" at bounding box center [525, 420] width 180 height 44
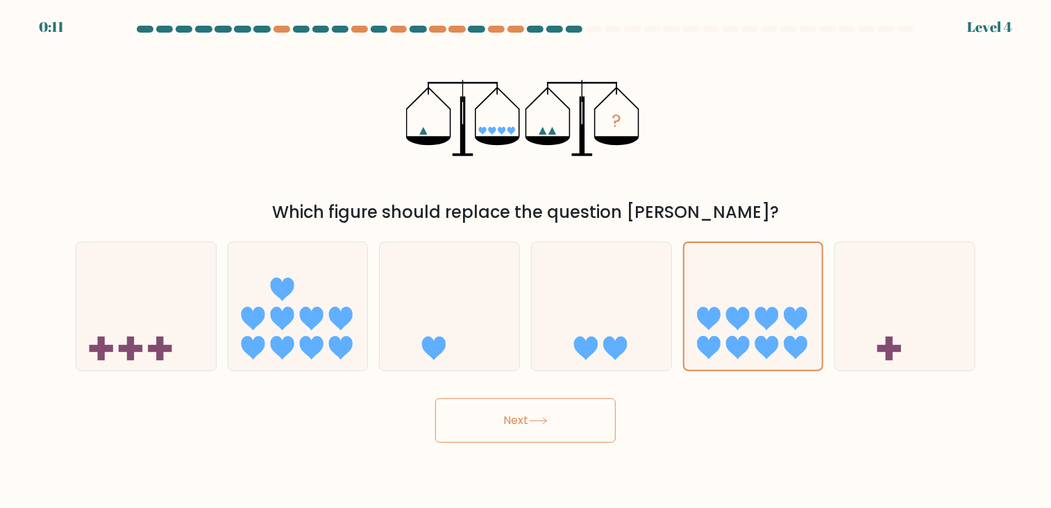
click at [580, 407] on button "Next" at bounding box center [525, 420] width 180 height 44
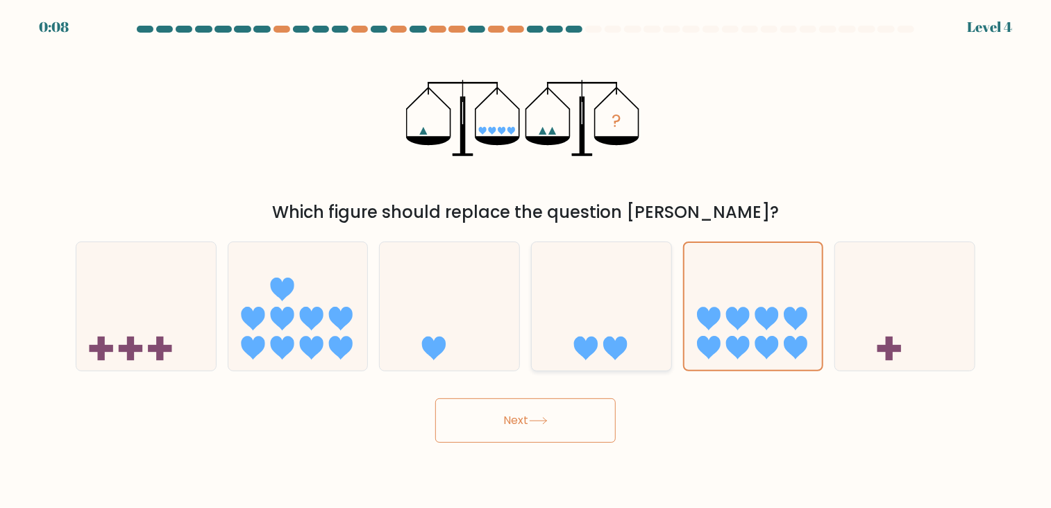
click at [591, 308] on icon at bounding box center [602, 305] width 140 height 115
click at [526, 261] on input "d." at bounding box center [525, 257] width 1 height 7
radio input "true"
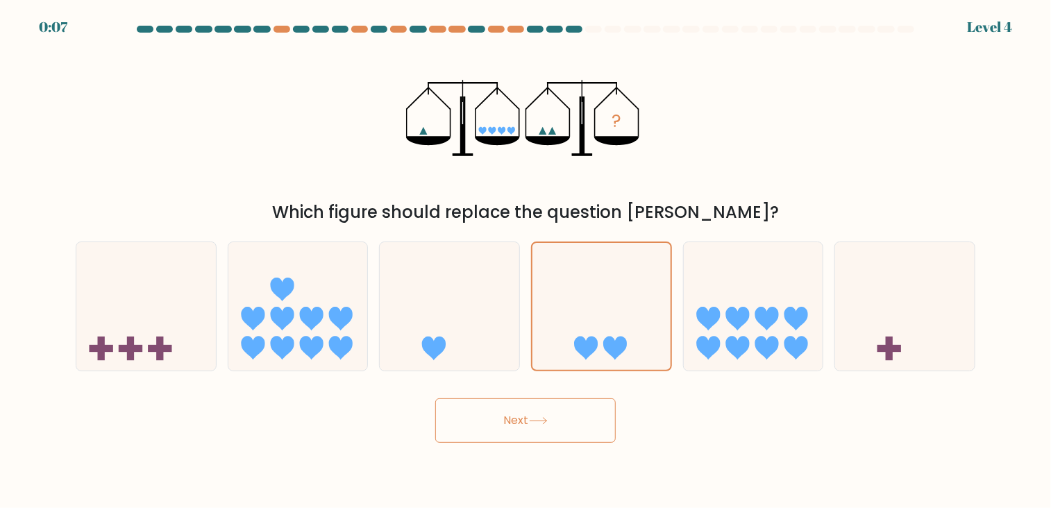
click at [511, 411] on button "Next" at bounding box center [525, 420] width 180 height 44
click at [529, 406] on button "Next" at bounding box center [525, 420] width 180 height 44
drag, startPoint x: 529, startPoint y: 406, endPoint x: 557, endPoint y: 427, distance: 35.3
click at [557, 427] on button "Next" at bounding box center [525, 420] width 180 height 44
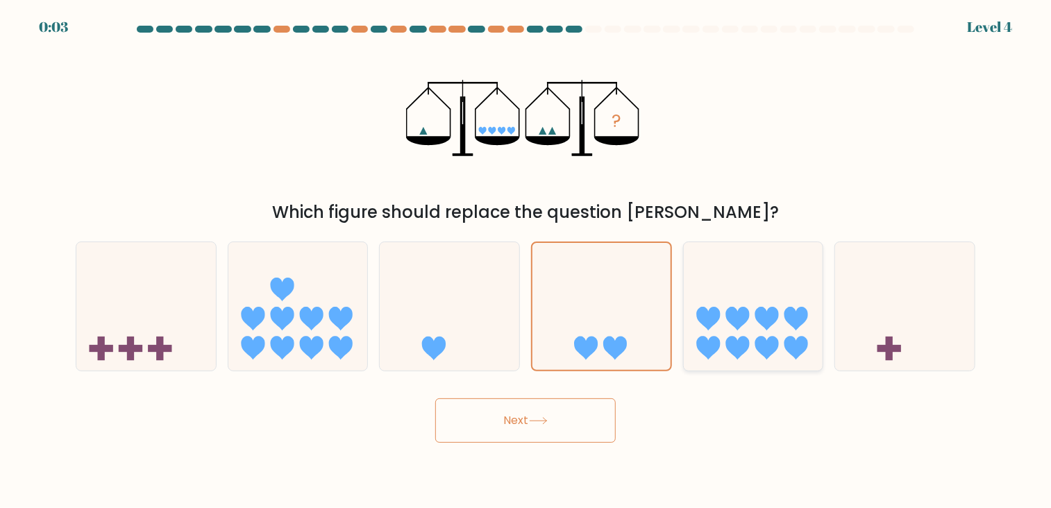
drag, startPoint x: 557, startPoint y: 427, endPoint x: 729, endPoint y: 305, distance: 210.5
click at [729, 305] on form at bounding box center [525, 234] width 1051 height 417
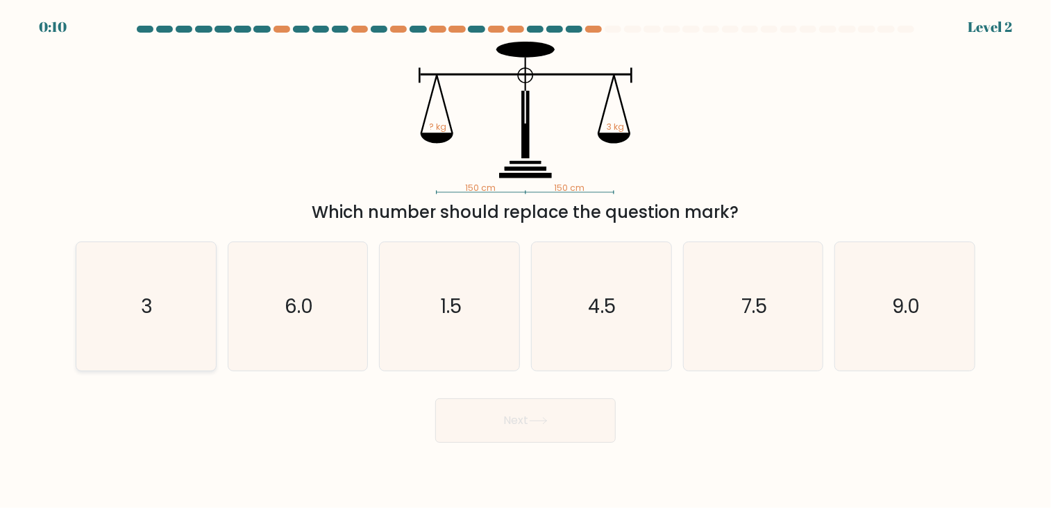
click at [135, 324] on icon "3" at bounding box center [145, 306] width 129 height 129
click at [525, 261] on input "a. 3" at bounding box center [525, 257] width 1 height 7
radio input "true"
click at [550, 432] on button "Next" at bounding box center [525, 420] width 180 height 44
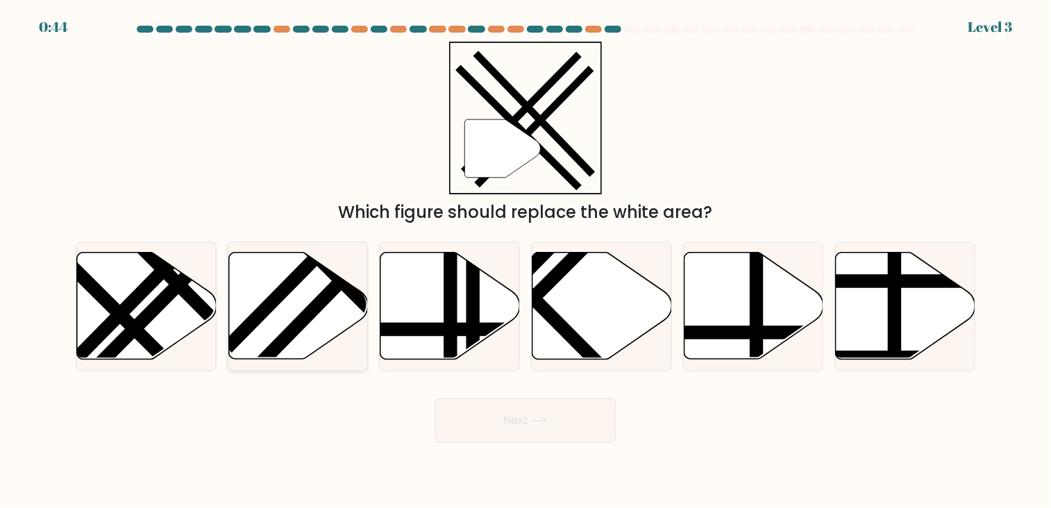
click at [280, 311] on icon at bounding box center [298, 306] width 140 height 107
click at [525, 261] on input "b." at bounding box center [525, 257] width 1 height 7
radio input "true"
click at [486, 411] on button "Next" at bounding box center [525, 420] width 180 height 44
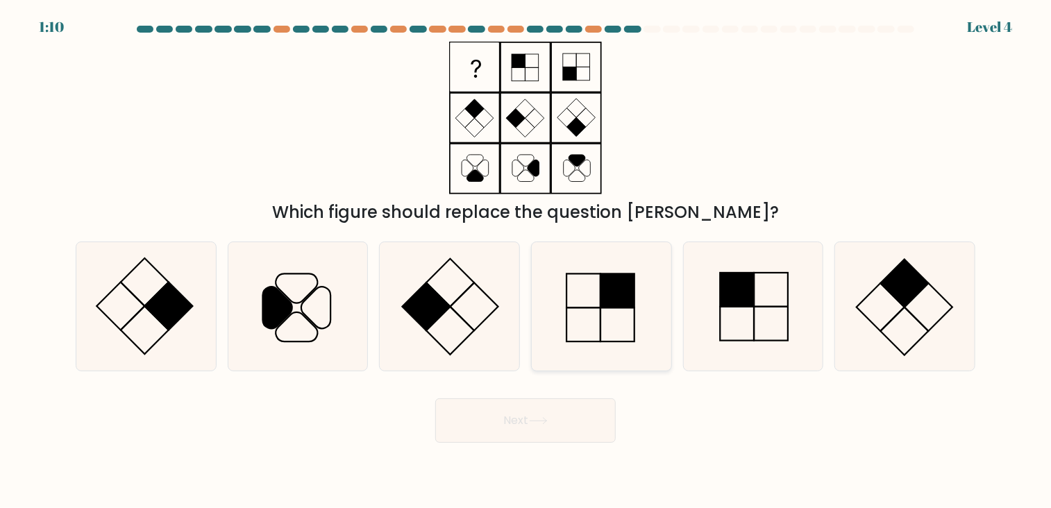
click at [614, 301] on rect at bounding box center [618, 290] width 34 height 34
click at [526, 261] on input "d." at bounding box center [525, 257] width 1 height 7
radio input "true"
click at [553, 414] on button "Next" at bounding box center [525, 420] width 180 height 44
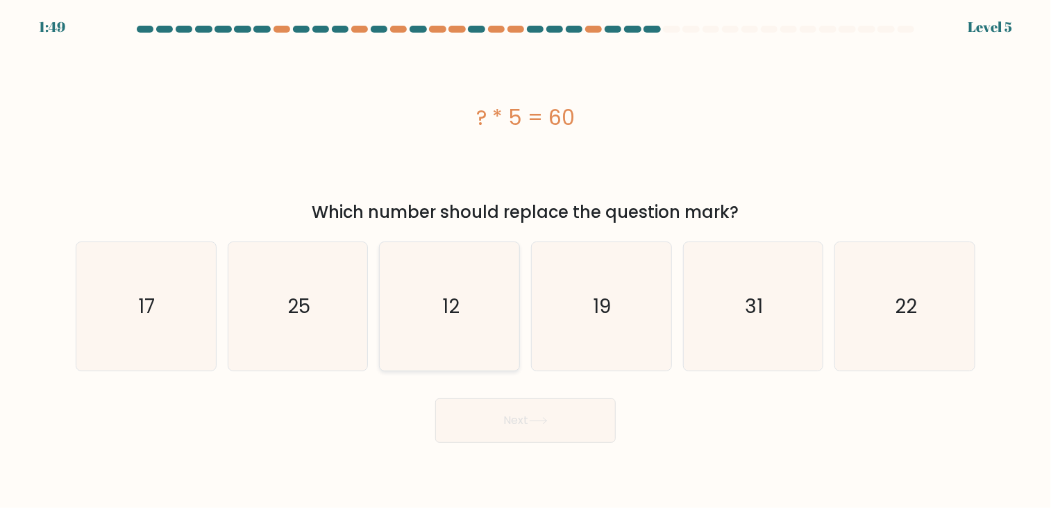
click at [453, 280] on icon "12" at bounding box center [449, 306] width 129 height 129
click at [525, 261] on input "c. 12" at bounding box center [525, 257] width 1 height 7
radio input "true"
click at [463, 403] on button "Next" at bounding box center [525, 420] width 180 height 44
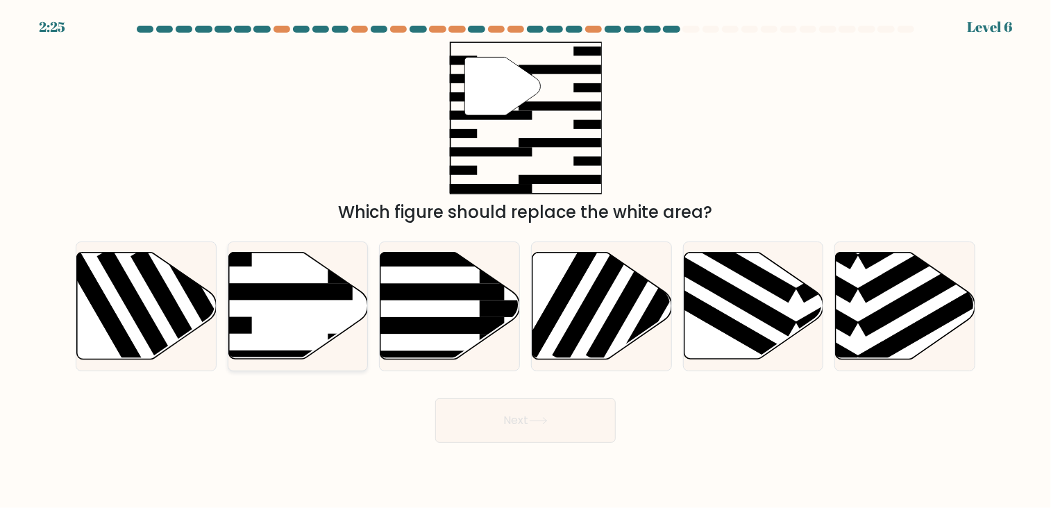
click at [321, 287] on rect at bounding box center [276, 291] width 151 height 17
click at [525, 261] on input "b." at bounding box center [525, 257] width 1 height 7
radio input "true"
click at [475, 416] on button "Next" at bounding box center [525, 420] width 180 height 44
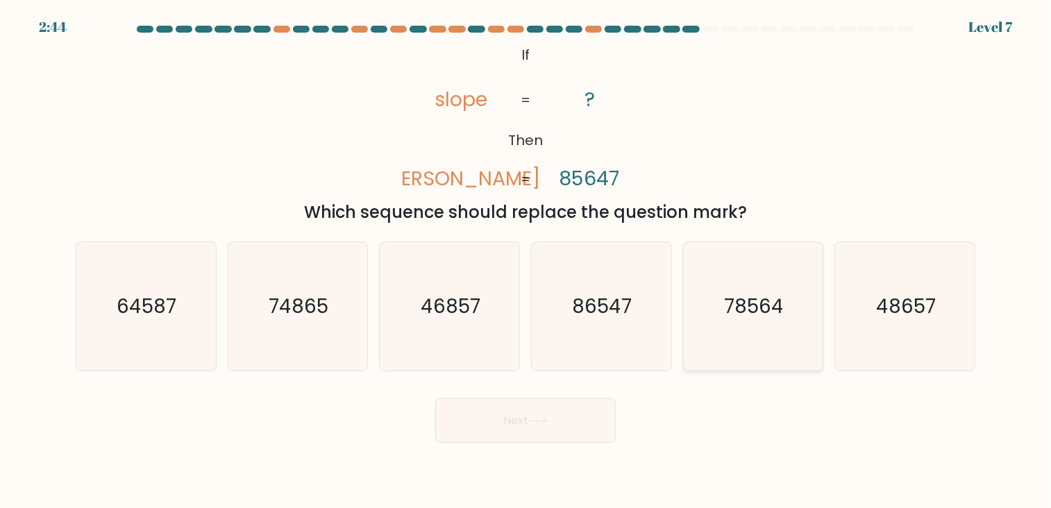
click at [742, 328] on icon "78564" at bounding box center [753, 306] width 129 height 129
click at [526, 261] on input "e. 78564" at bounding box center [525, 257] width 1 height 7
radio input "true"
click at [510, 419] on button "Next" at bounding box center [525, 420] width 180 height 44
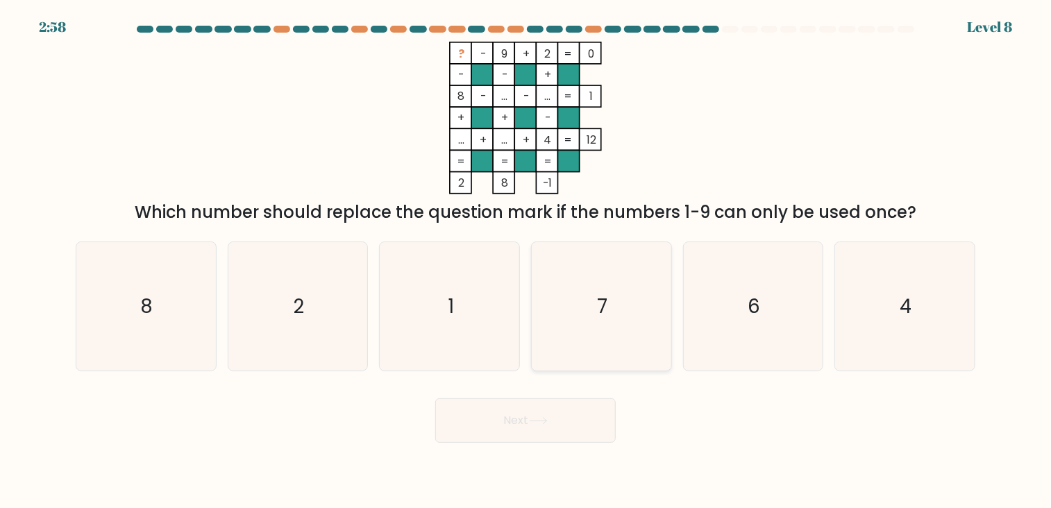
click at [618, 285] on icon "7" at bounding box center [601, 306] width 129 height 129
click at [526, 261] on input "d. 7" at bounding box center [525, 257] width 1 height 7
radio input "true"
click at [536, 430] on button "Next" at bounding box center [525, 420] width 180 height 44
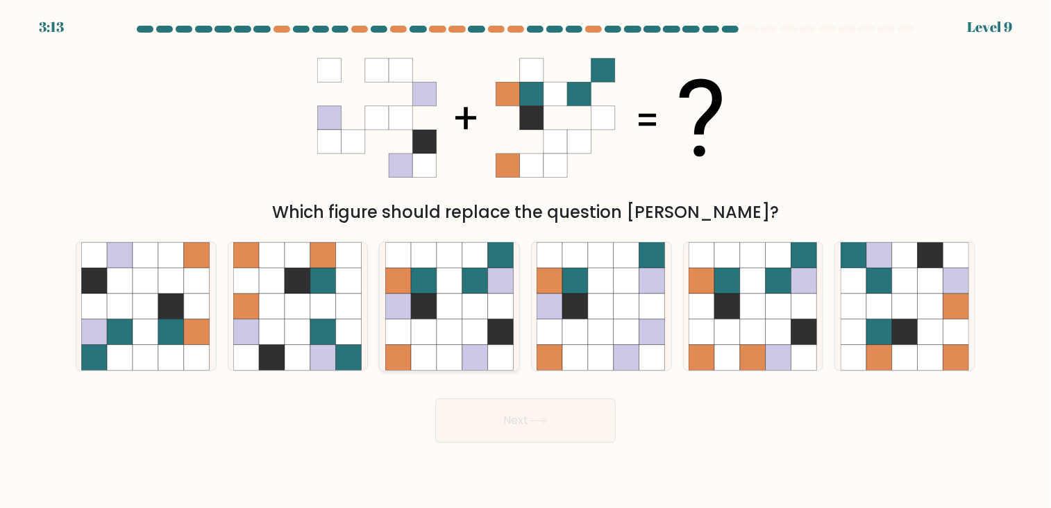
click at [475, 317] on icon at bounding box center [475, 307] width 26 height 26
click at [525, 261] on input "c." at bounding box center [525, 257] width 1 height 7
radio input "true"
click at [734, 333] on icon at bounding box center [727, 332] width 26 height 26
click at [526, 261] on input "e." at bounding box center [525, 257] width 1 height 7
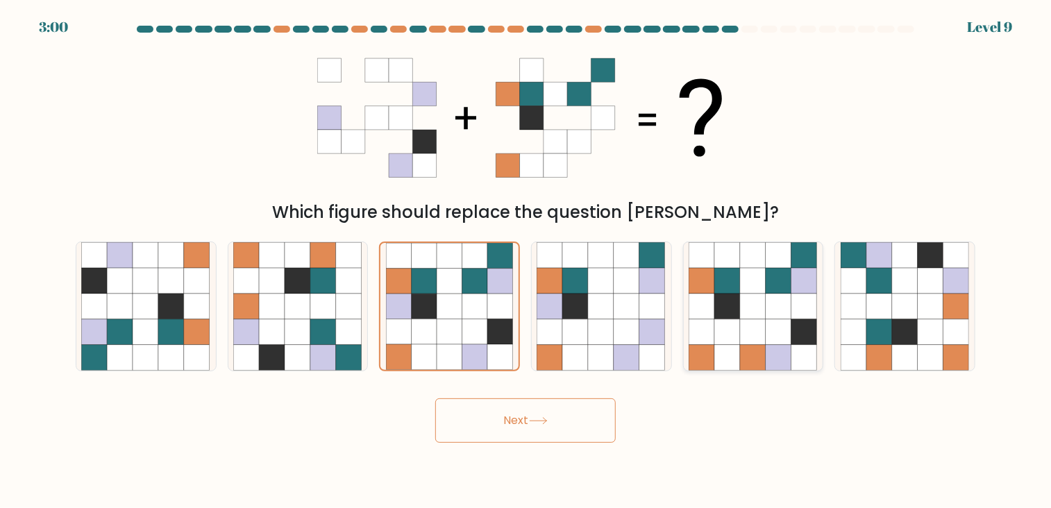
radio input "true"
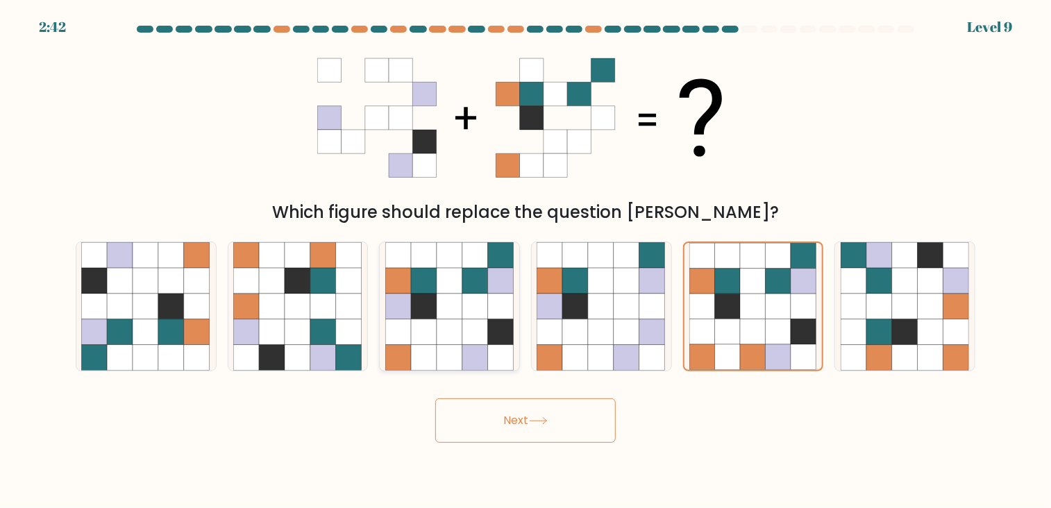
click at [441, 305] on icon at bounding box center [450, 307] width 26 height 26
click at [525, 261] on input "c." at bounding box center [525, 257] width 1 height 7
radio input "true"
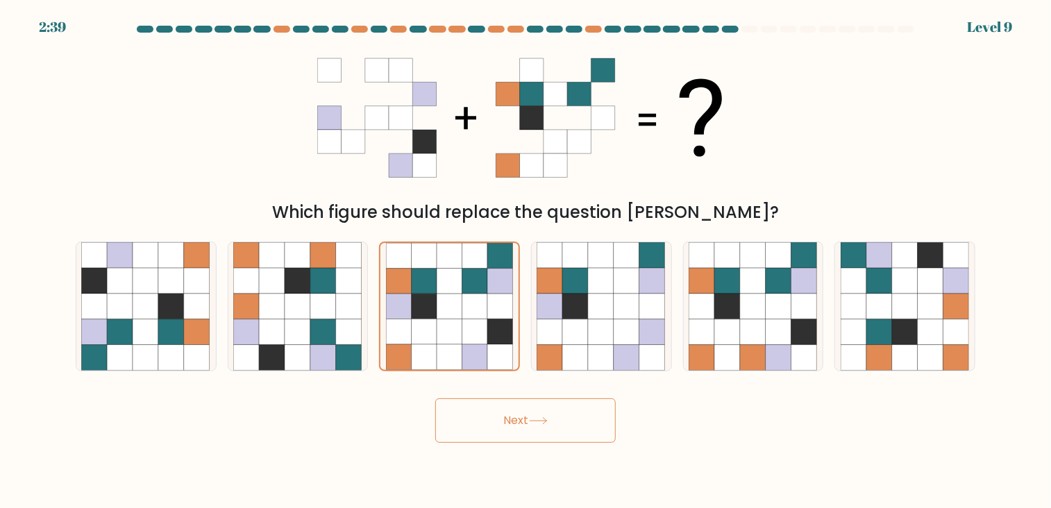
click at [494, 420] on button "Next" at bounding box center [525, 420] width 180 height 44
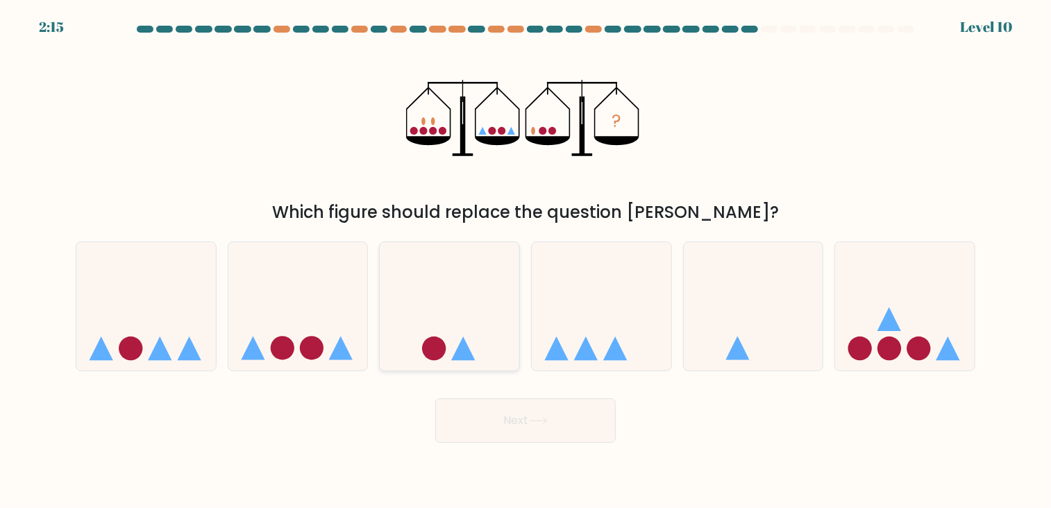
click at [458, 330] on icon at bounding box center [450, 305] width 140 height 115
click at [525, 261] on input "c." at bounding box center [525, 257] width 1 height 7
radio input "true"
click at [530, 421] on button "Next" at bounding box center [525, 420] width 180 height 44
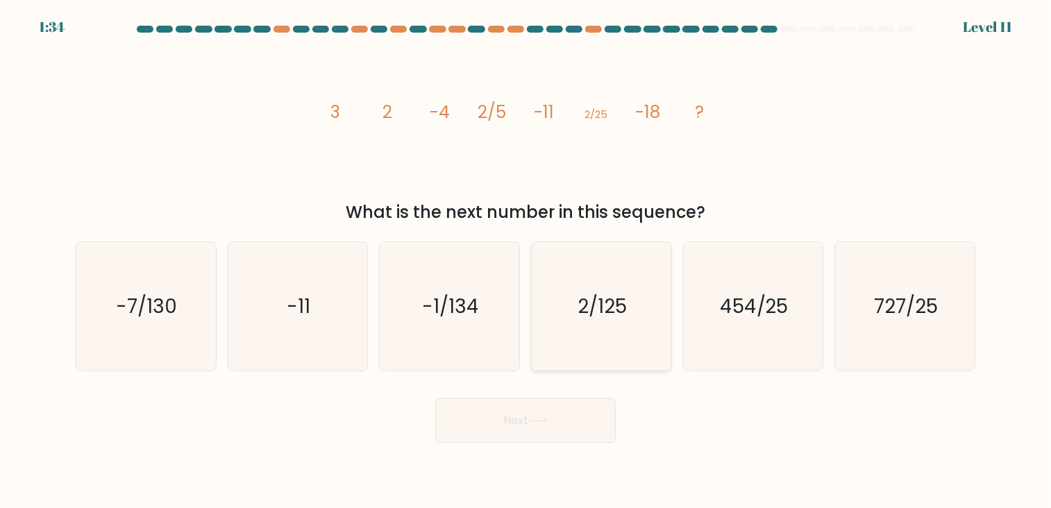
click at [591, 294] on text "2/125" at bounding box center [602, 306] width 49 height 27
click at [526, 261] on input "d. 2/125" at bounding box center [525, 257] width 1 height 7
radio input "true"
click at [522, 408] on button "Next" at bounding box center [525, 420] width 180 height 44
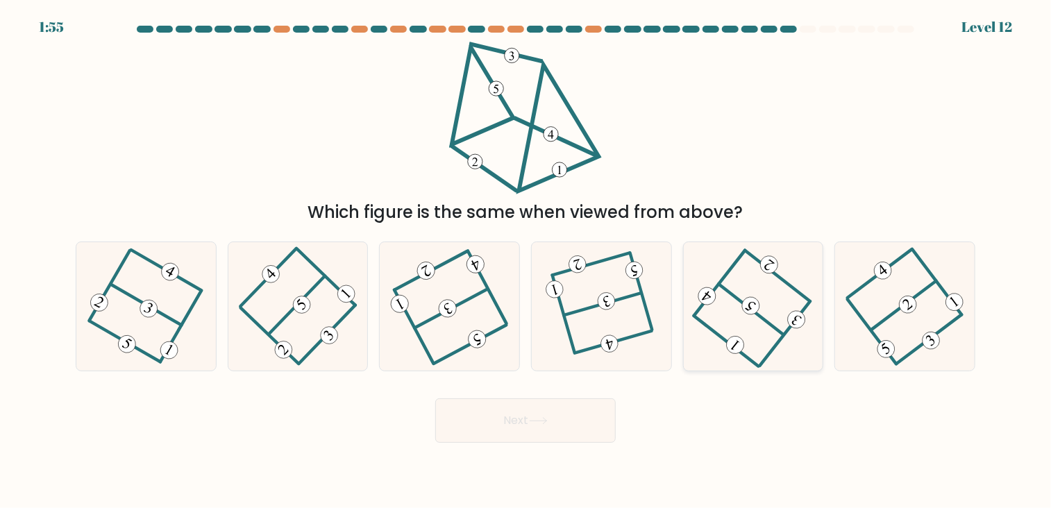
click at [724, 326] on icon at bounding box center [753, 306] width 103 height 103
click at [526, 261] on input "e." at bounding box center [525, 257] width 1 height 7
radio input "true"
click at [514, 413] on button "Next" at bounding box center [525, 420] width 180 height 44
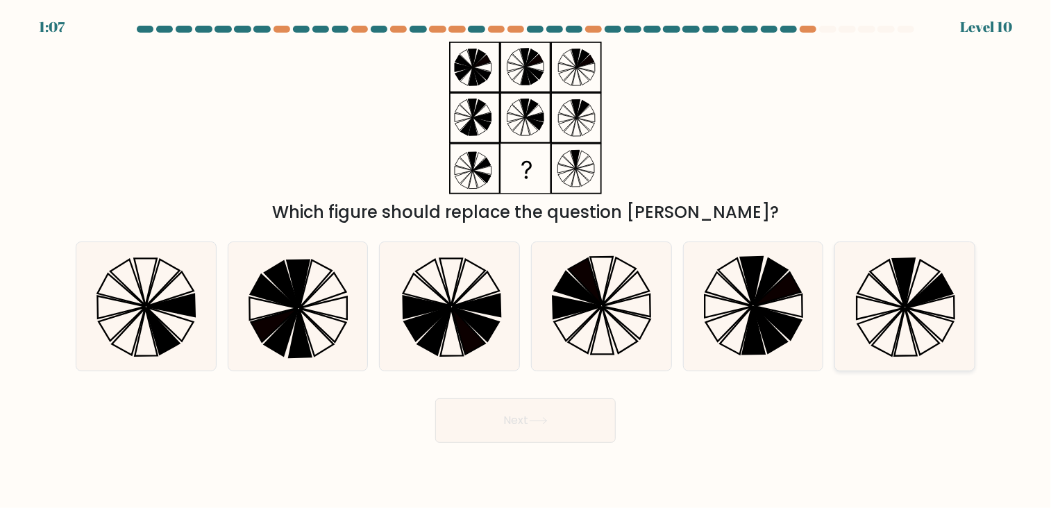
click at [885, 284] on icon at bounding box center [905, 306] width 129 height 129
click at [526, 261] on input "f." at bounding box center [525, 257] width 1 height 7
radio input "true"
click at [531, 418] on button "Next" at bounding box center [525, 420] width 180 height 44
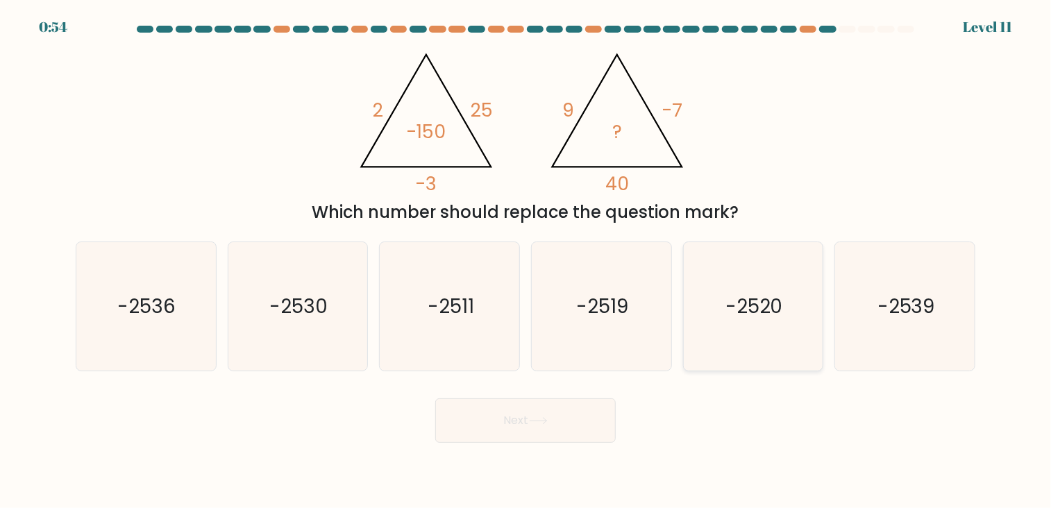
click at [752, 274] on icon "-2520" at bounding box center [753, 306] width 129 height 129
click at [526, 261] on input "e. -2520" at bounding box center [525, 257] width 1 height 7
radio input "true"
click at [555, 443] on body "0:52 Level 11" at bounding box center [525, 254] width 1051 height 508
click at [553, 424] on button "Next" at bounding box center [525, 420] width 180 height 44
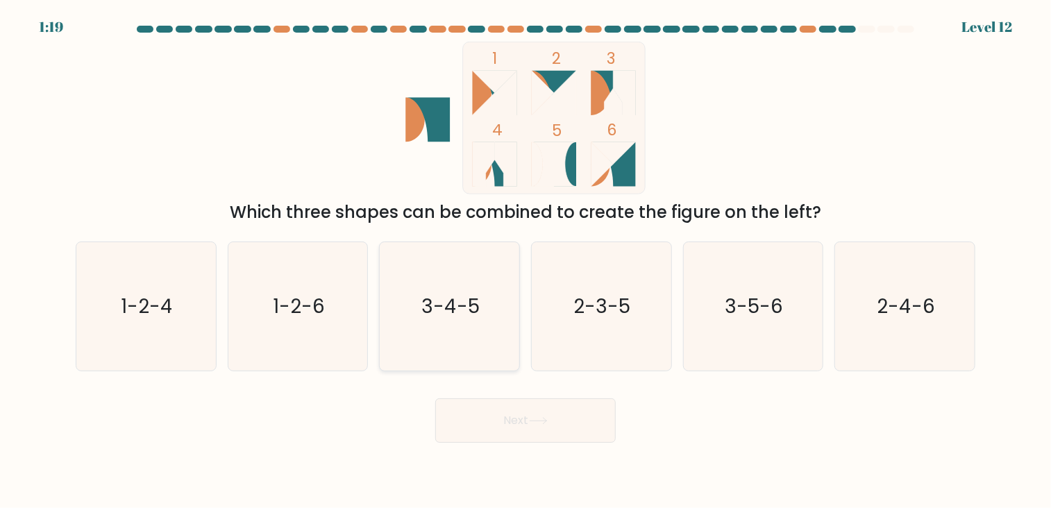
click at [496, 258] on icon "3-4-5" at bounding box center [449, 306] width 129 height 129
click at [525, 258] on input "c. 3-4-5" at bounding box center [525, 257] width 1 height 7
radio input "true"
click at [546, 422] on icon at bounding box center [538, 421] width 19 height 8
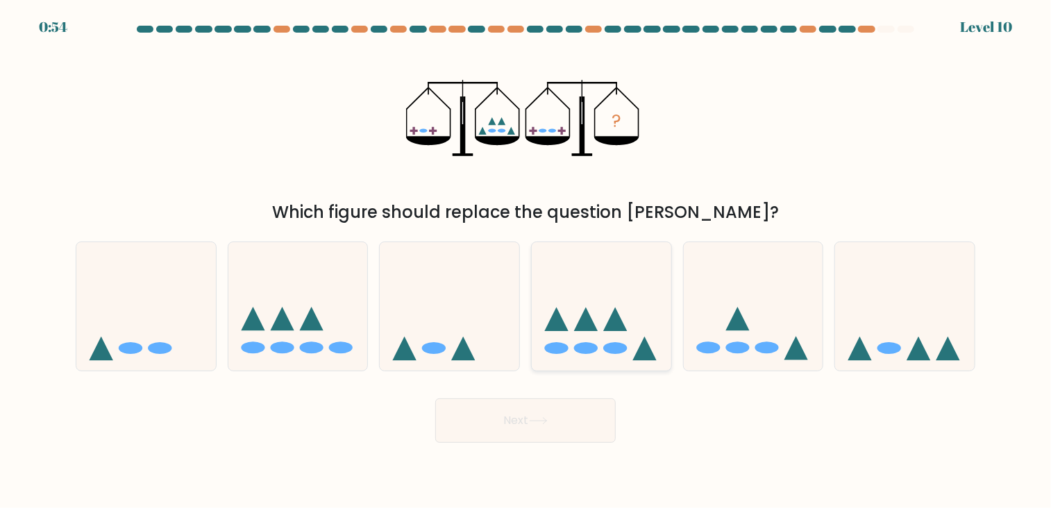
click at [602, 303] on icon at bounding box center [602, 305] width 140 height 115
click at [526, 261] on input "d." at bounding box center [525, 257] width 1 height 7
radio input "true"
click at [539, 448] on body "0:53 Level 10" at bounding box center [525, 254] width 1051 height 508
click at [514, 428] on button "Next" at bounding box center [525, 420] width 180 height 44
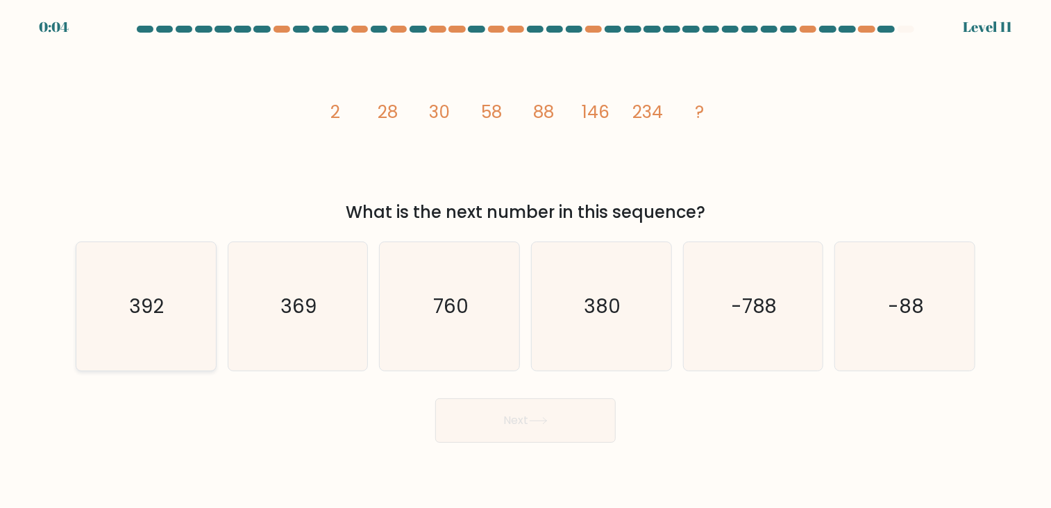
click at [166, 310] on icon "392" at bounding box center [145, 306] width 129 height 129
click at [525, 261] on input "a. 392" at bounding box center [525, 257] width 1 height 7
radio input "true"
click at [501, 439] on button "Next" at bounding box center [525, 420] width 180 height 44
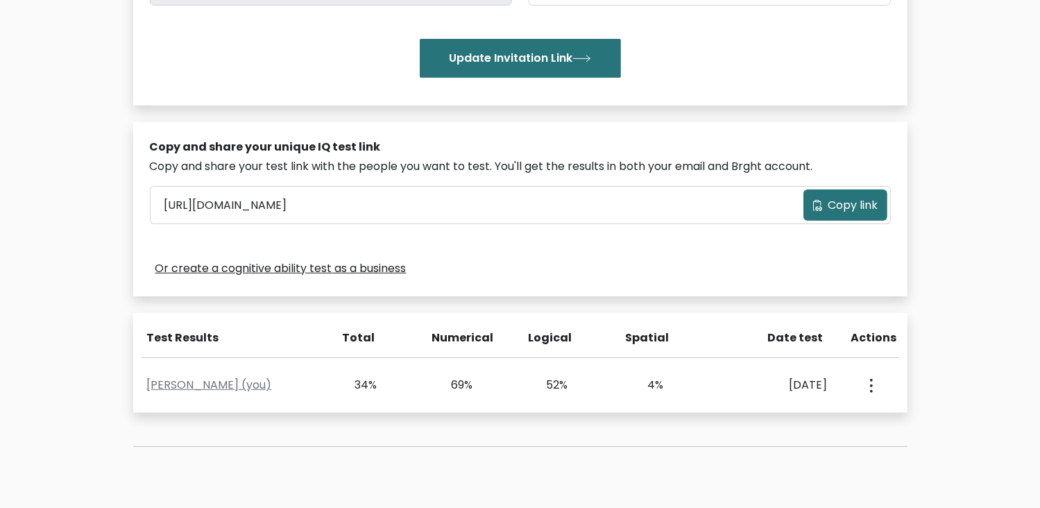
scroll to position [321, 0]
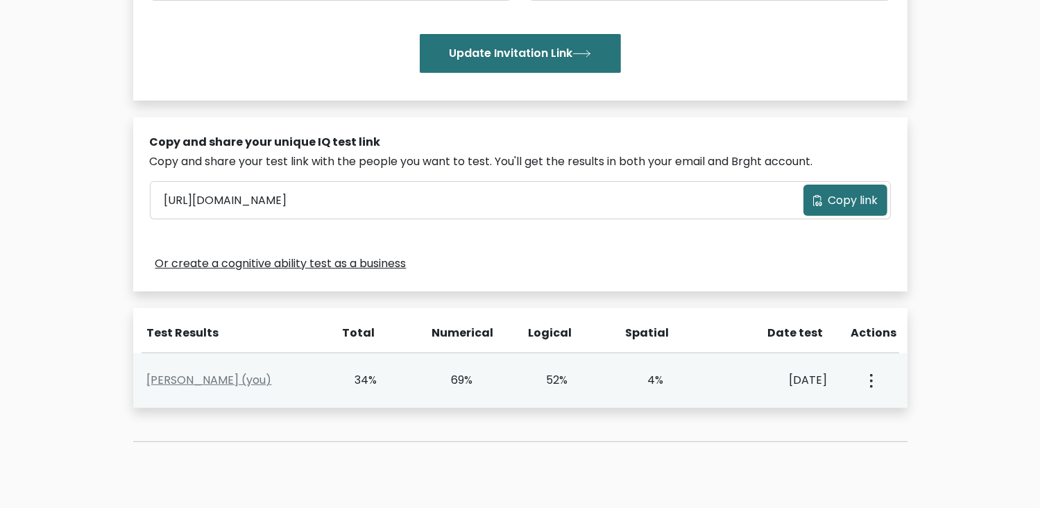
click at [869, 382] on button "button" at bounding box center [870, 380] width 11 height 43
click at [915, 423] on link "View Profile" at bounding box center [920, 421] width 110 height 22
